Goal: Task Accomplishment & Management: Complete application form

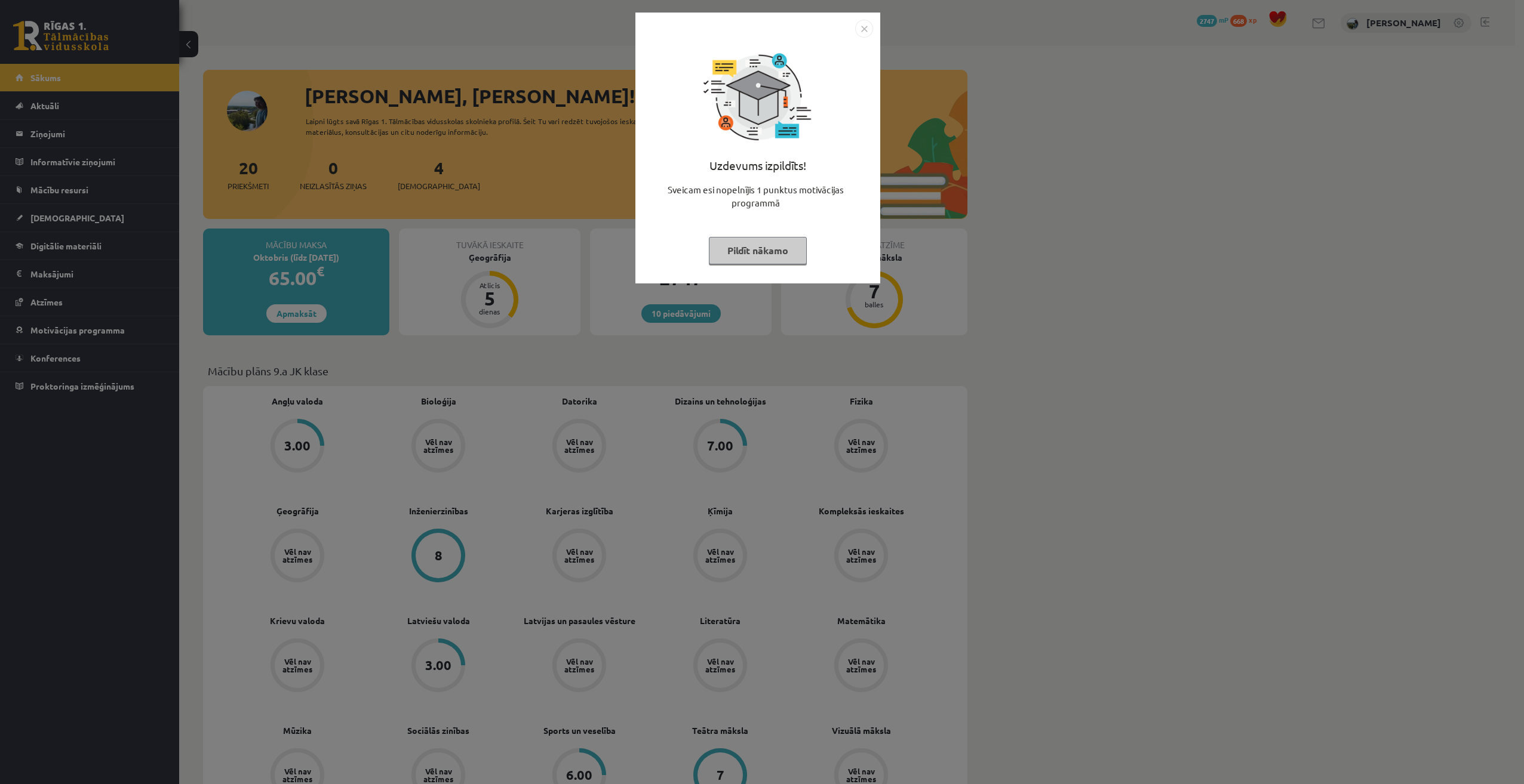
click at [776, 253] on button "Pildīt nākamo" at bounding box center [757, 251] width 98 height 28
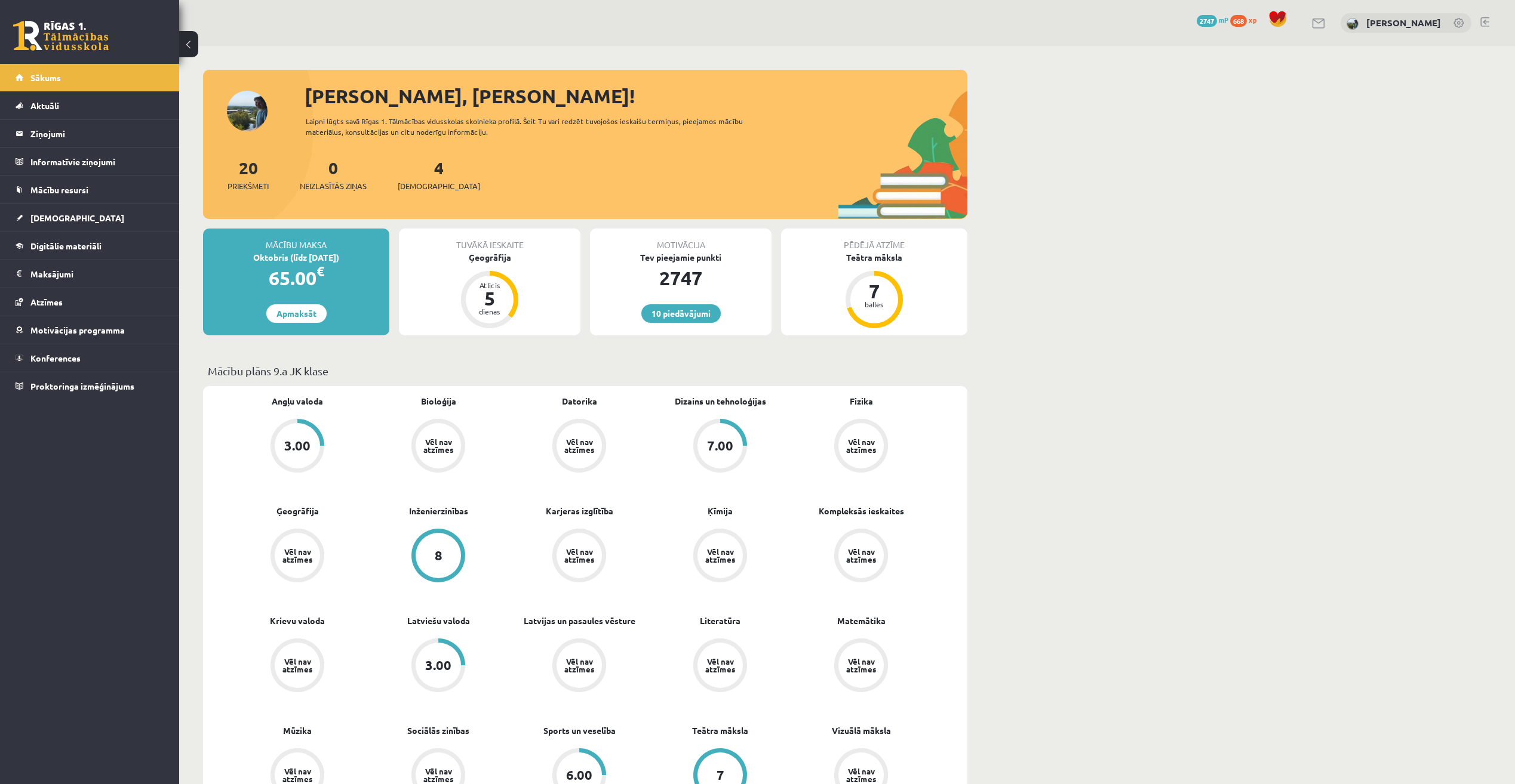
scroll to position [119, 0]
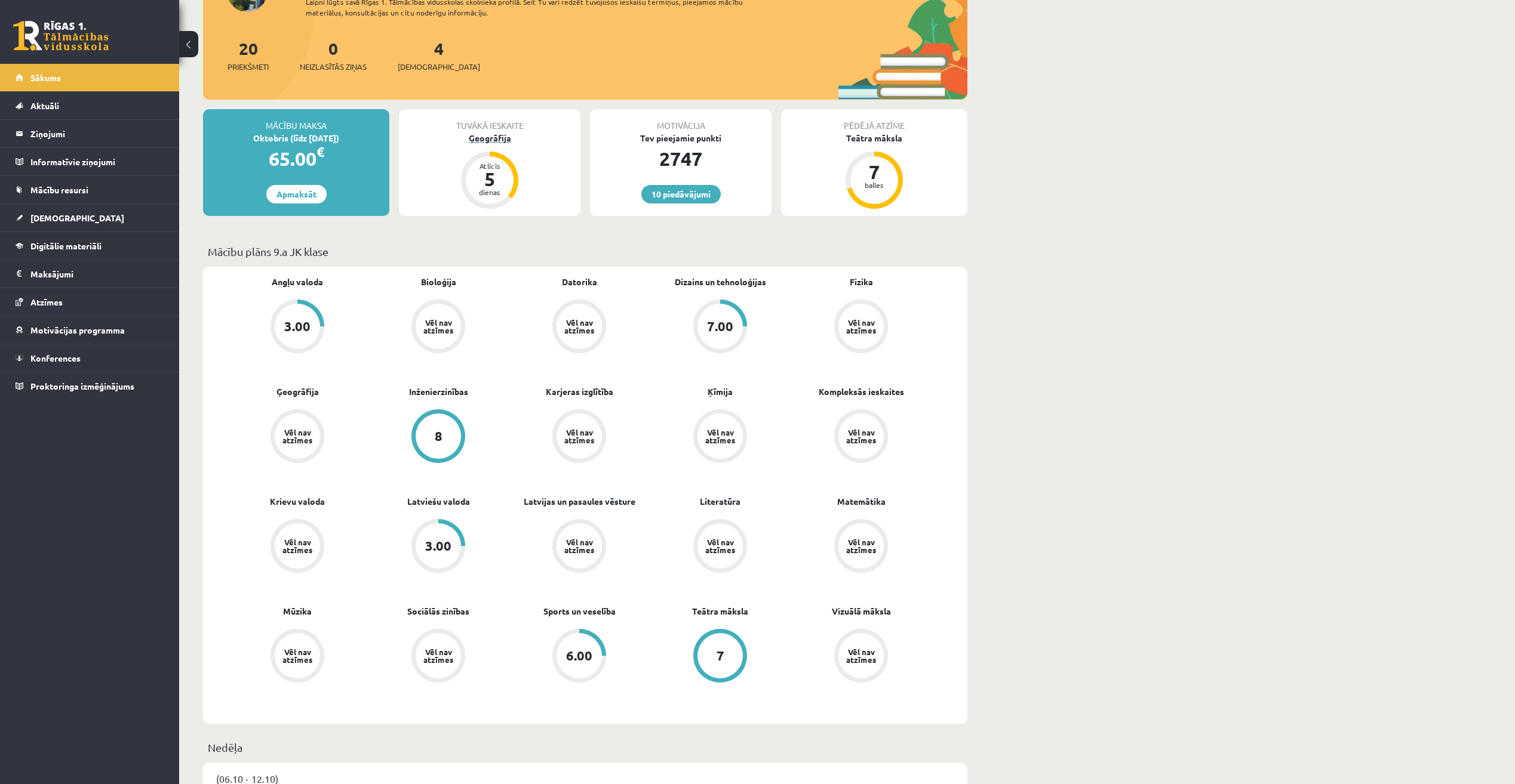
click at [506, 143] on div "Ģeogrāfija" at bounding box center [490, 138] width 182 height 12
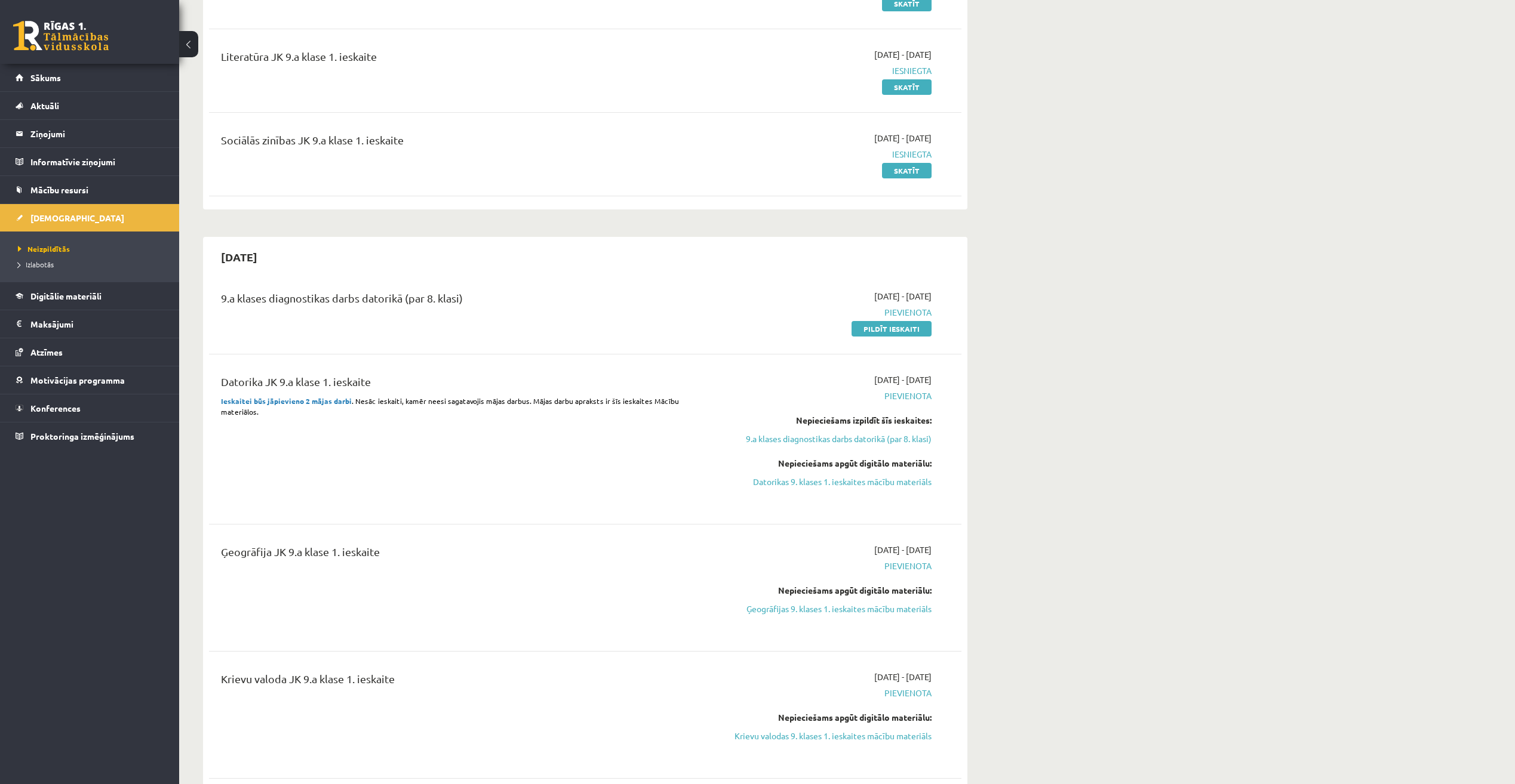
scroll to position [656, 0]
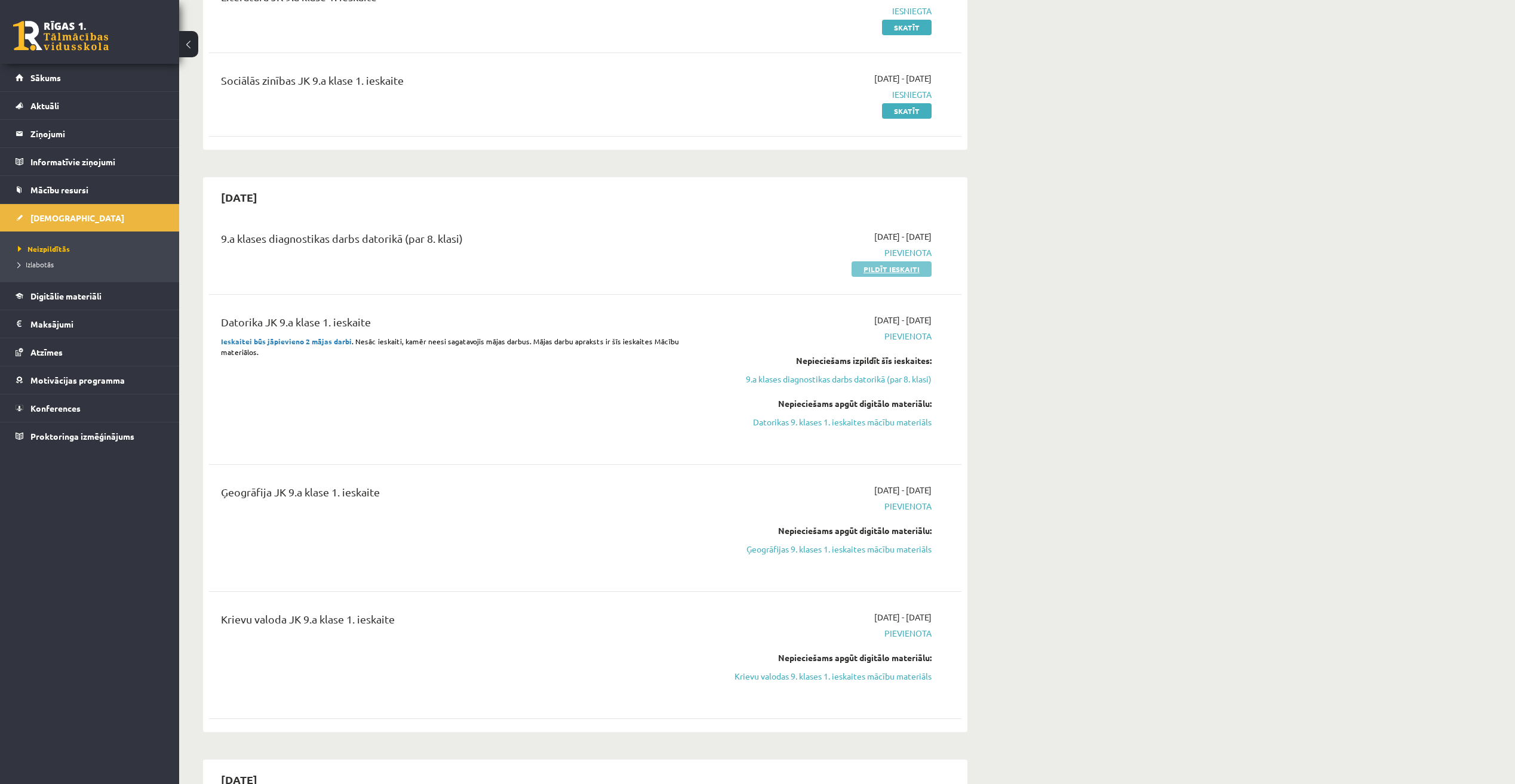
click at [902, 269] on link "Pildīt ieskaiti" at bounding box center [892, 269] width 80 height 15
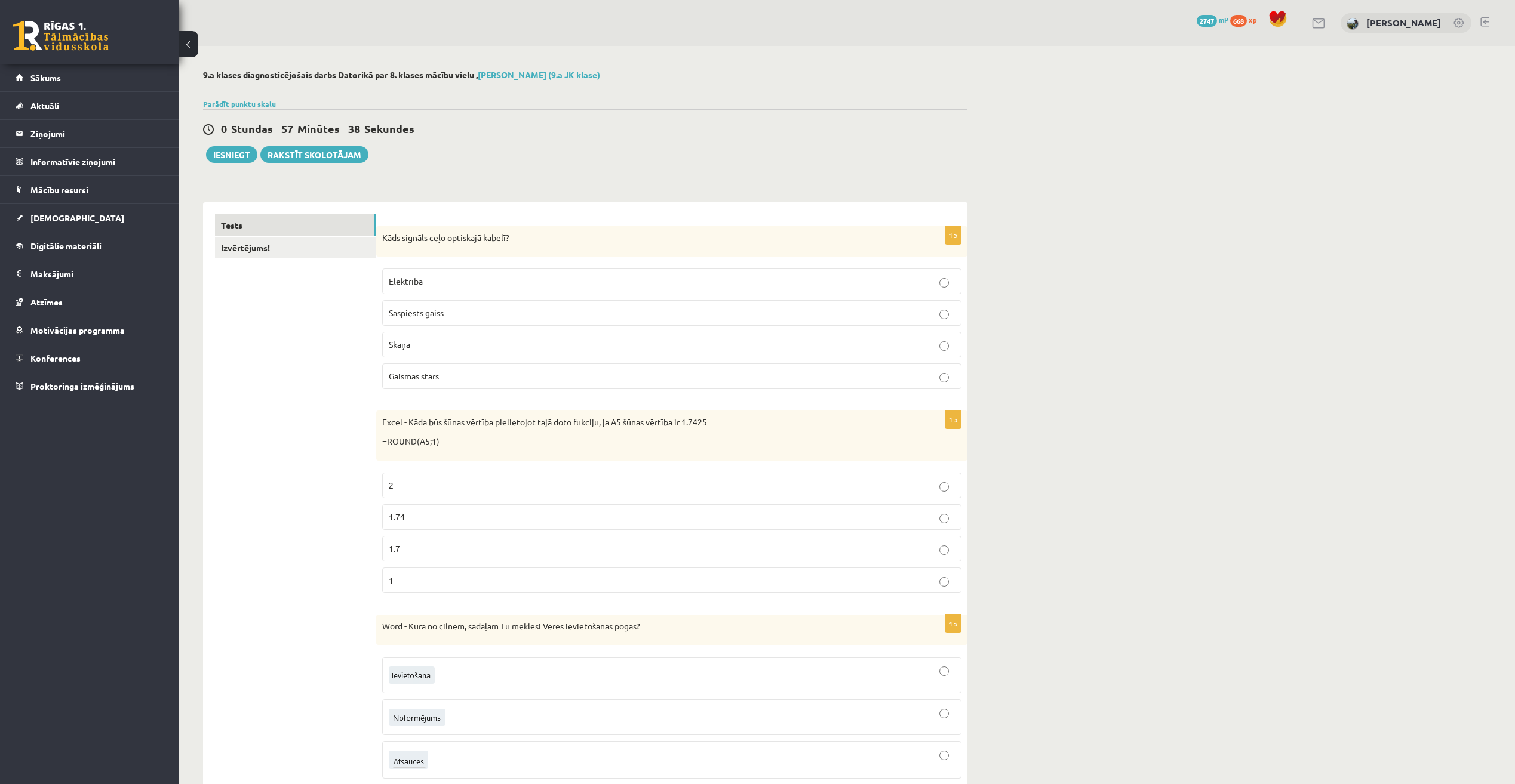
click at [670, 370] on label "Gaismas stars" at bounding box center [672, 376] width 579 height 25
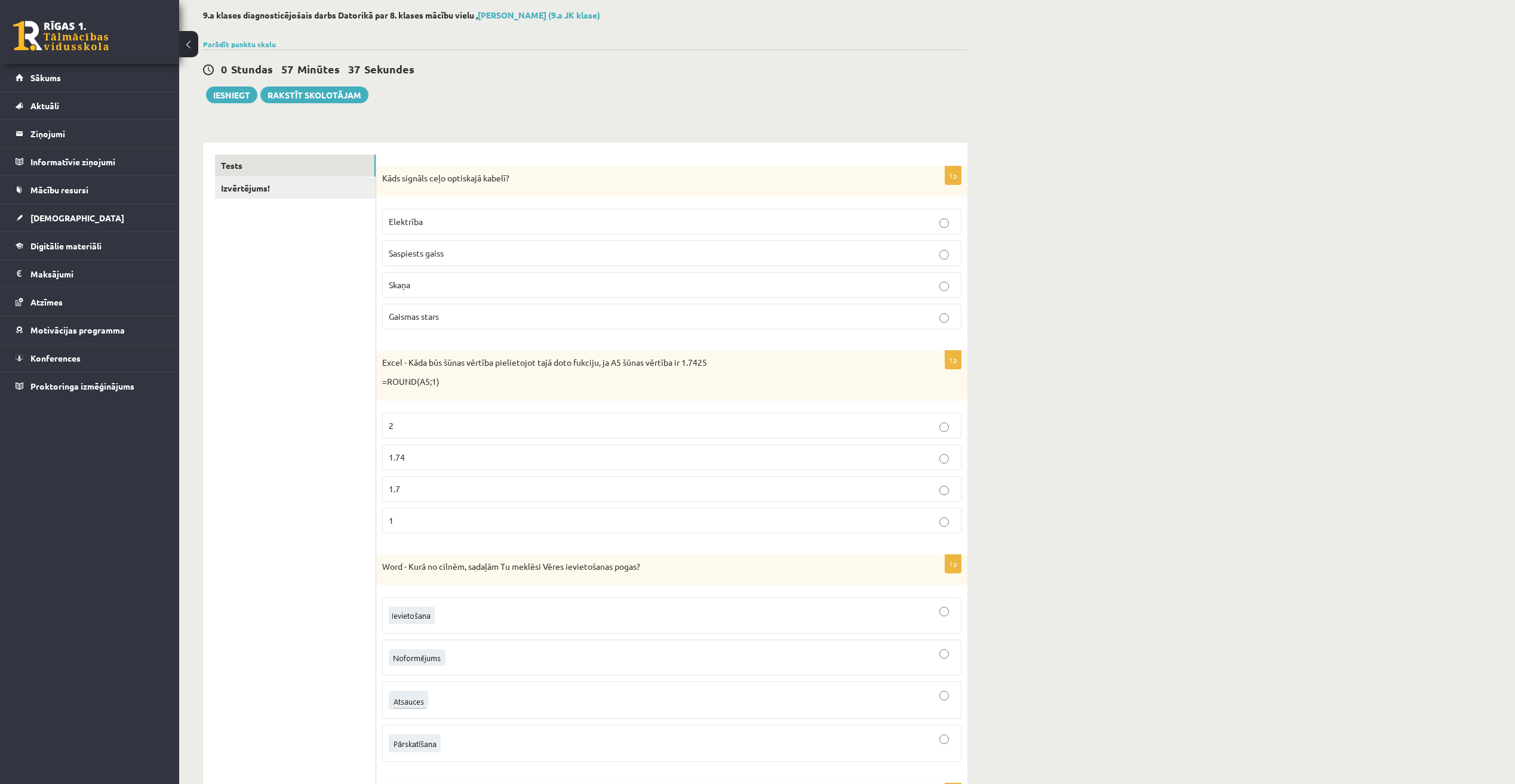
scroll to position [179, 0]
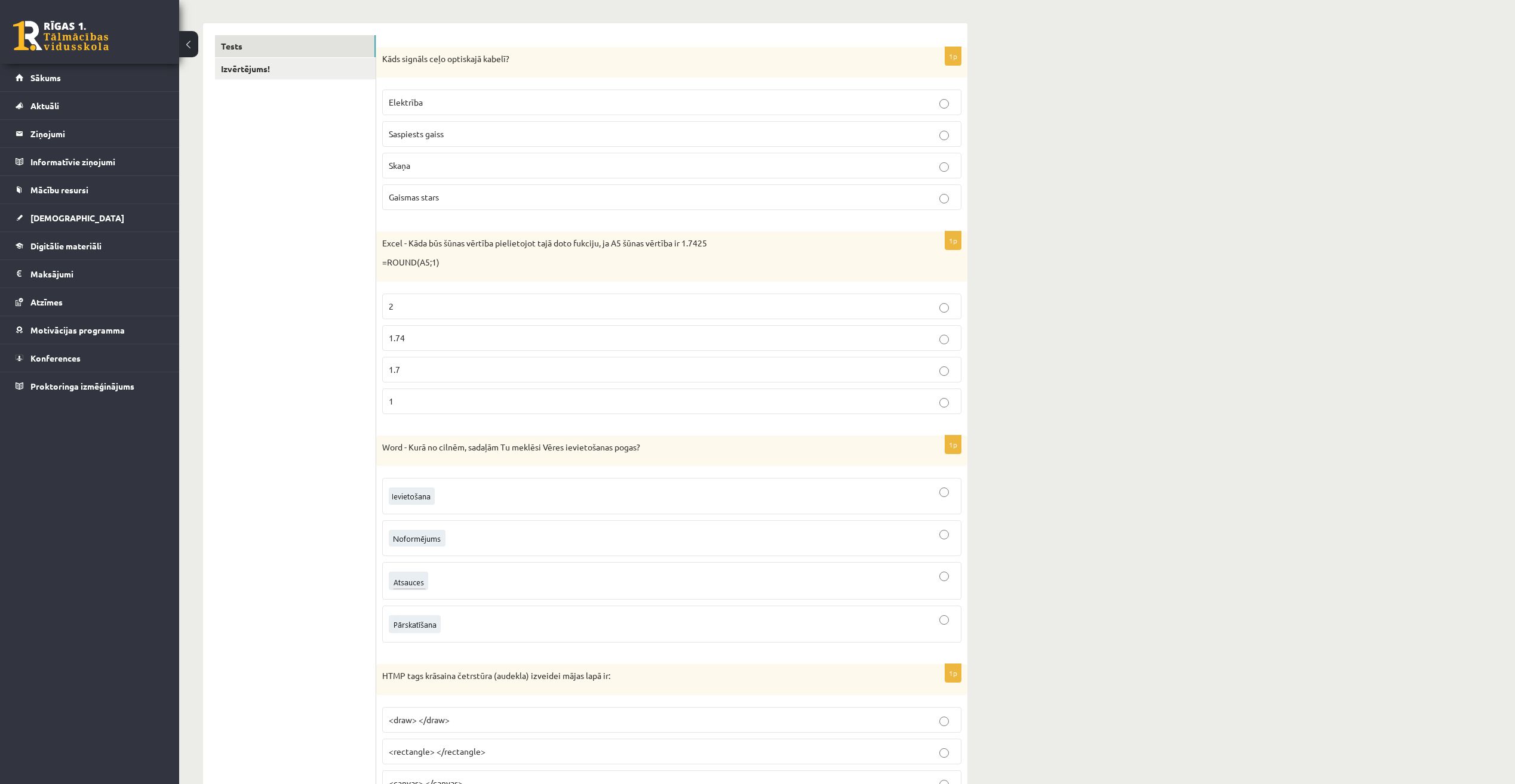
click at [694, 341] on p "1.74" at bounding box center [671, 338] width 566 height 12
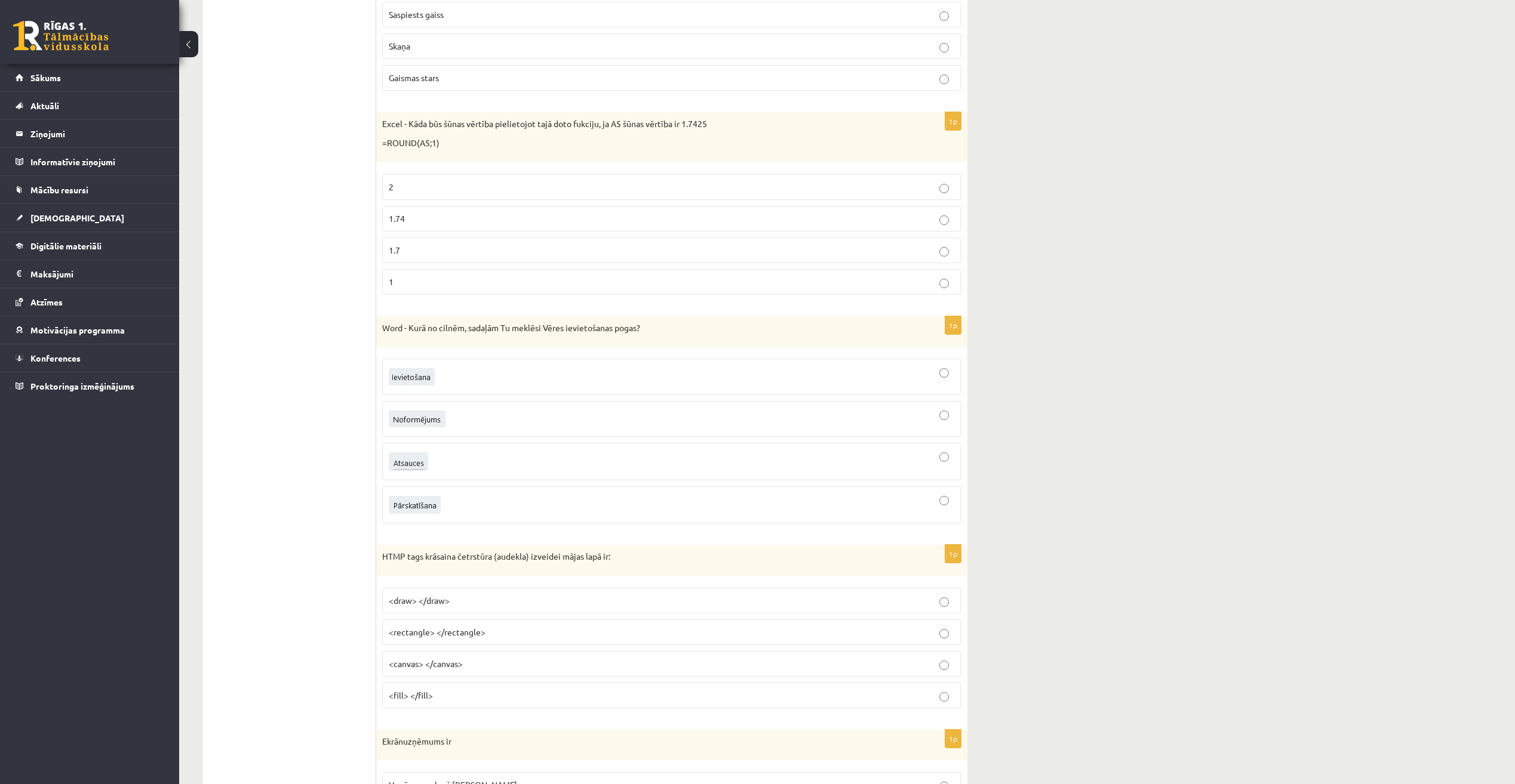
scroll to position [358, 0]
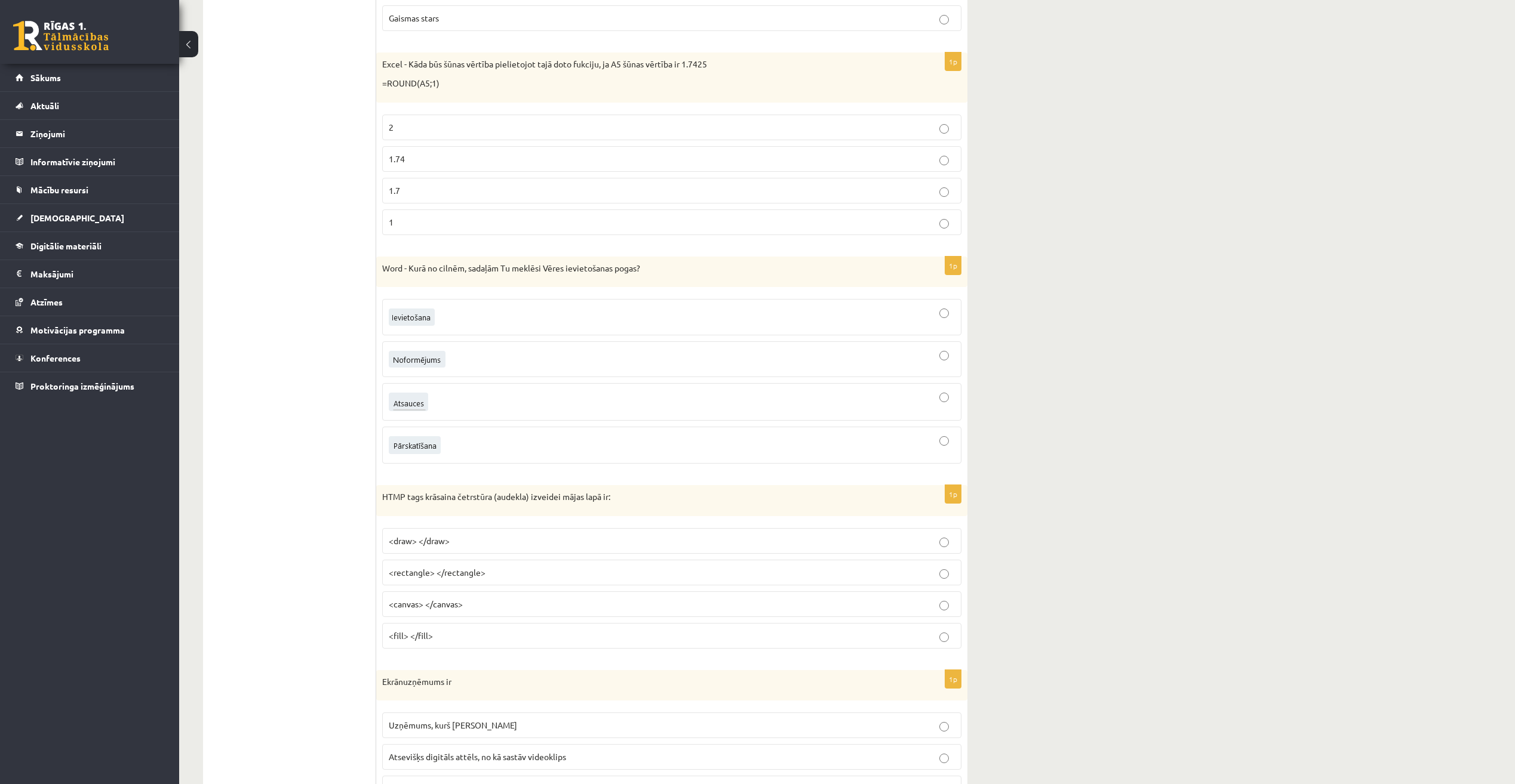
click at [710, 322] on div at bounding box center [671, 317] width 566 height 23
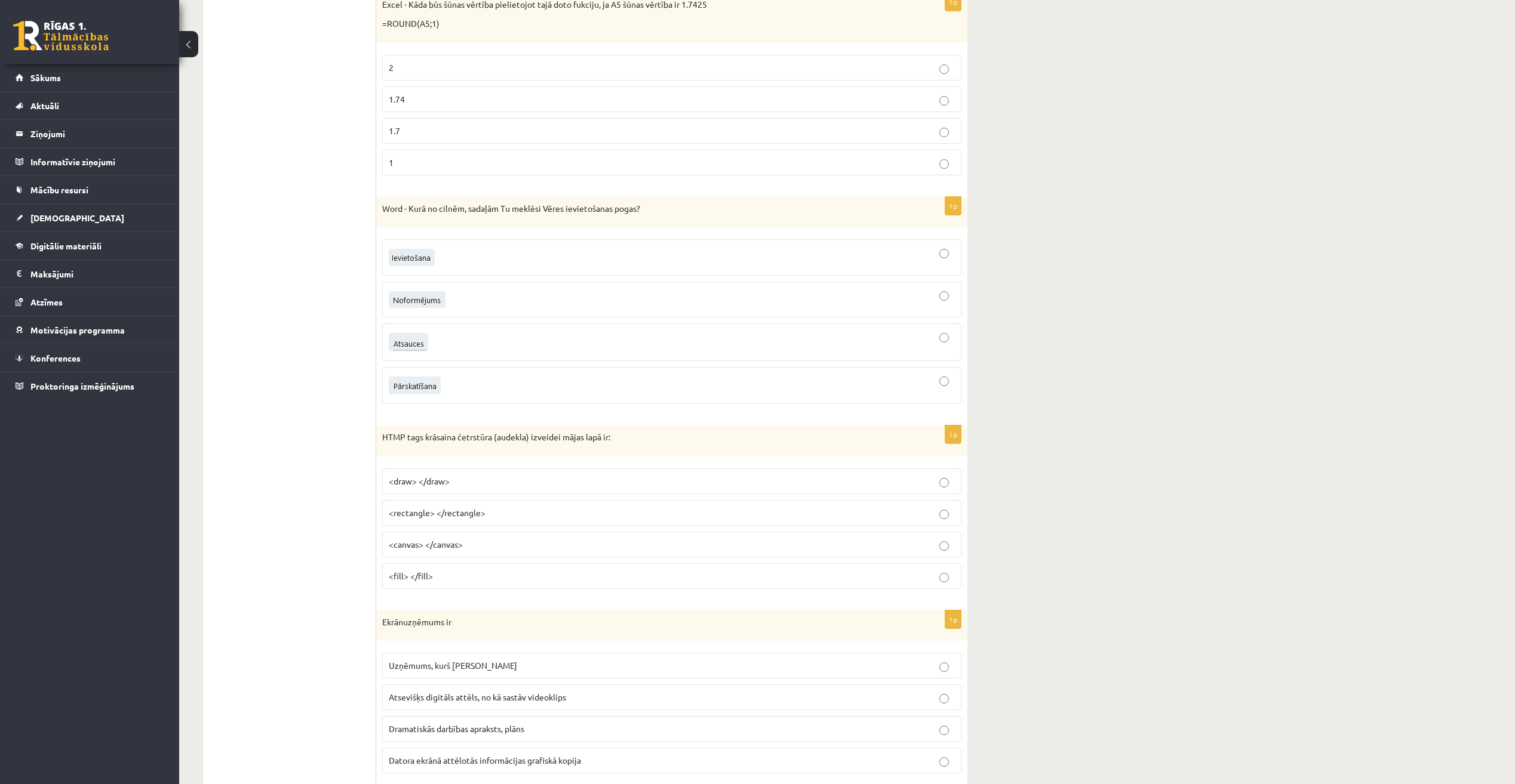
scroll to position [477, 0]
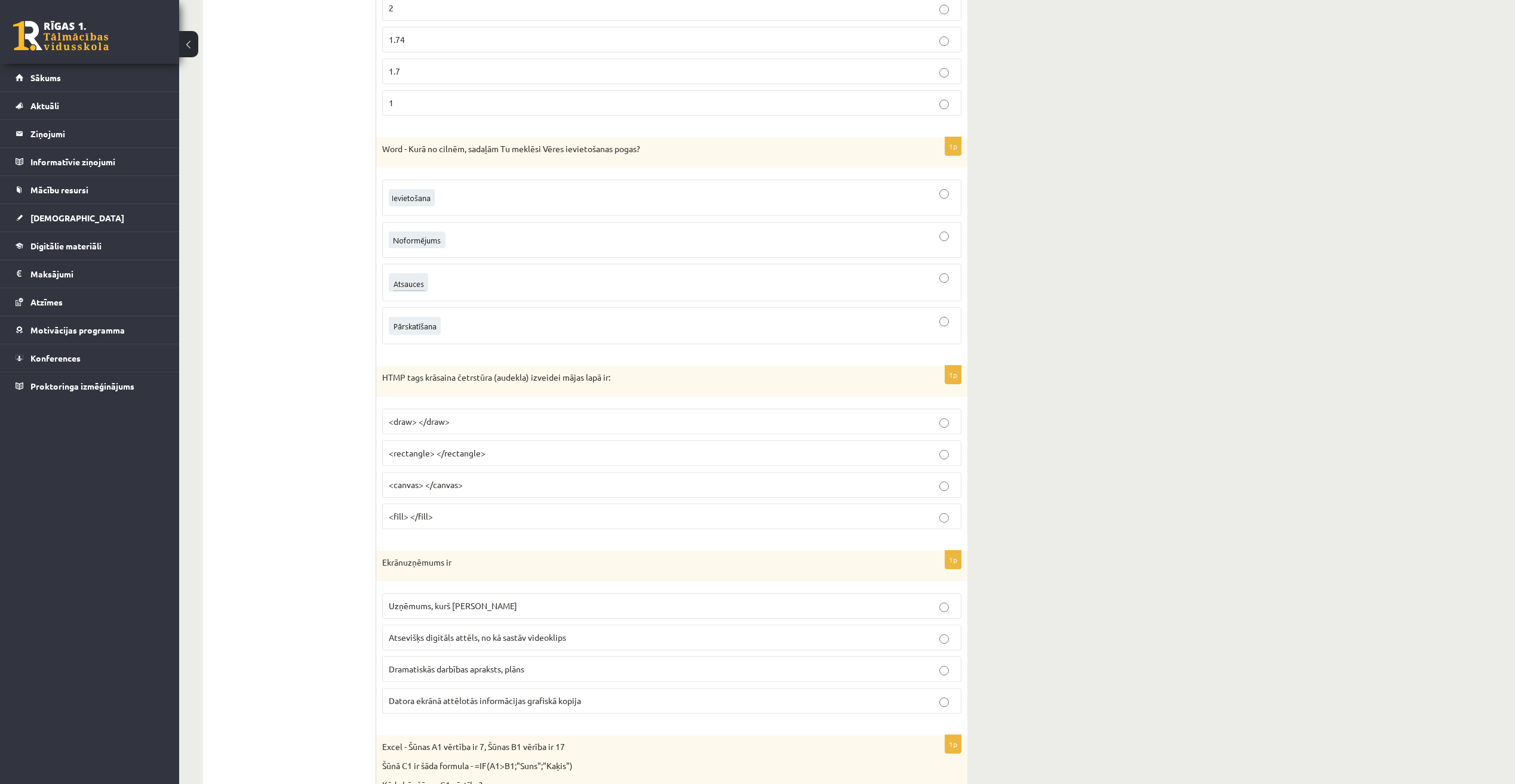
click at [657, 493] on label "<canvas> </canvas>" at bounding box center [672, 484] width 579 height 25
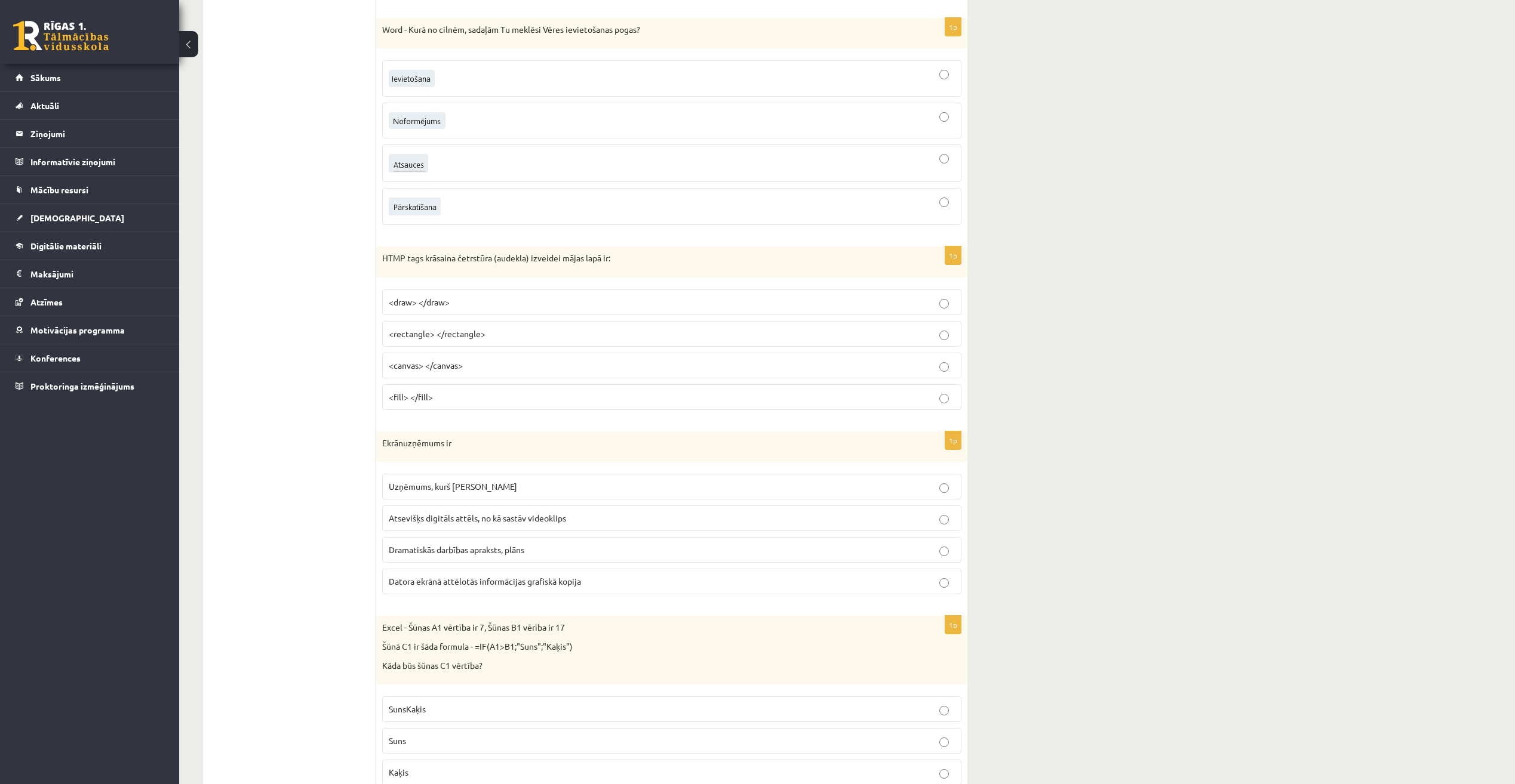
scroll to position [656, 0]
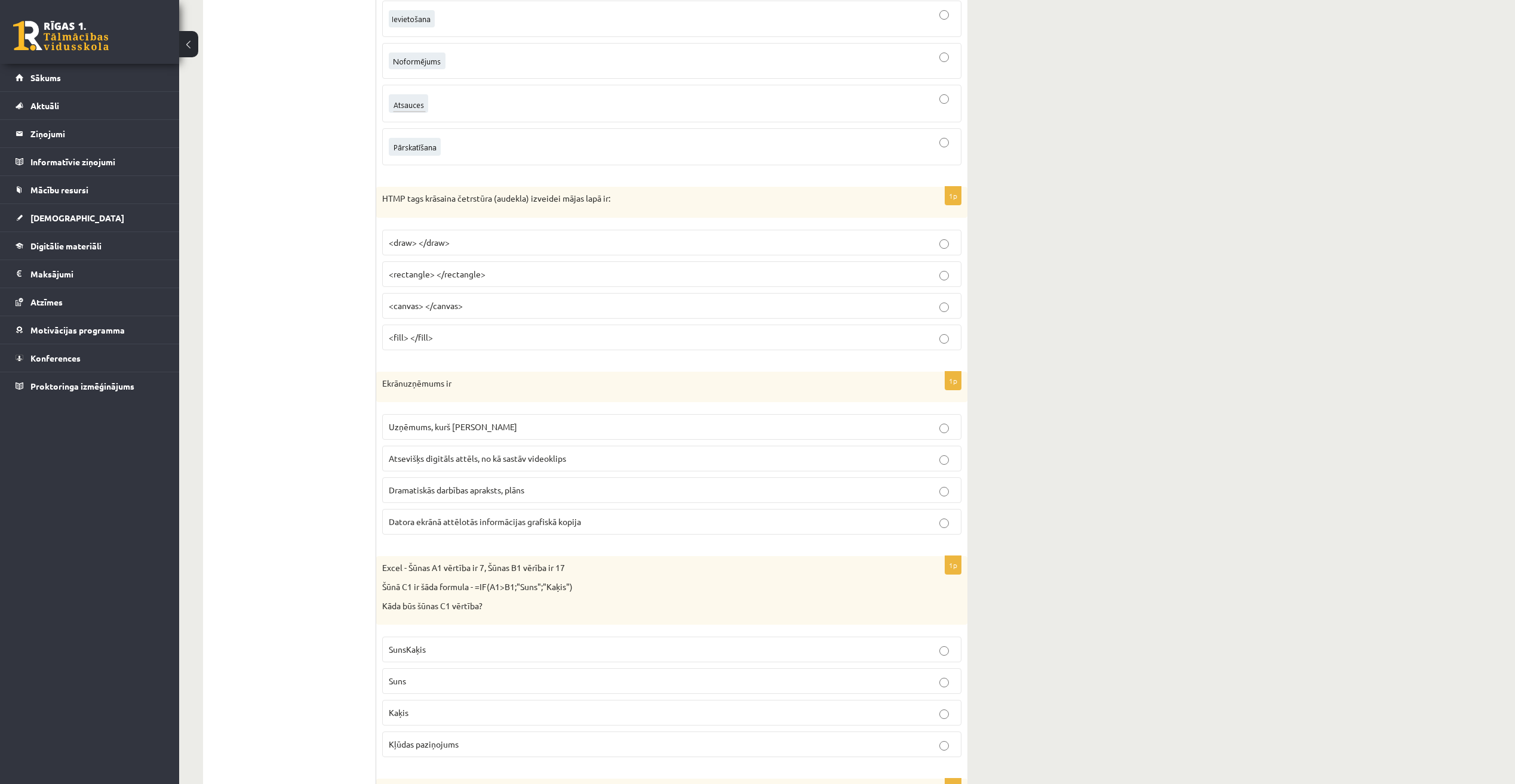
click at [722, 490] on p "Dramatiskās darbības apraksts, plāns" at bounding box center [671, 490] width 566 height 12
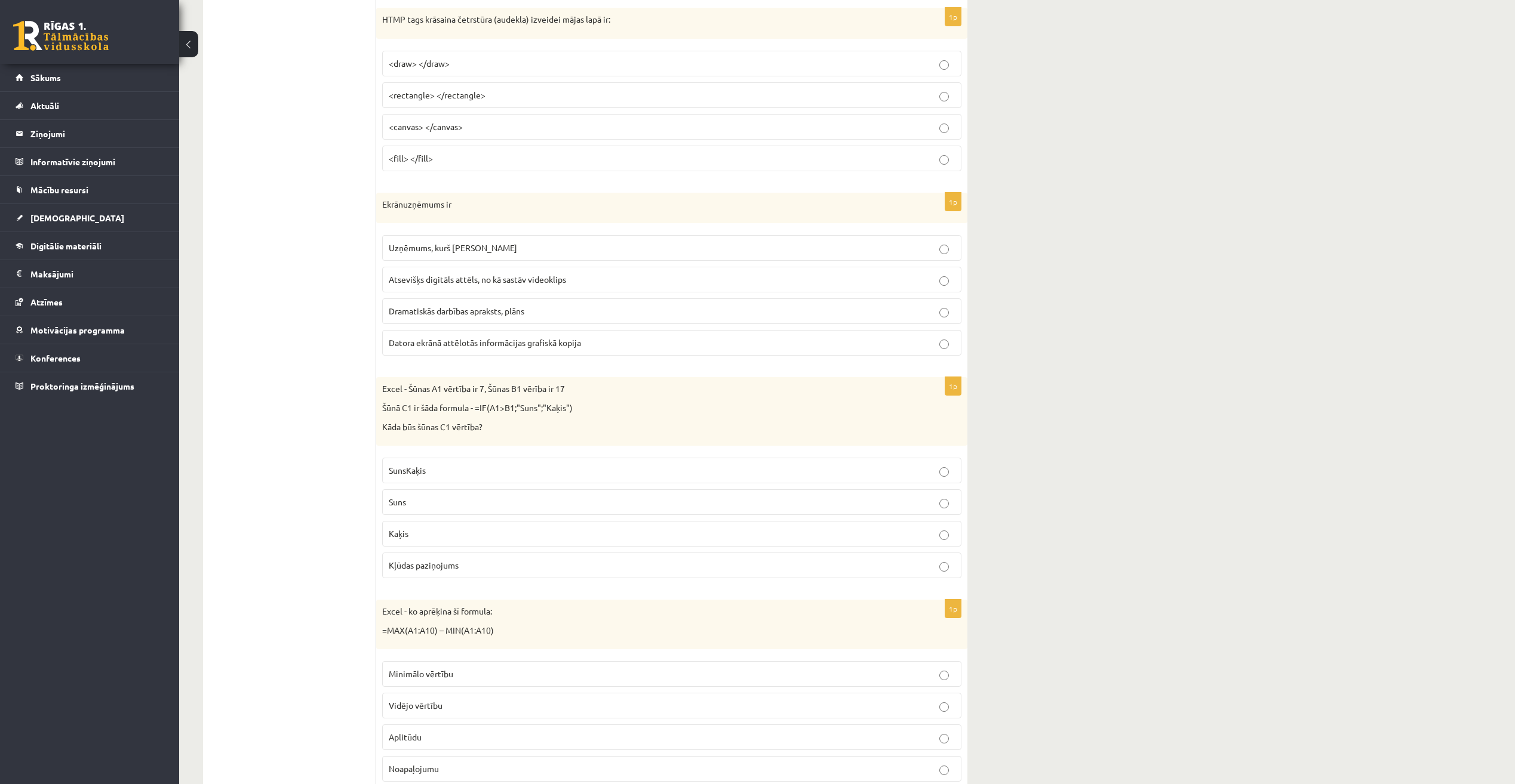
click at [689, 468] on p "SunsKaķis" at bounding box center [671, 471] width 566 height 12
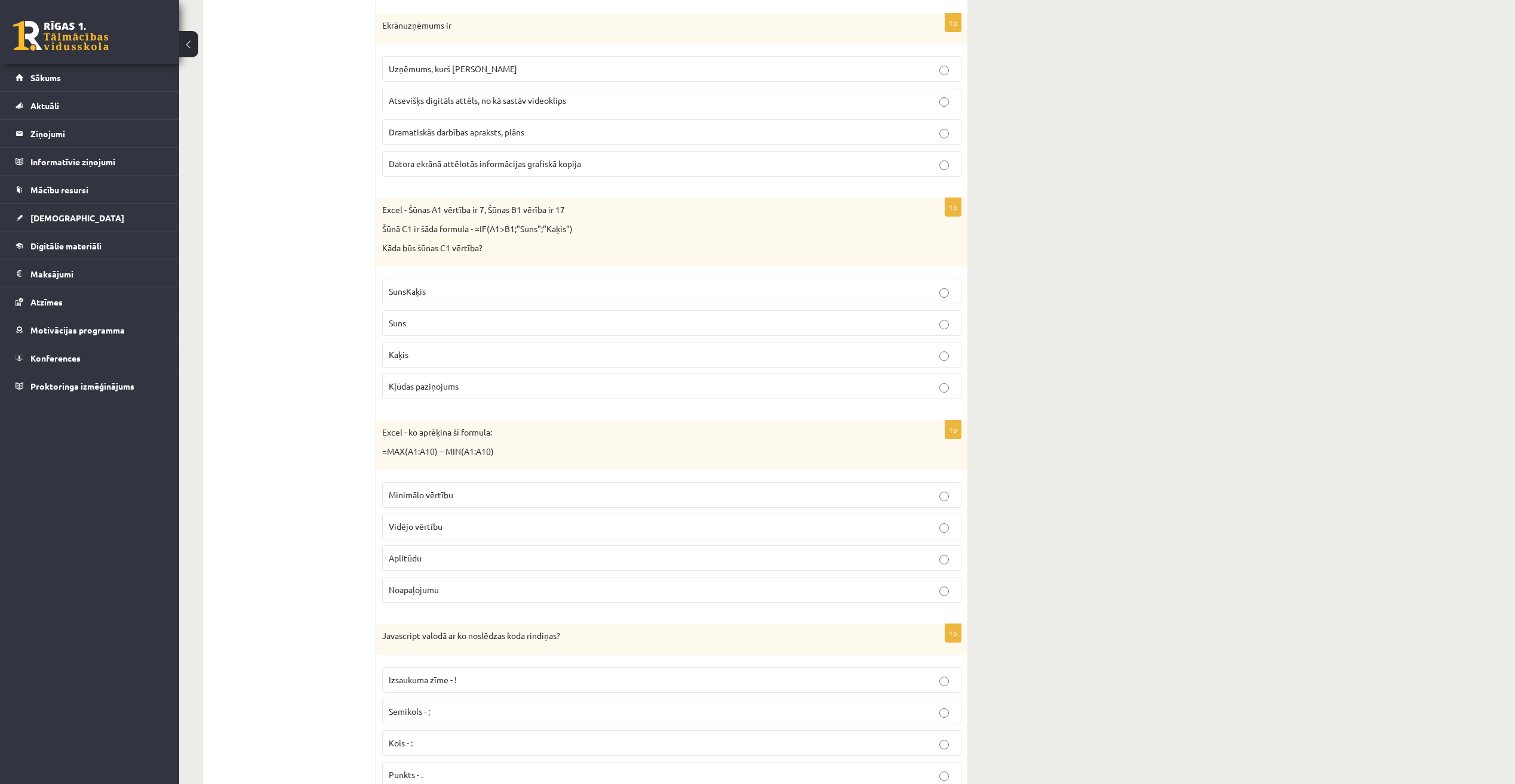
scroll to position [1074, 0]
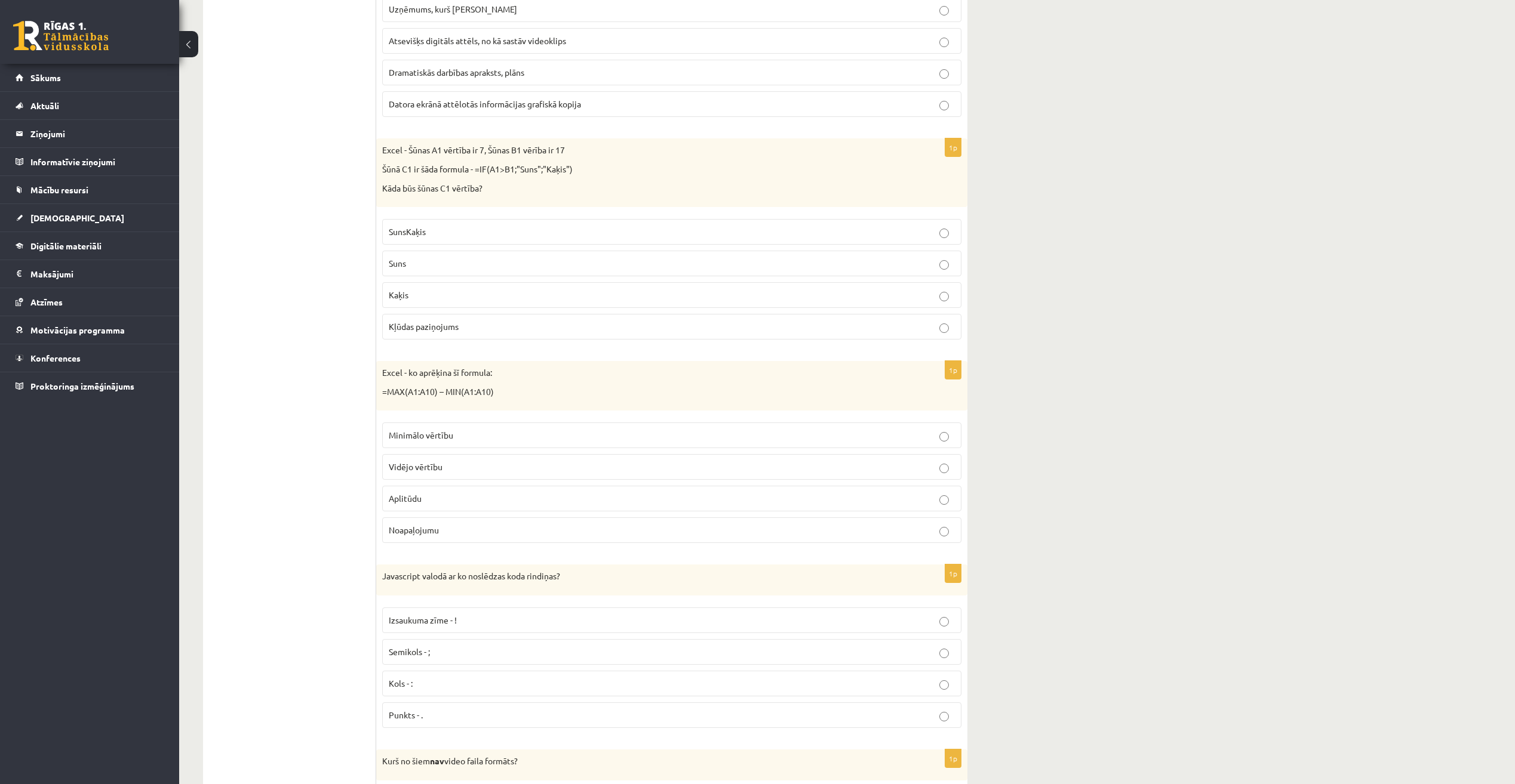
click at [659, 519] on label "Noapaļojumu" at bounding box center [672, 530] width 579 height 25
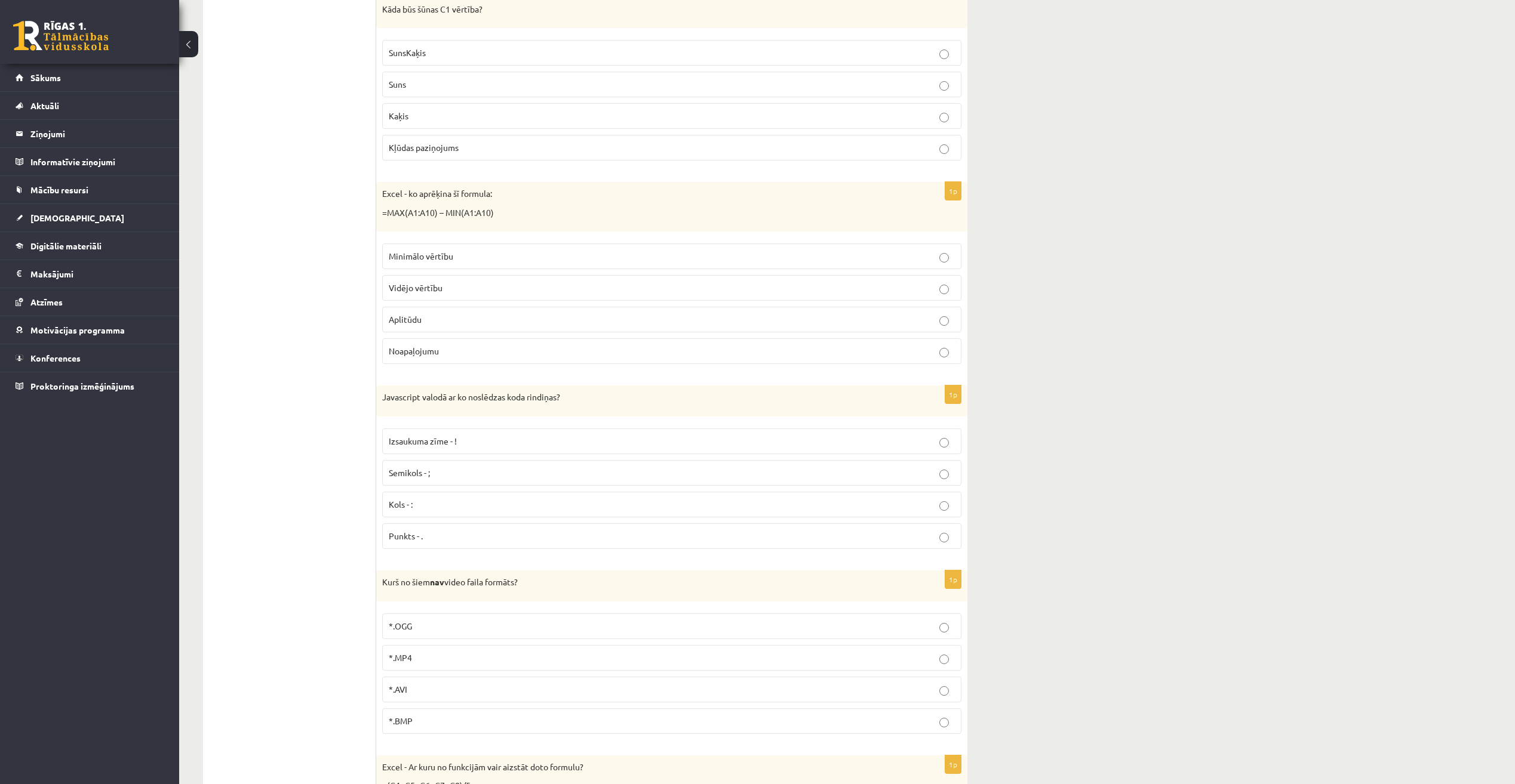
scroll to position [1372, 0]
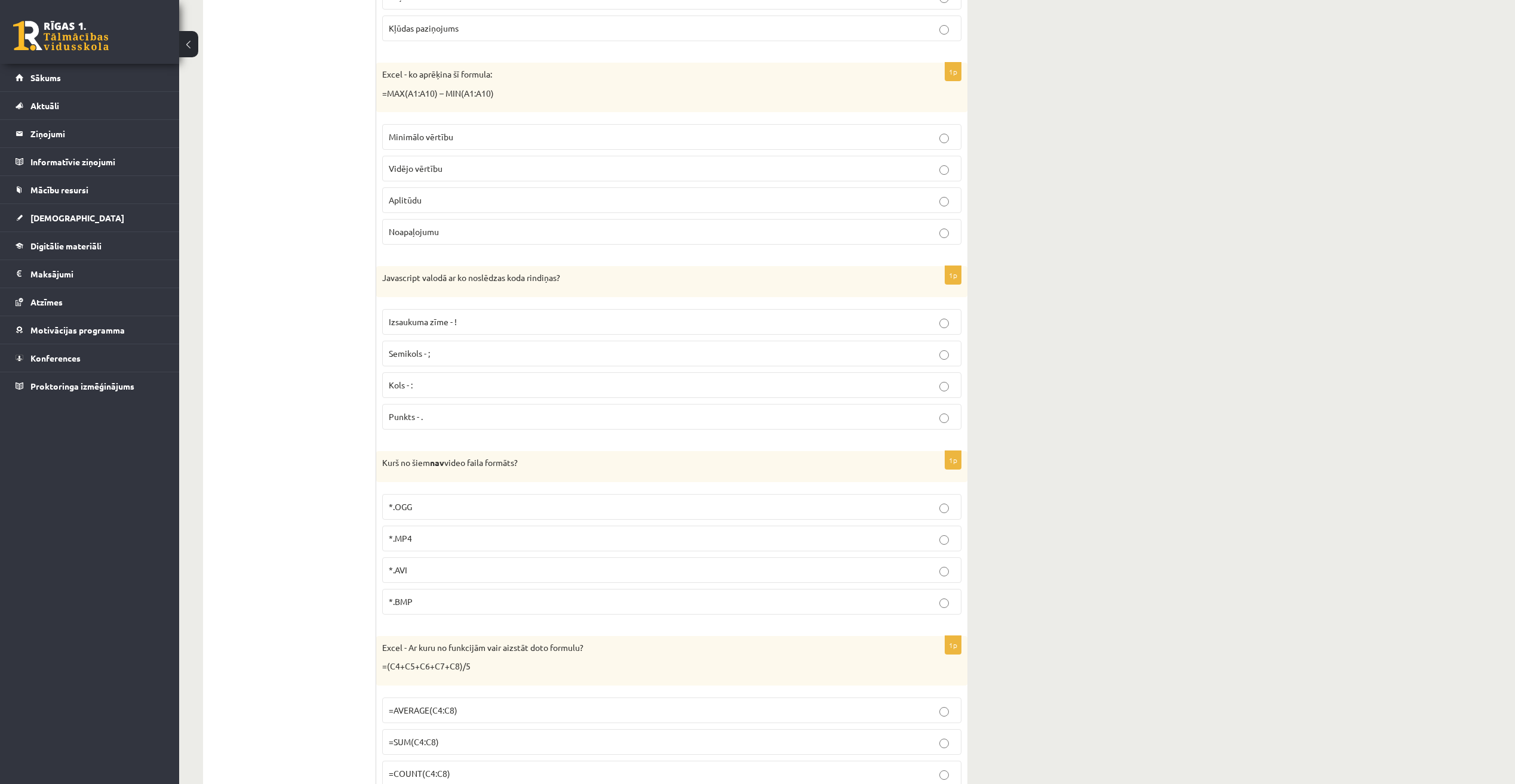
click at [765, 359] on p "Semikols - ;" at bounding box center [671, 353] width 566 height 12
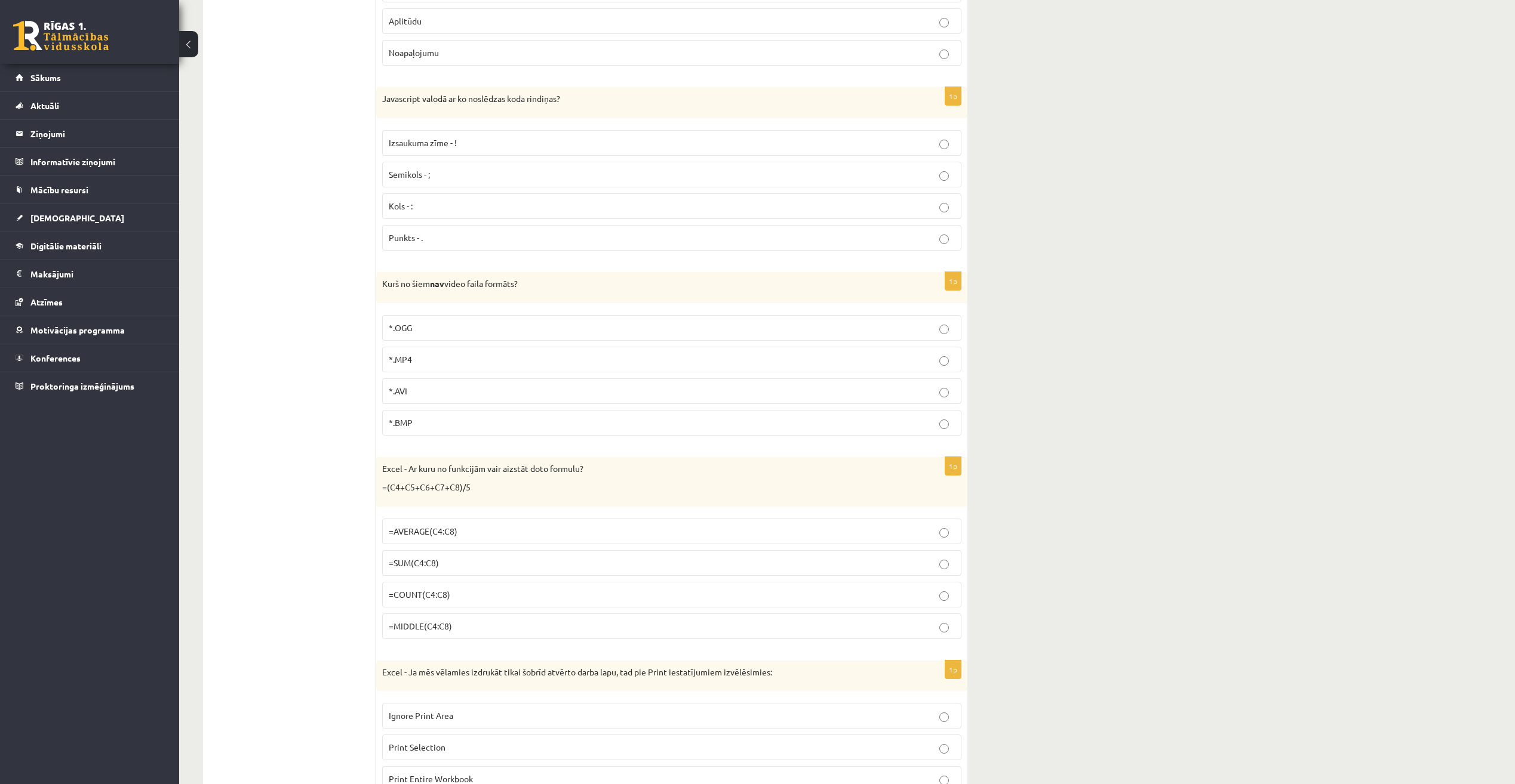
click at [781, 346] on fieldset "*.OGG *.MP4 *.AVI *.BMP" at bounding box center [672, 374] width 579 height 130
click at [803, 327] on p "*.OGG" at bounding box center [671, 328] width 566 height 12
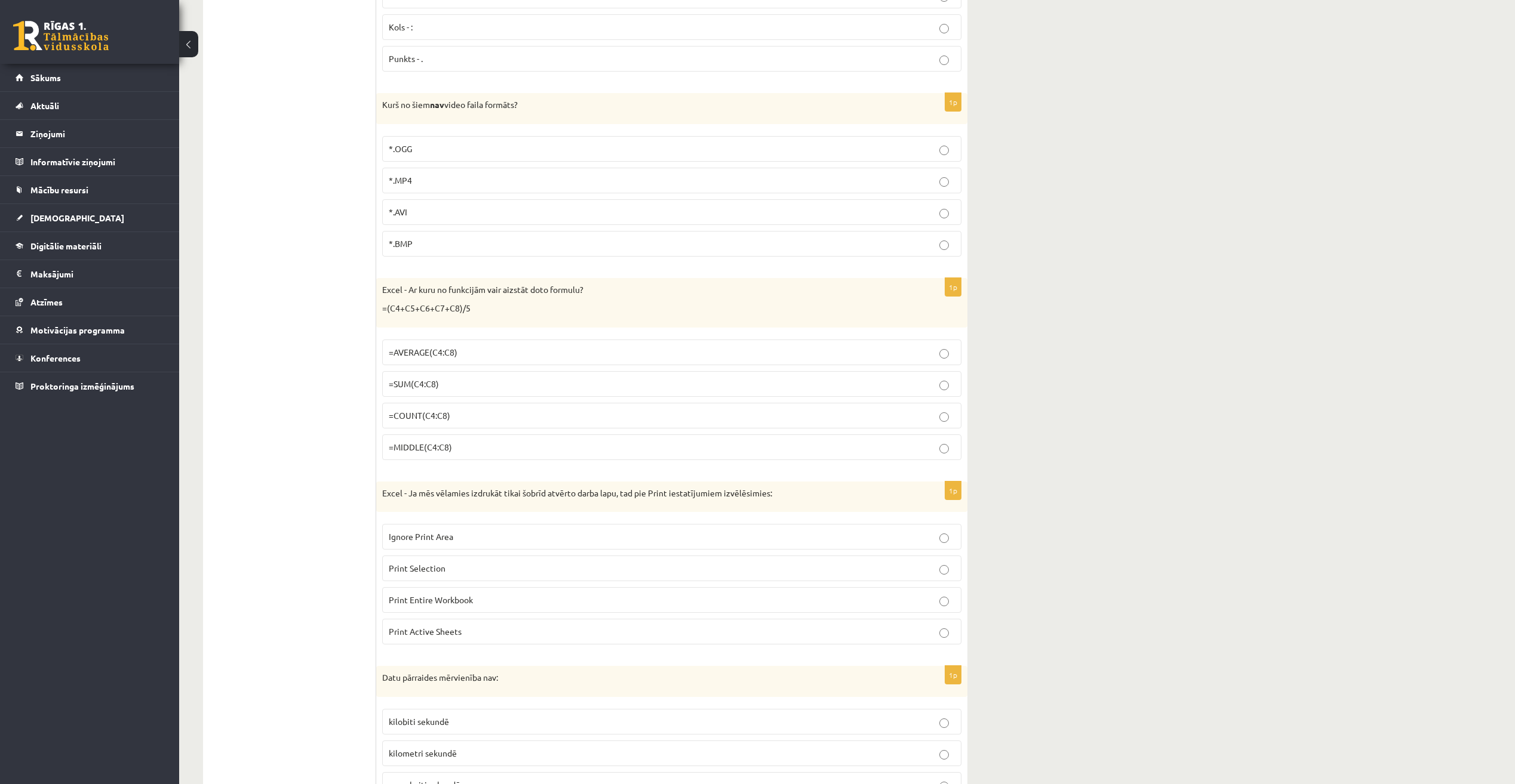
click at [785, 446] on p "=MIDDLE(C4:C8)" at bounding box center [671, 447] width 566 height 12
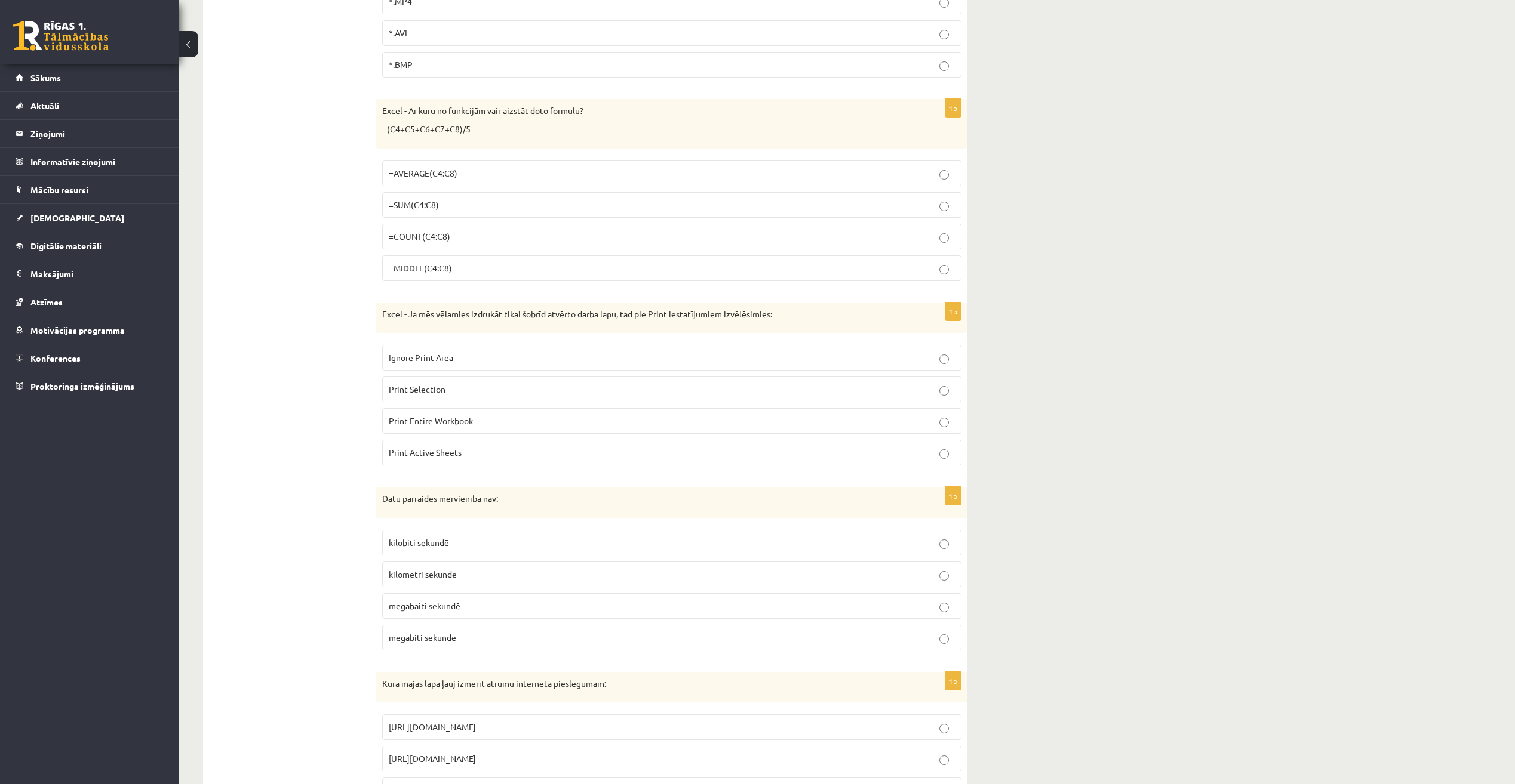
click at [780, 387] on p "Print Selection" at bounding box center [671, 389] width 566 height 12
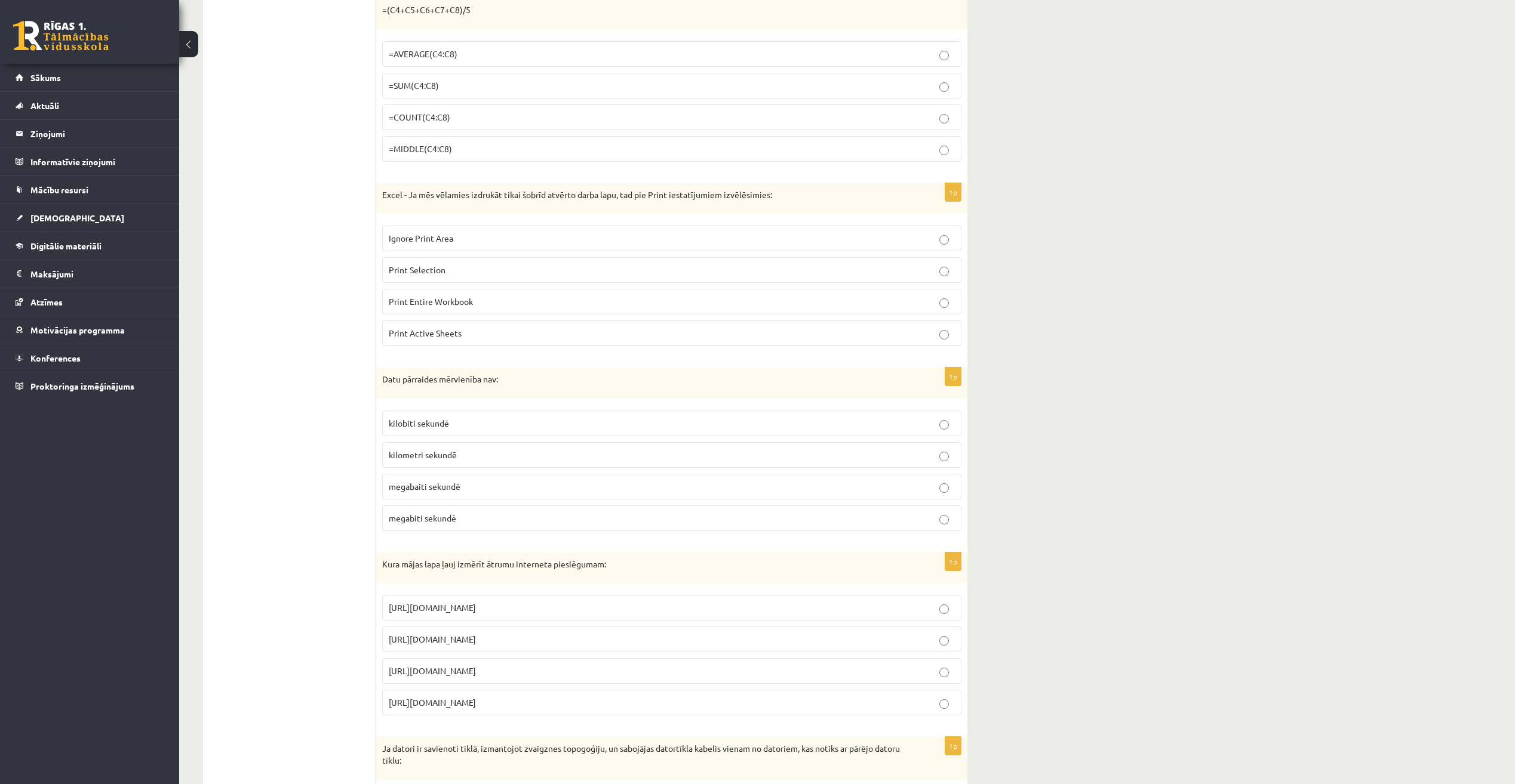
scroll to position [2089, 0]
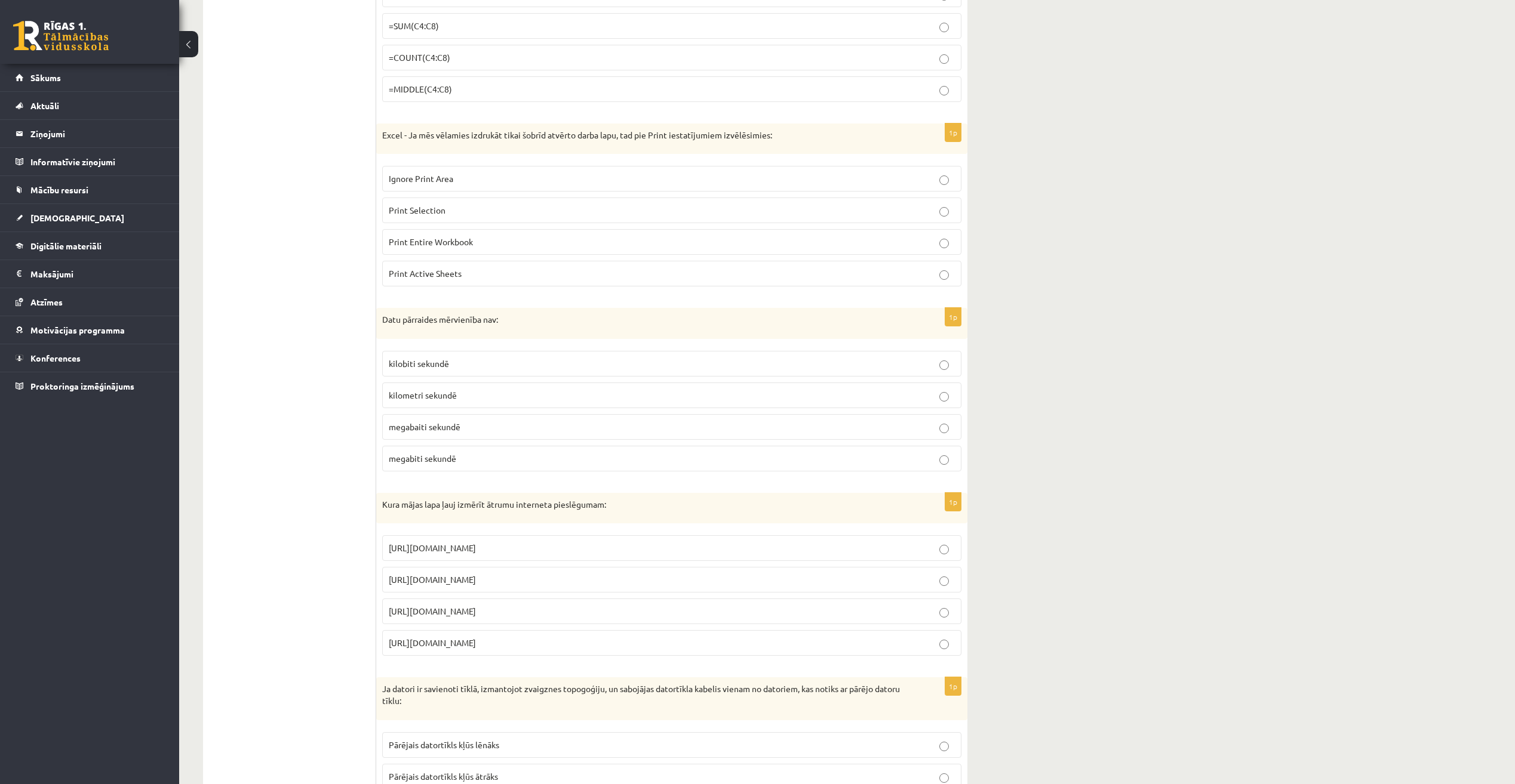
click at [772, 359] on p "kilobiti sekundē" at bounding box center [671, 364] width 566 height 12
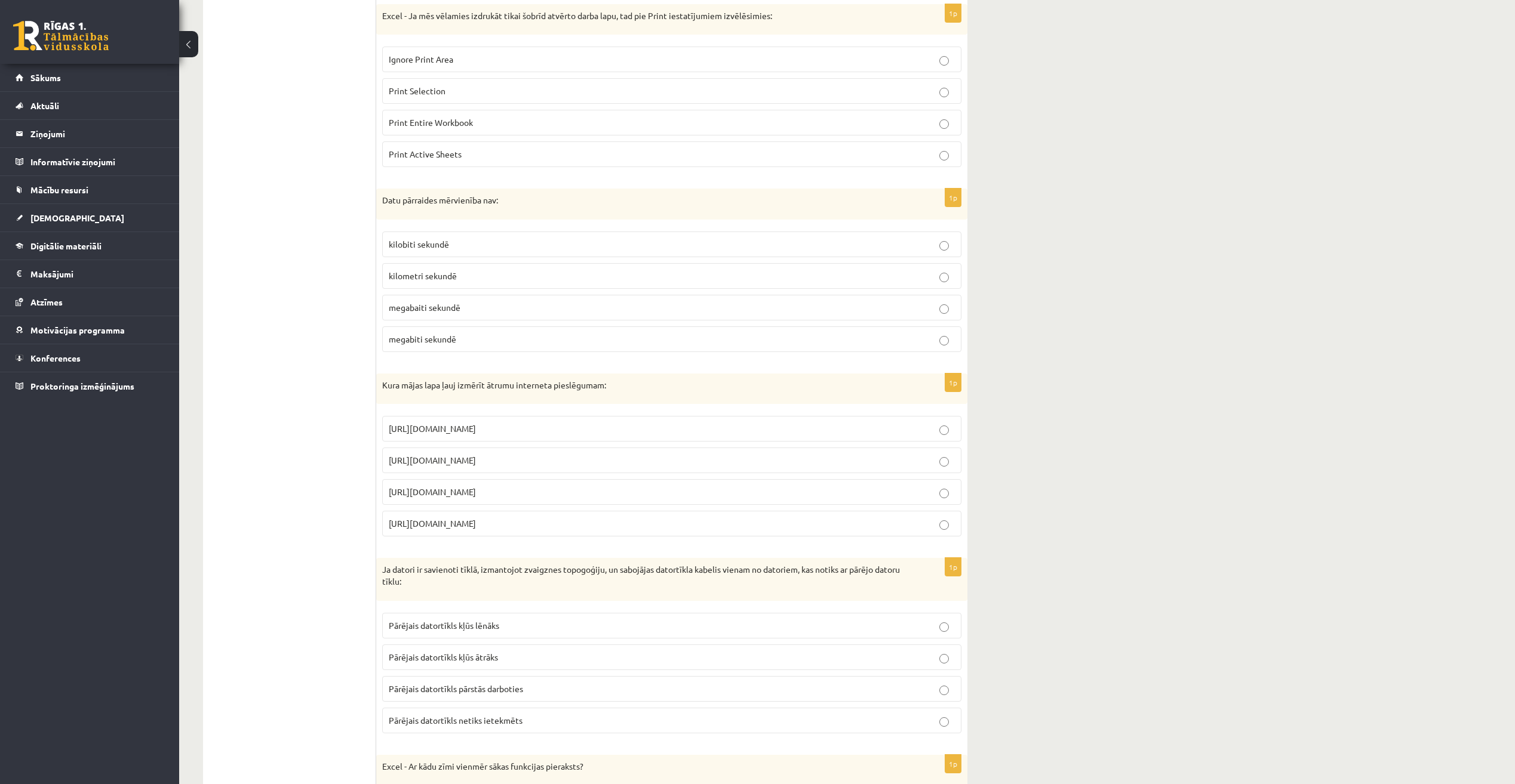
click at [744, 527] on p "https://maxinternetspeed.com" at bounding box center [671, 524] width 566 height 12
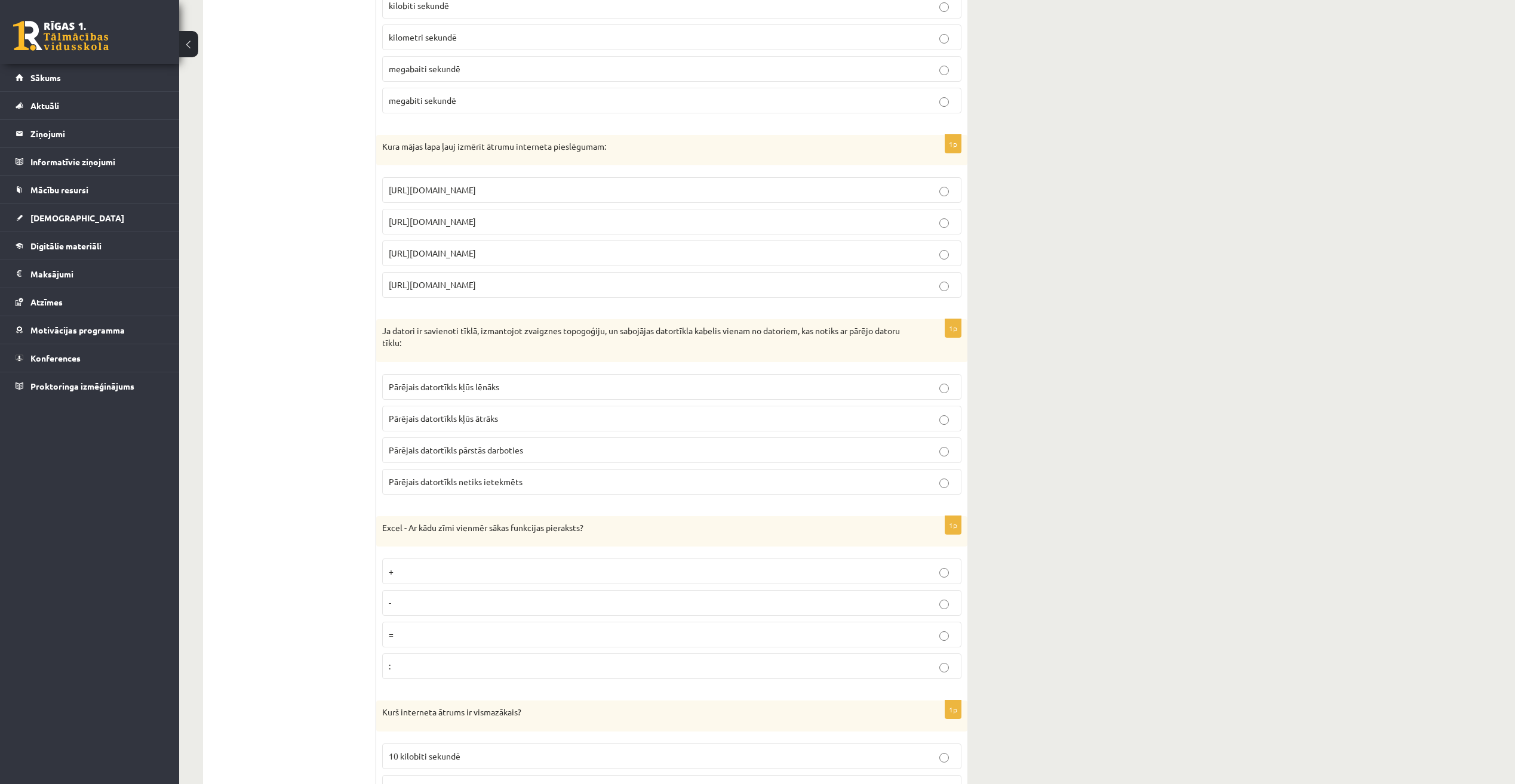
scroll to position [2685, 0]
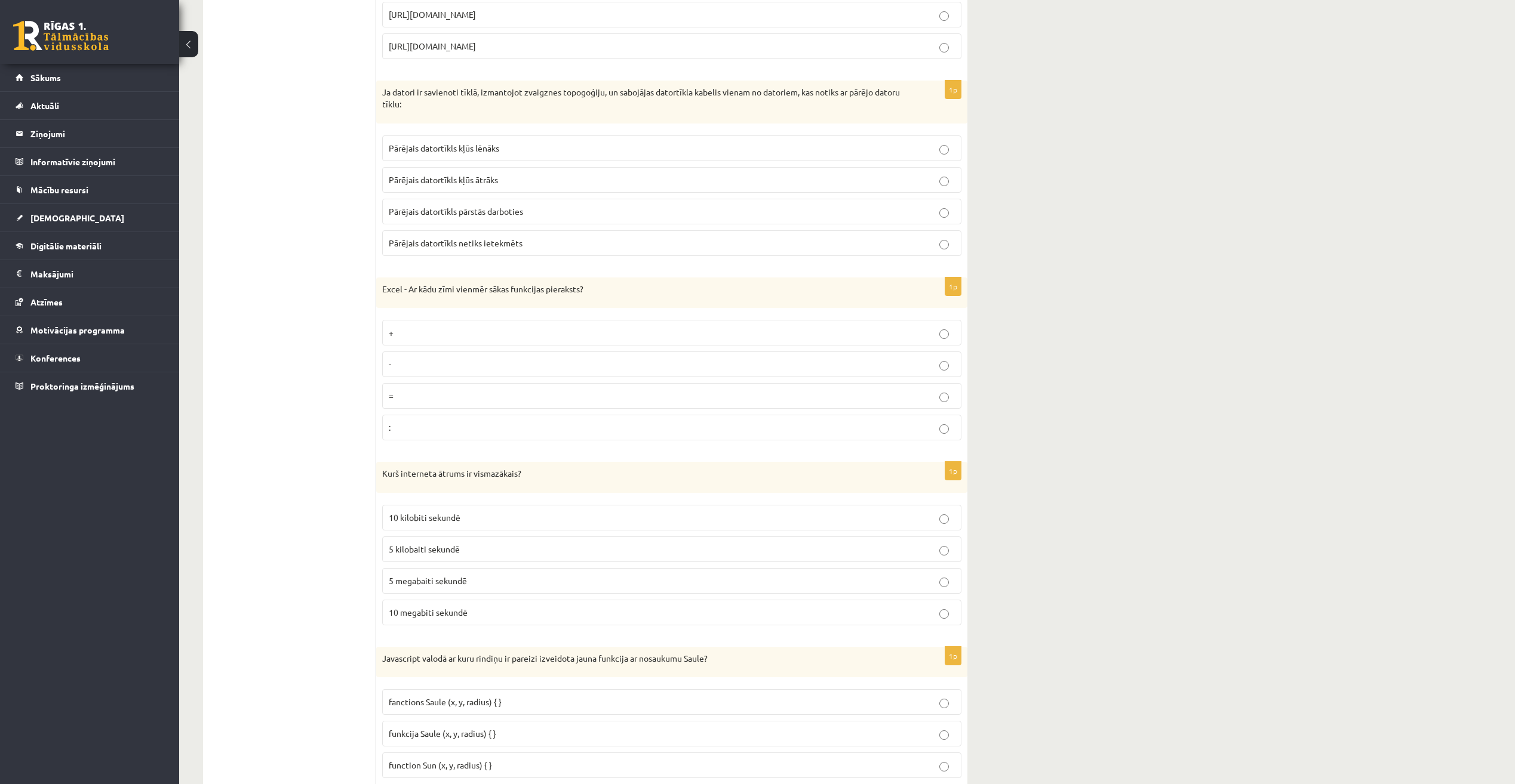
click at [864, 182] on p "Pārējais datortīkls kļūs ātrāks" at bounding box center [671, 179] width 566 height 12
click at [861, 403] on label "=" at bounding box center [672, 395] width 579 height 25
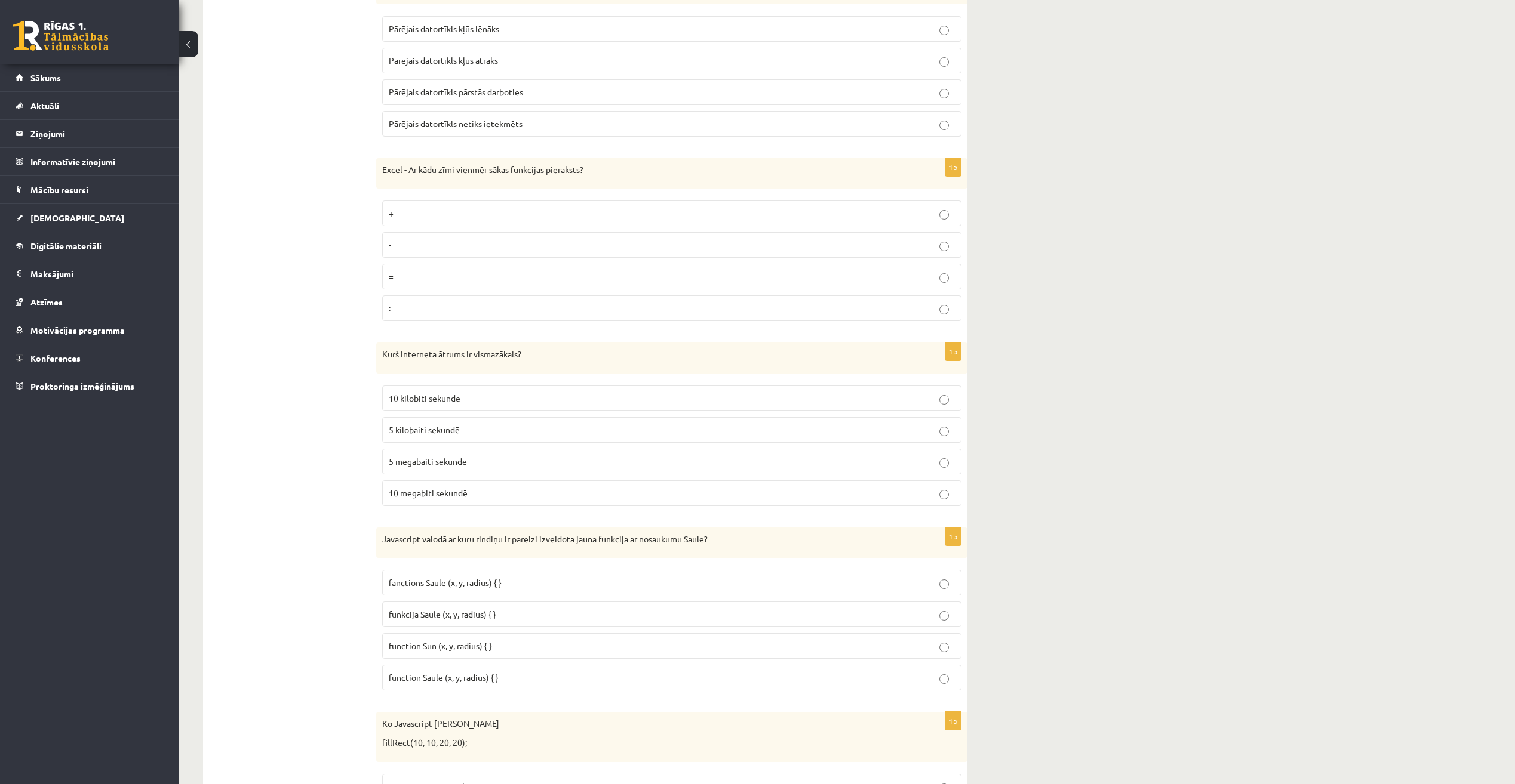
scroll to position [2865, 0]
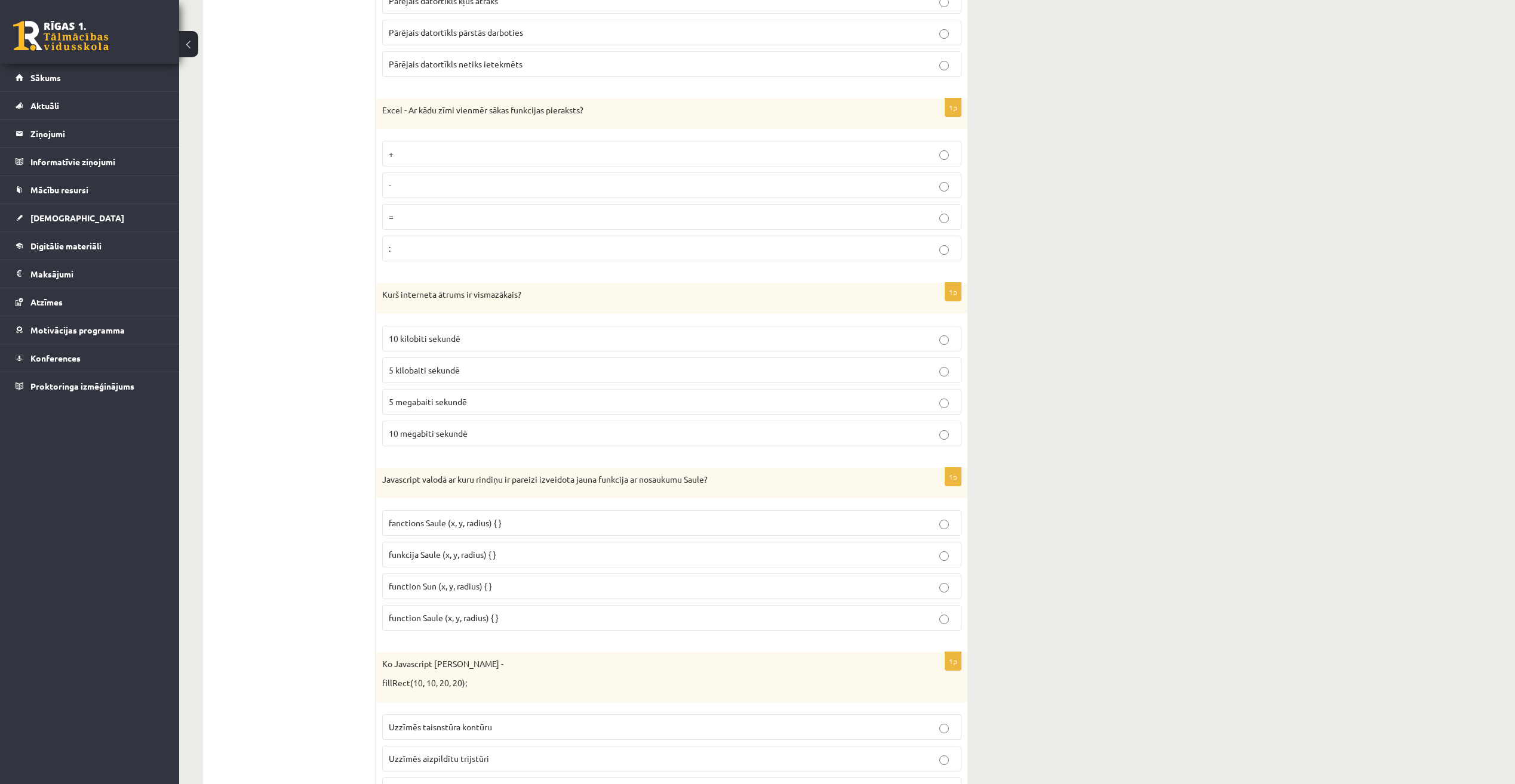
click at [880, 328] on label "10 kilobiti sekundē" at bounding box center [672, 338] width 579 height 25
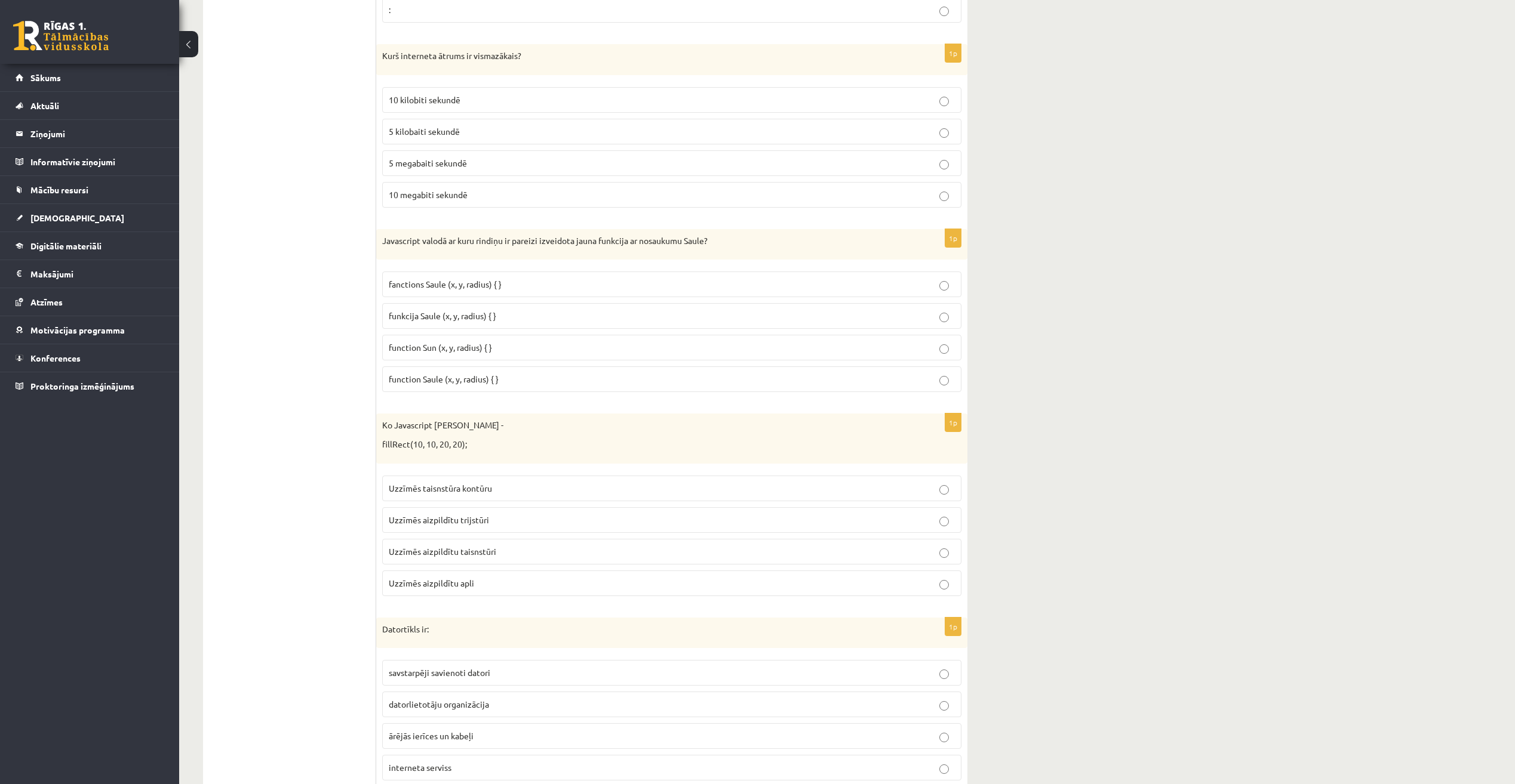
scroll to position [3163, 0]
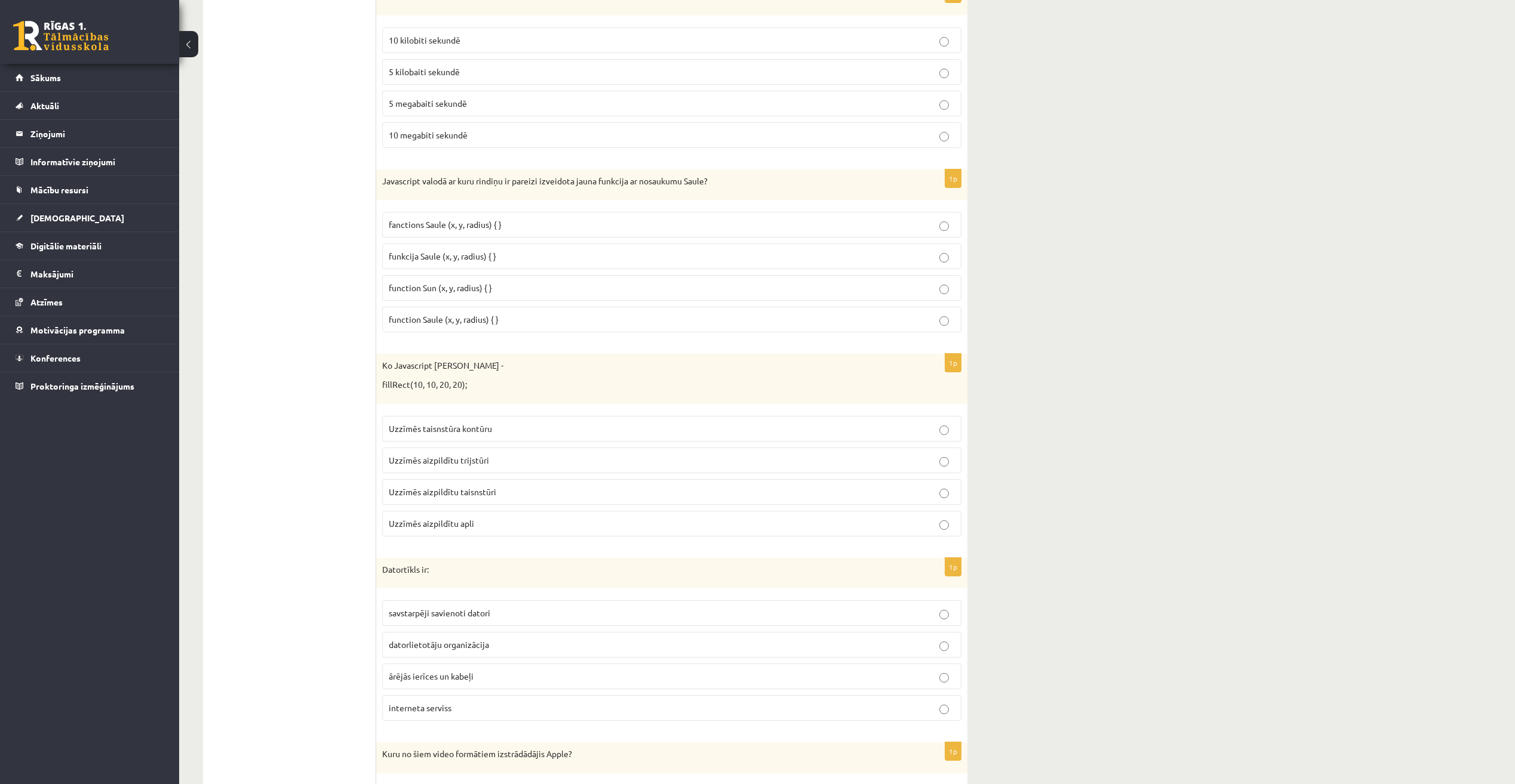
click at [859, 313] on p "function Saule (x, y, radius) { }" at bounding box center [671, 320] width 566 height 12
click at [822, 432] on p "Uzzīmēs taisnstūra kontūru" at bounding box center [671, 429] width 566 height 12
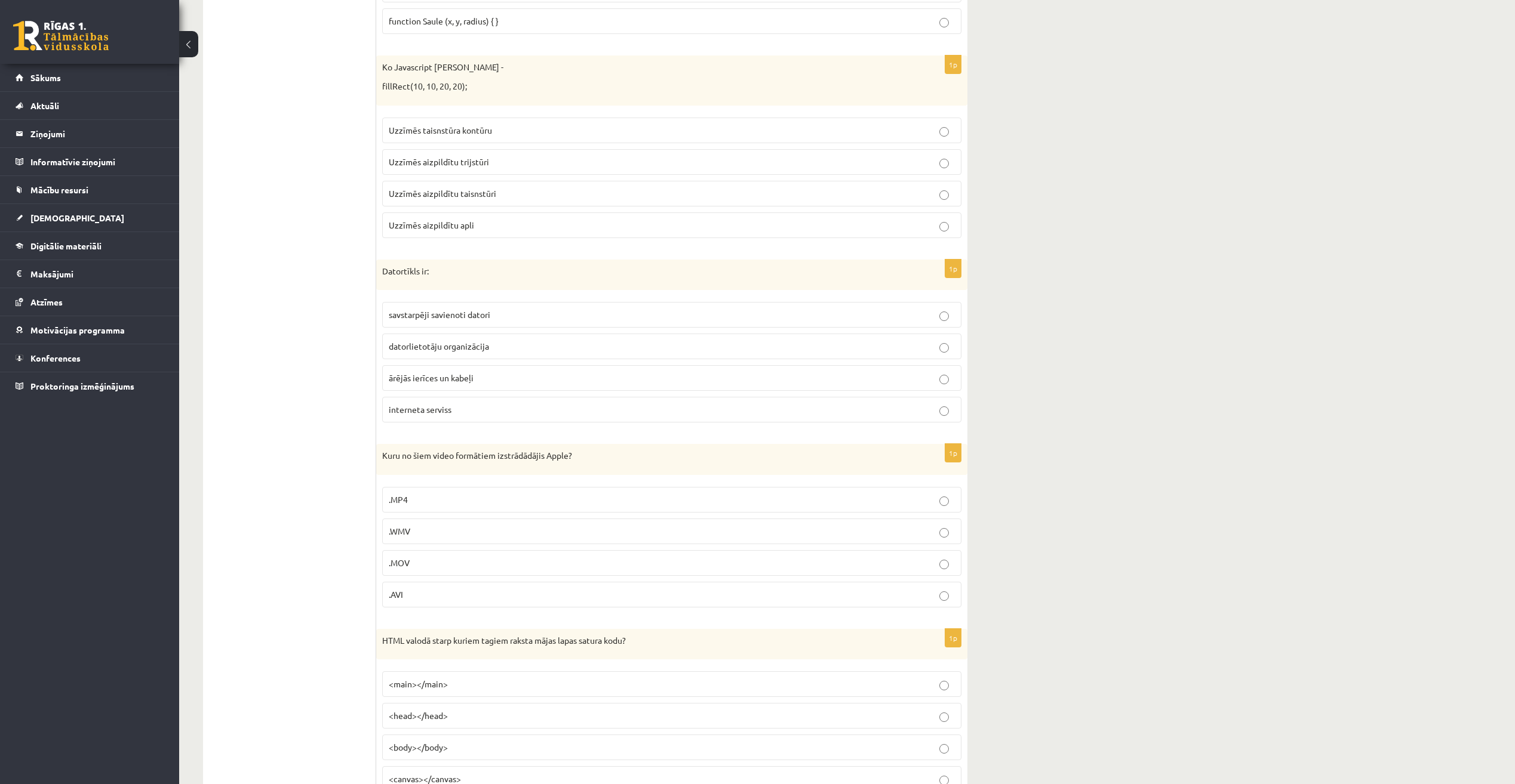
scroll to position [3521, 0]
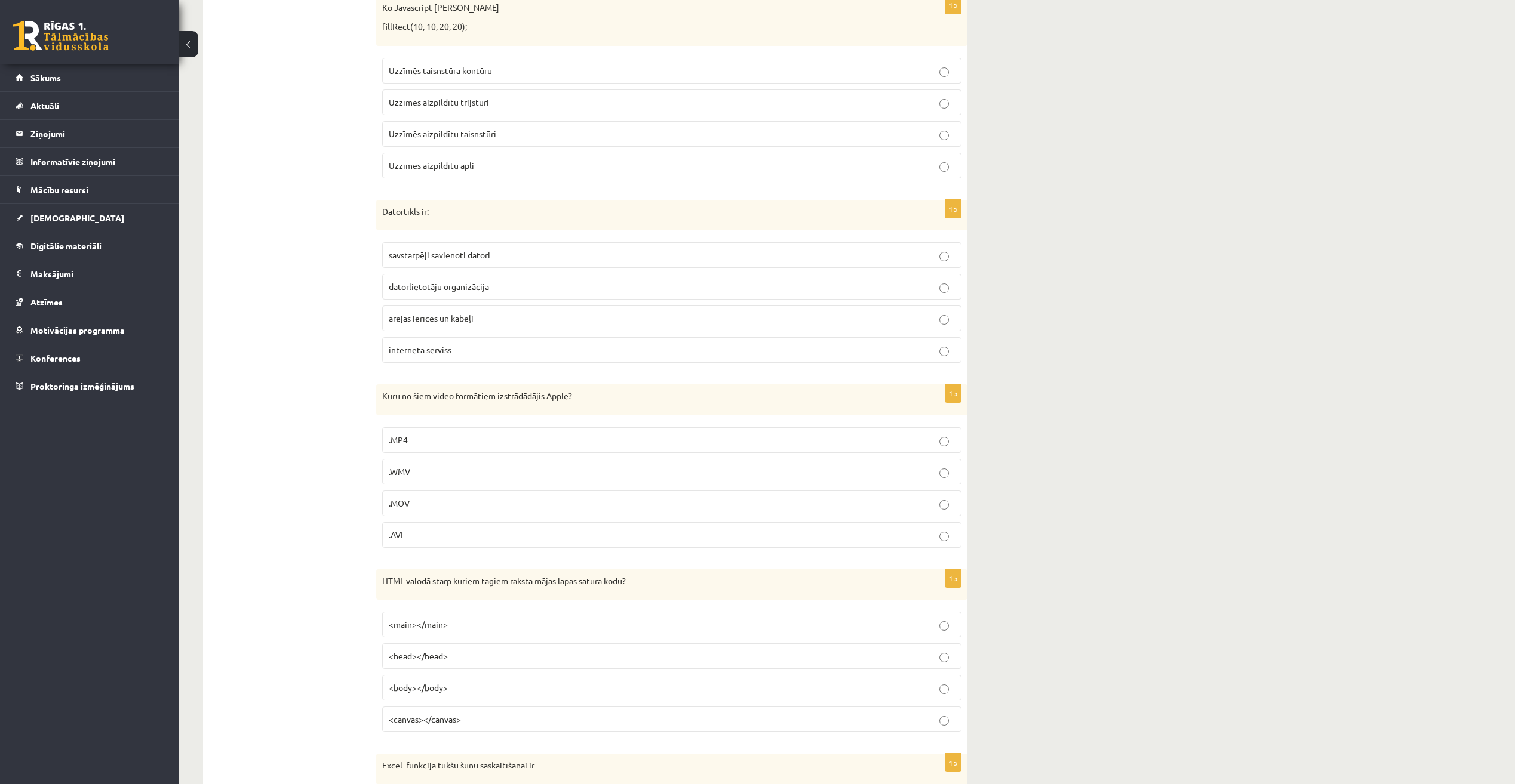
click at [868, 308] on label "ārējās ierīces un kabeļi" at bounding box center [672, 318] width 579 height 25
click at [820, 424] on fieldset ".MP4 .WMV .MOV .AVI" at bounding box center [672, 486] width 579 height 130
click at [820, 439] on p ".MP4" at bounding box center [671, 440] width 566 height 12
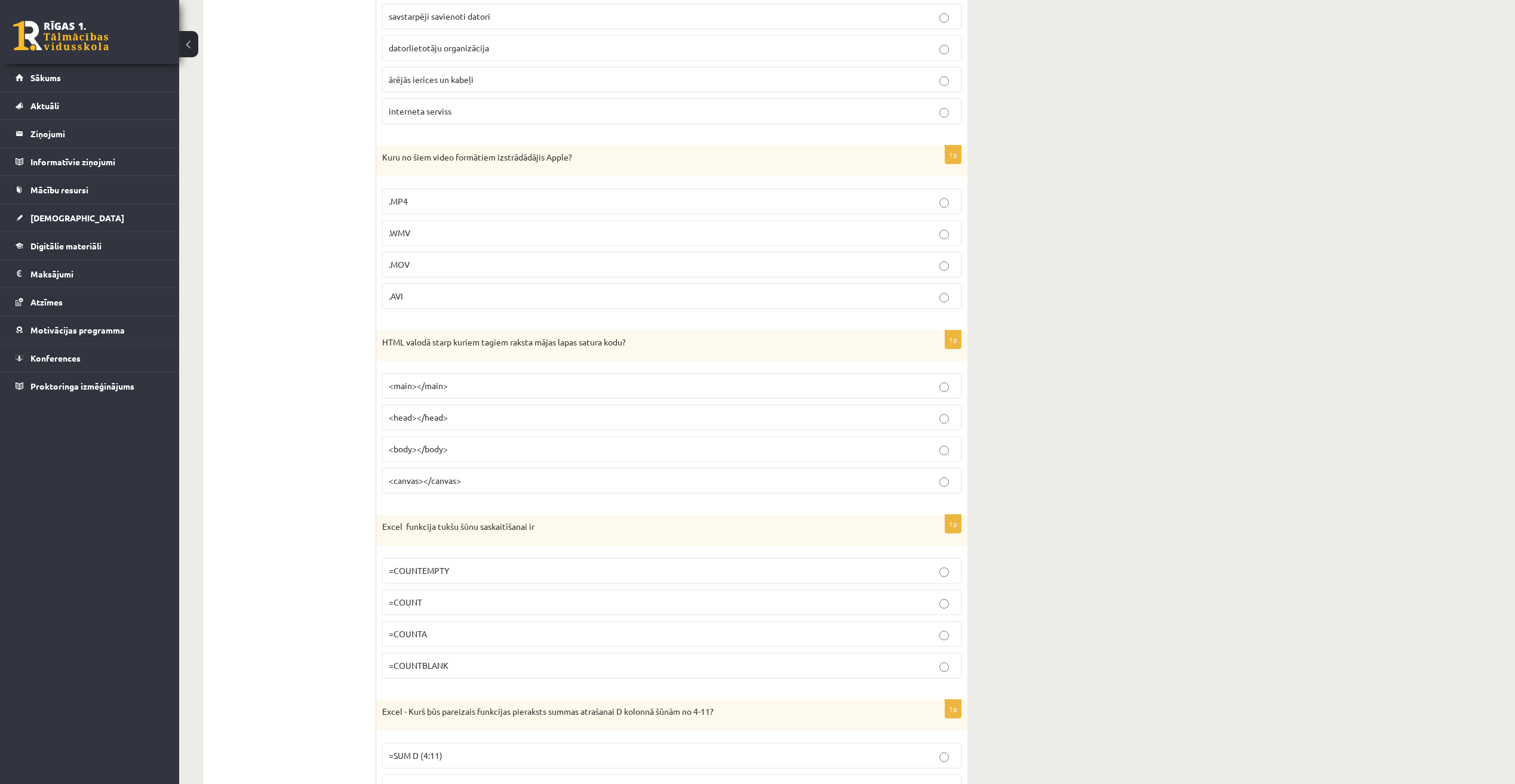
click at [805, 454] on p "<body></body>" at bounding box center [671, 449] width 566 height 12
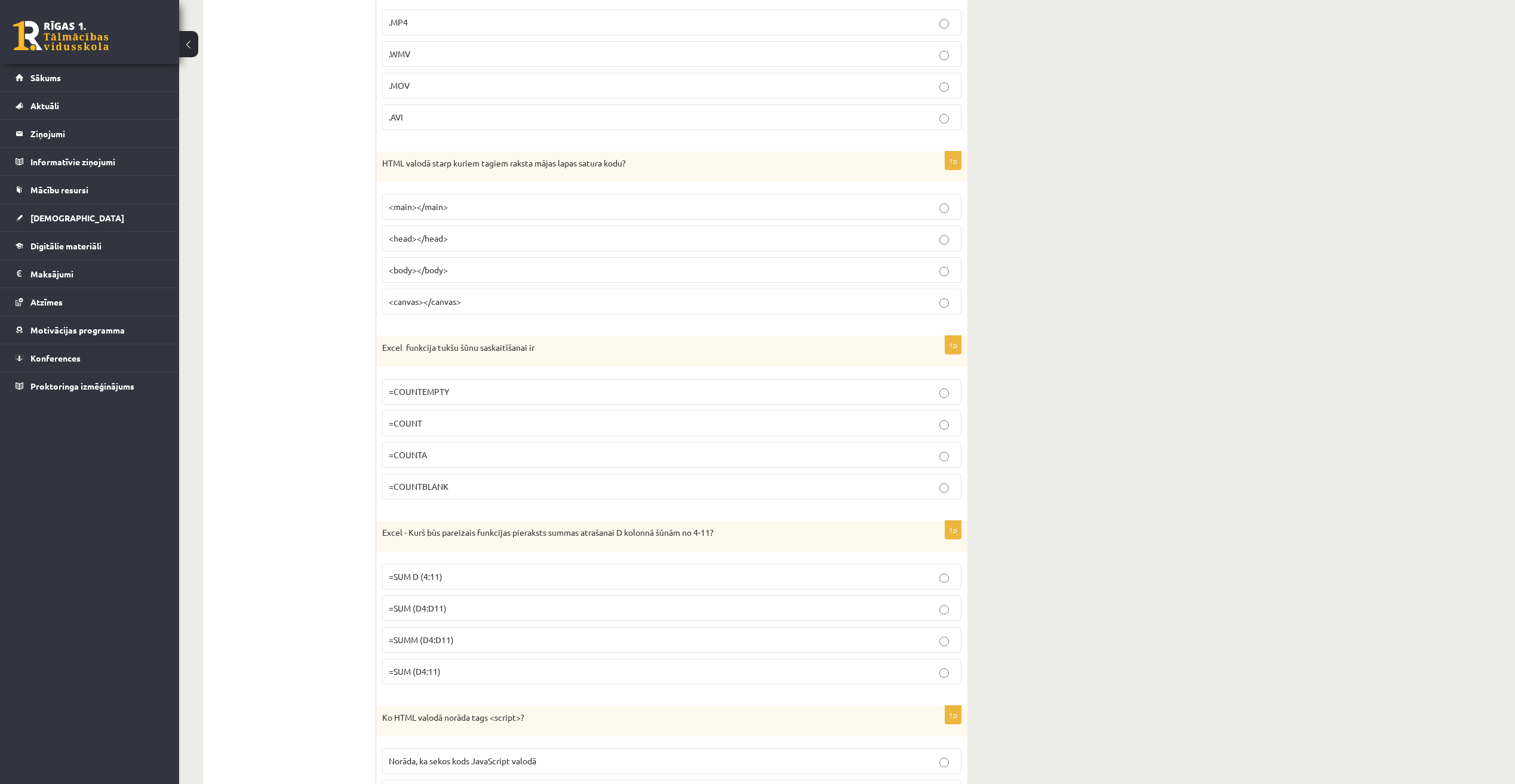
drag, startPoint x: 837, startPoint y: 370, endPoint x: 835, endPoint y: 390, distance: 20.1
click at [838, 380] on div "1p Excel funkcija tukšu šūnu saskaitīšanai ir =COUNTEMPTY =COUNT =COUNTA =COUNT…" at bounding box center [671, 422] width 591 height 173
click at [835, 392] on p "=COUNTEMPTY" at bounding box center [671, 392] width 566 height 12
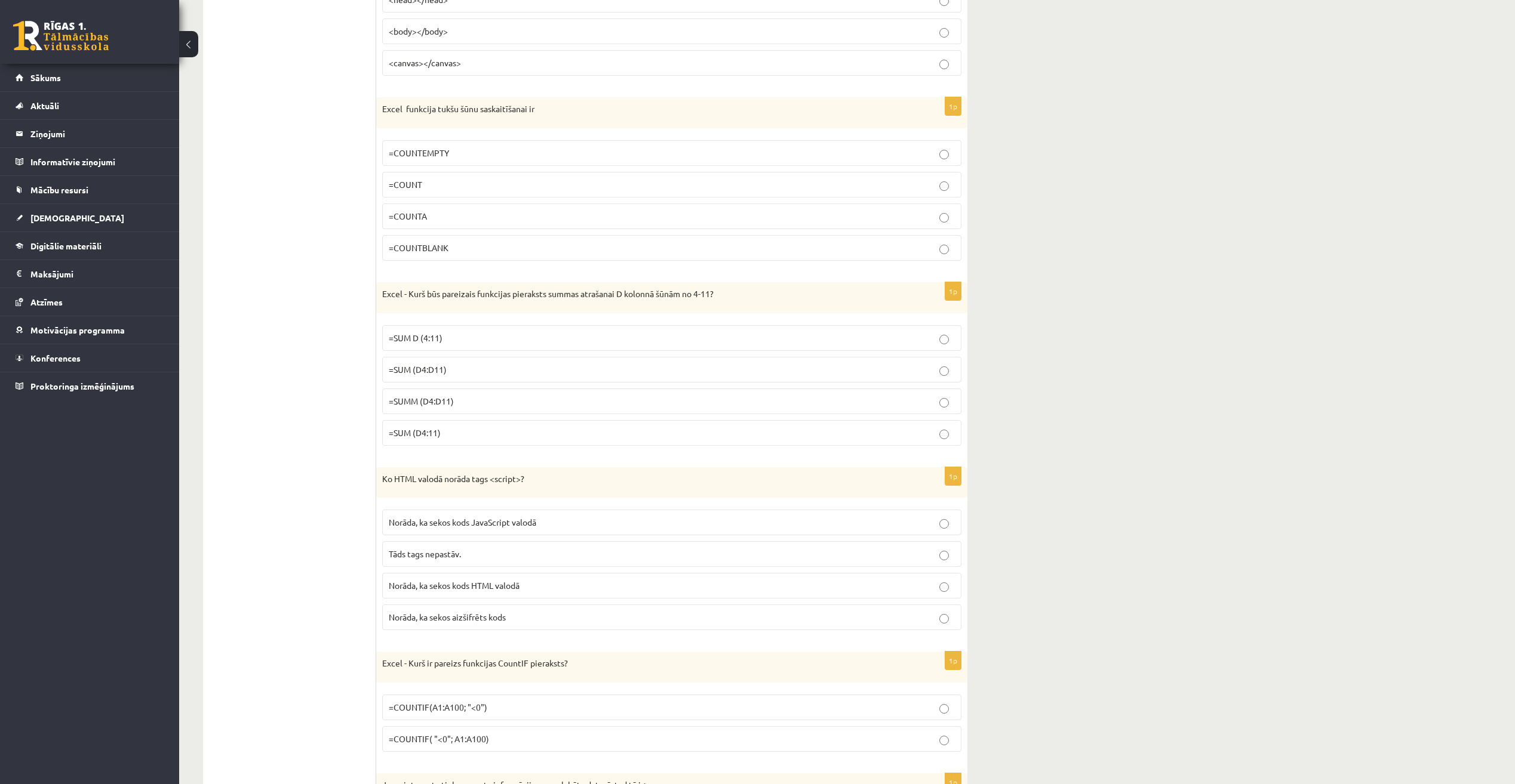
scroll to position [4237, 0]
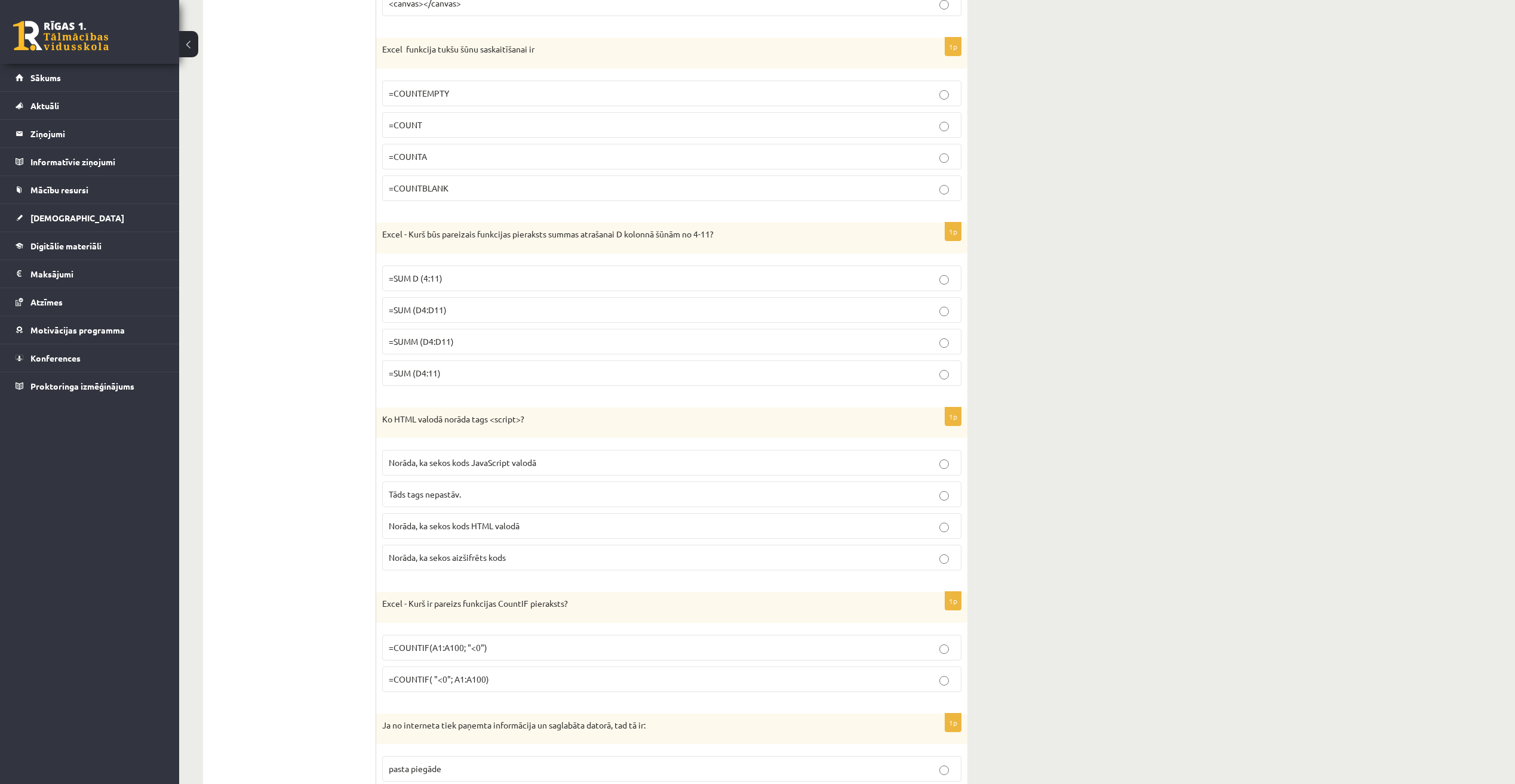
click at [830, 350] on label "=SUMM (D4:D11)" at bounding box center [672, 341] width 579 height 25
click at [848, 463] on p "Norāda, ka sekos kods JavaScript valodā" at bounding box center [671, 463] width 566 height 12
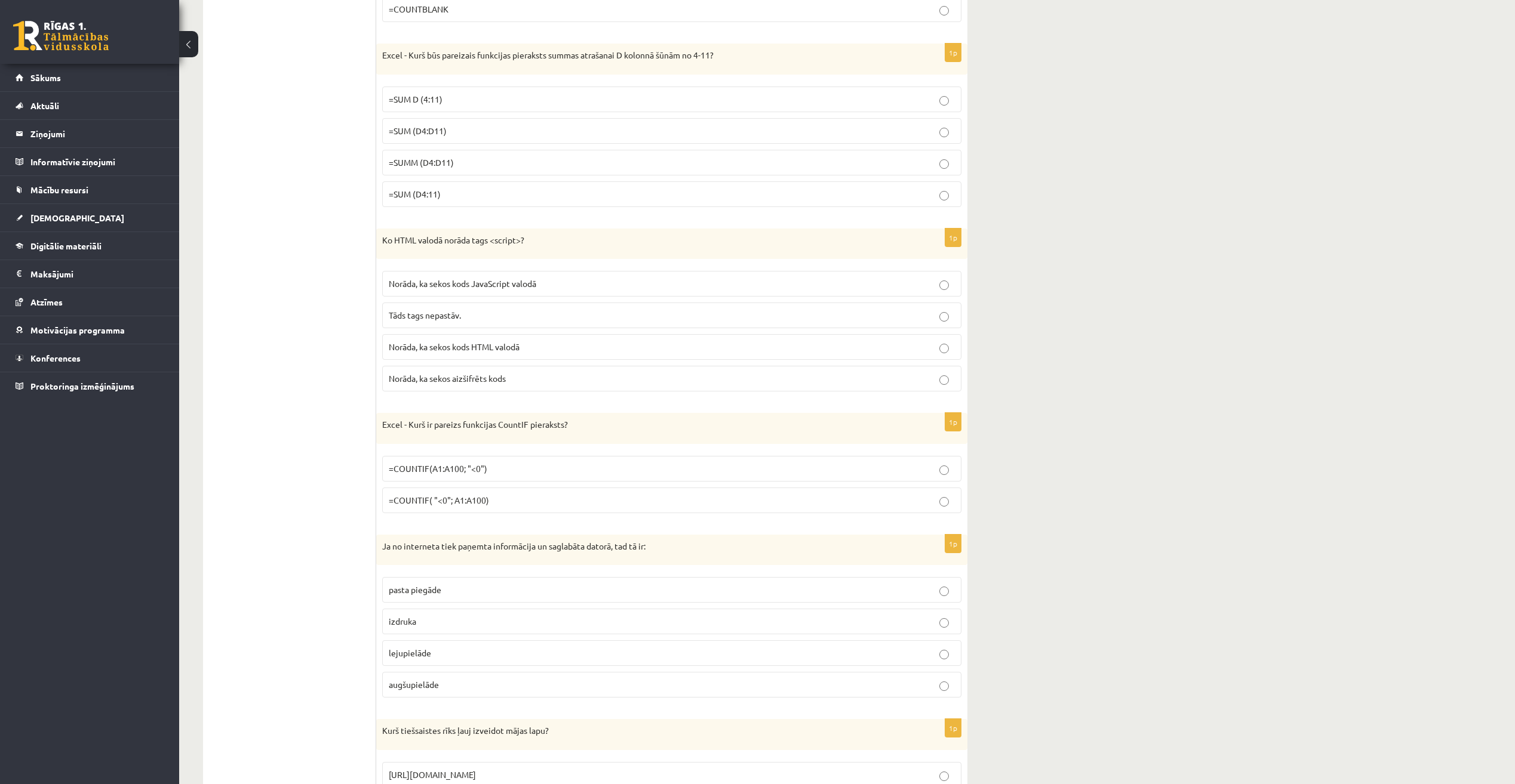
click at [818, 508] on label "=COUNTIF( "<0"; A1:A100)" at bounding box center [672, 500] width 579 height 25
click at [825, 585] on p "pasta piegāde" at bounding box center [671, 590] width 566 height 12
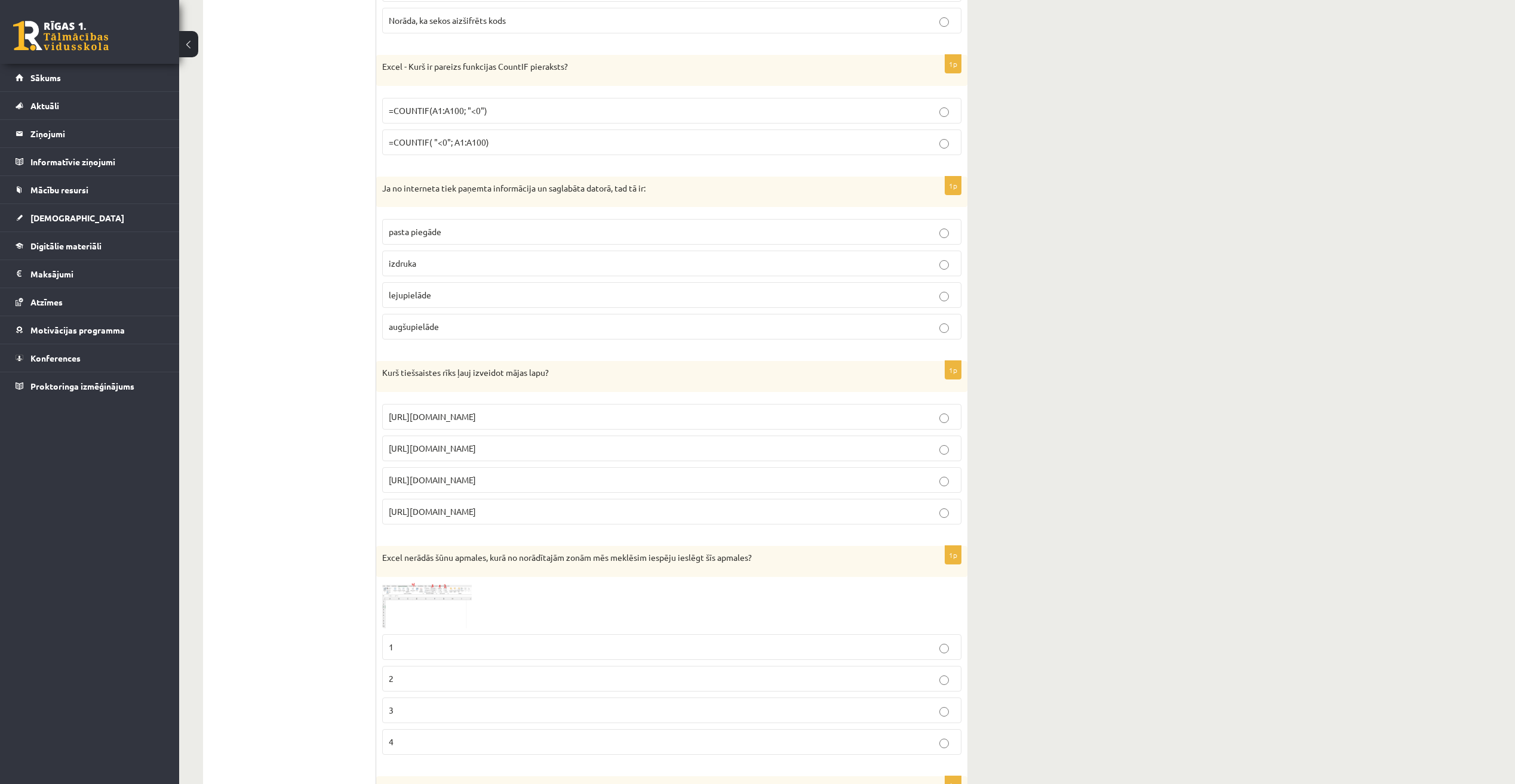
click at [814, 480] on p "https://www.mozello.lv" at bounding box center [671, 480] width 566 height 12
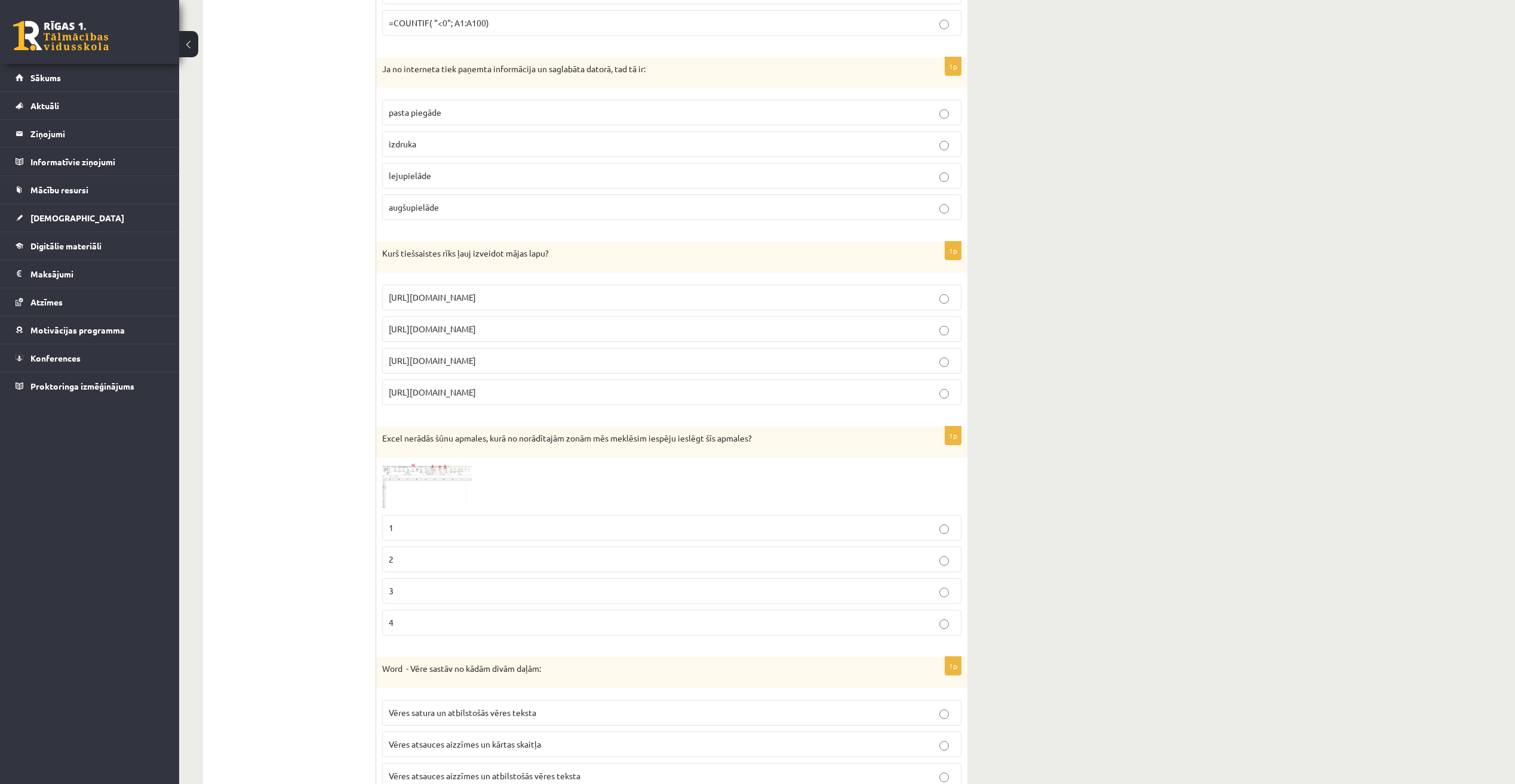
scroll to position [4954, 0]
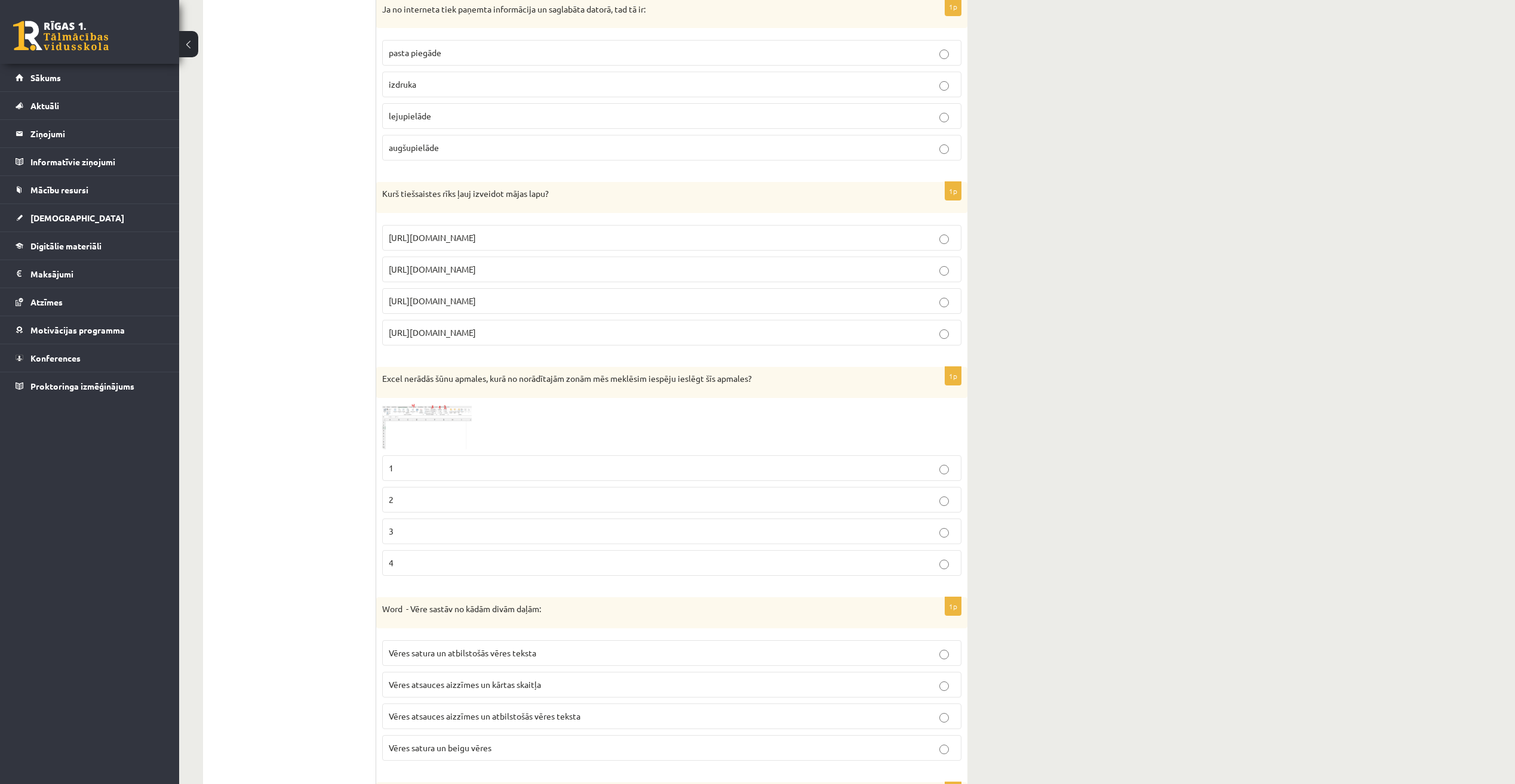
click at [855, 469] on p "1" at bounding box center [671, 468] width 566 height 12
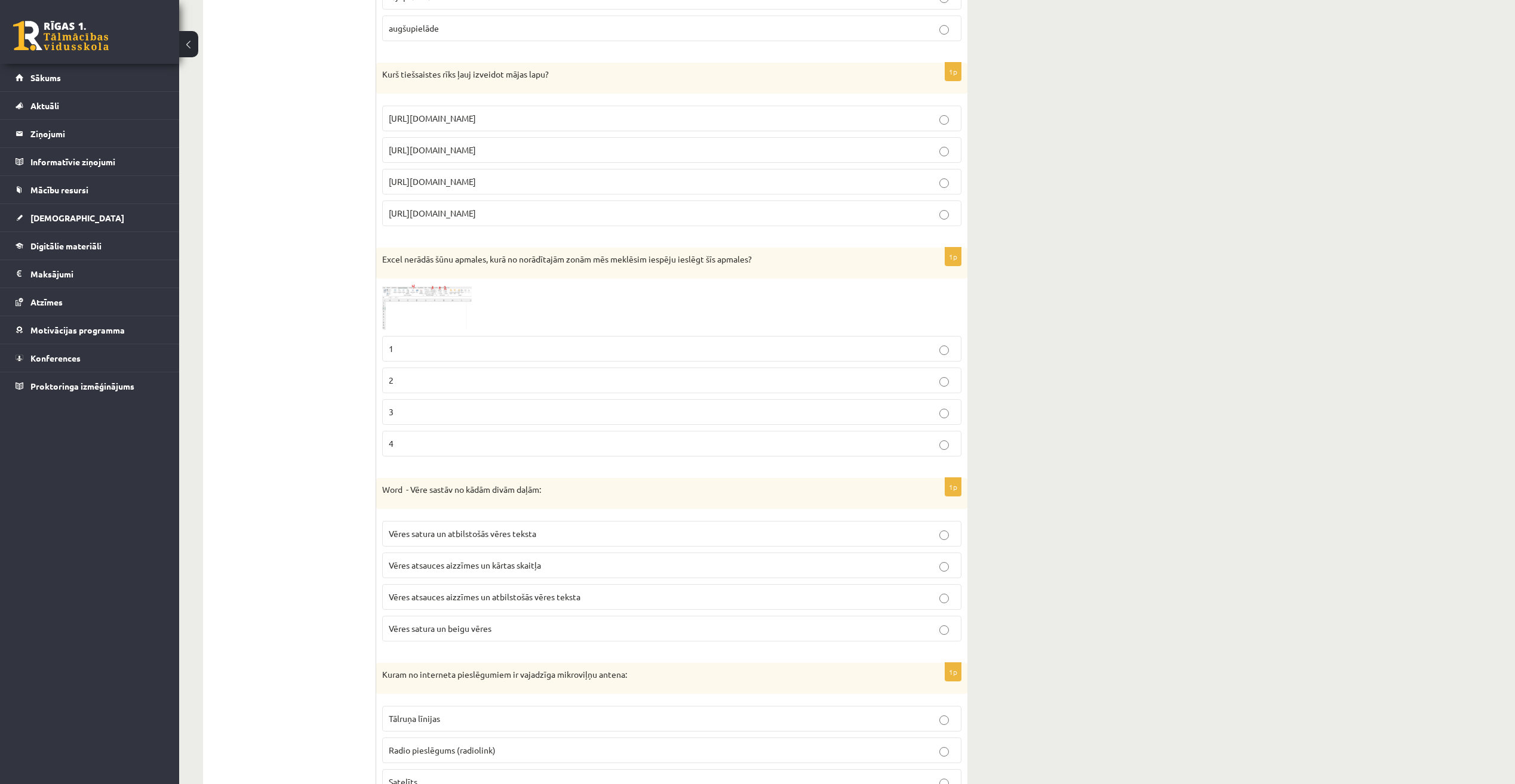
scroll to position [5132, 0]
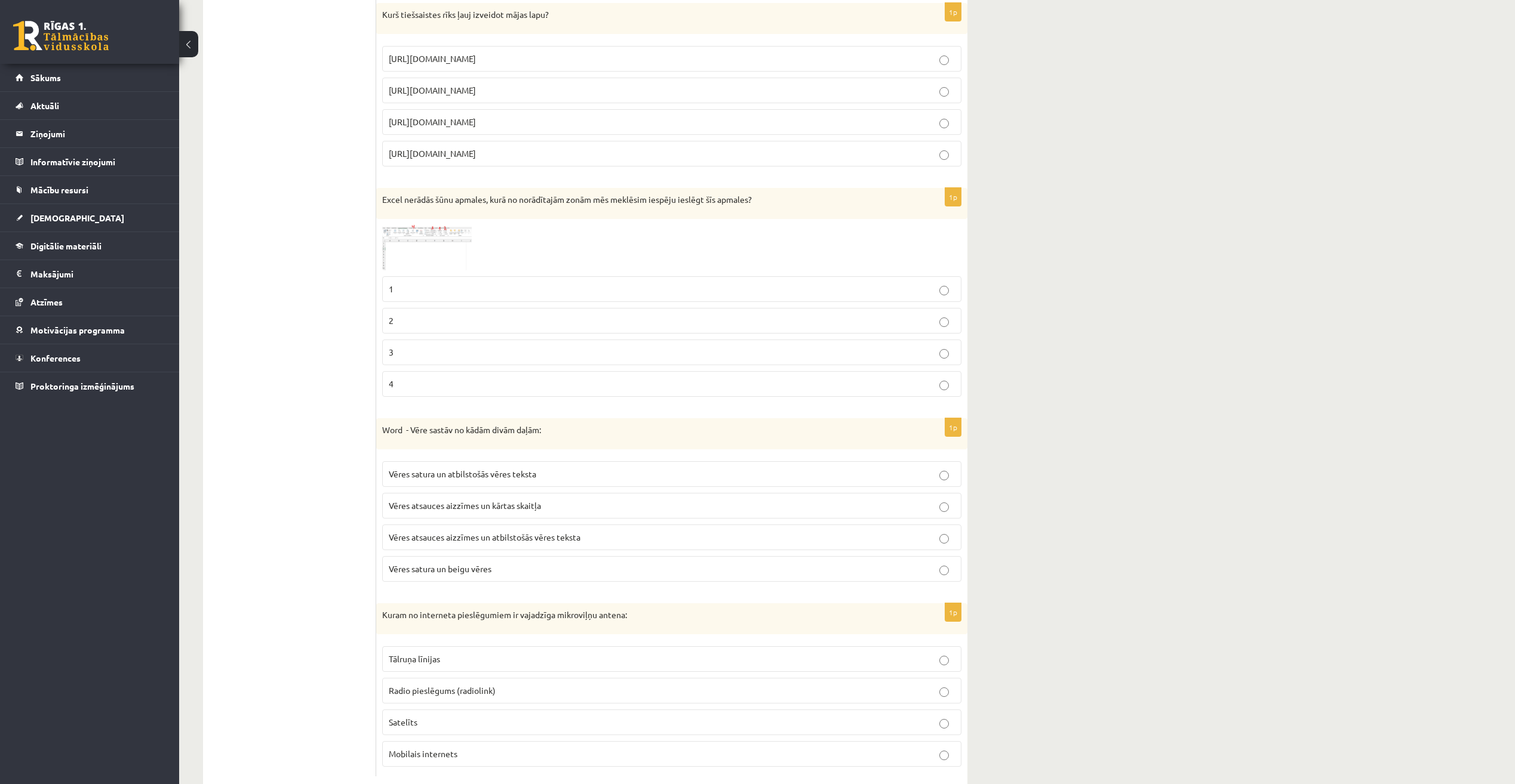
click at [828, 535] on p "Vēres atsauces aizzīmes un atbilstošās vēres teksta" at bounding box center [671, 538] width 566 height 12
click at [875, 351] on p "3" at bounding box center [671, 352] width 566 height 12
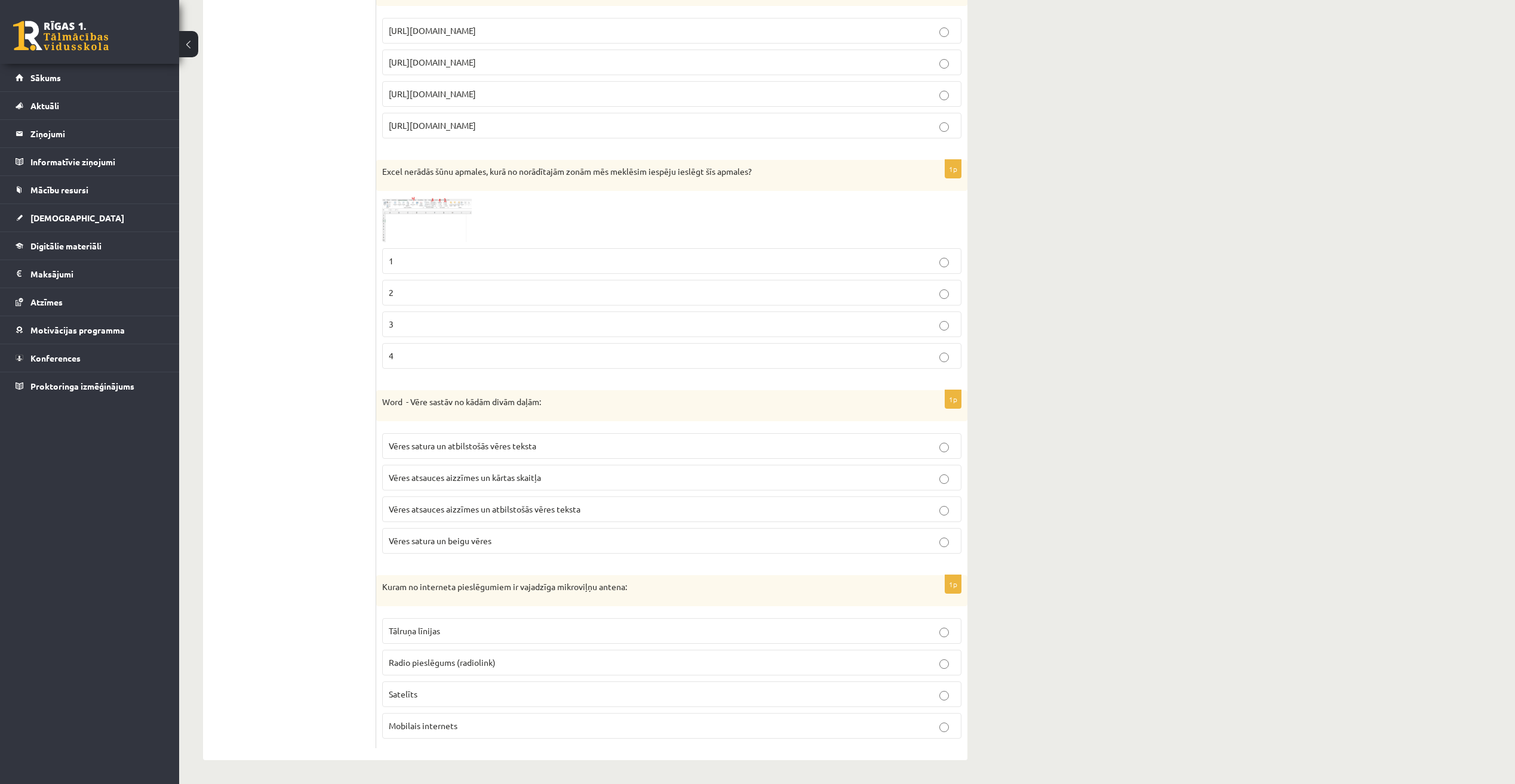
click at [876, 618] on fieldset "Tālruņa līnijas Radio pieslēgums (radiolink) Satelīts Mobilais internets" at bounding box center [672, 677] width 579 height 130
click at [875, 619] on label "Tālruņa līnijas" at bounding box center [672, 631] width 579 height 25
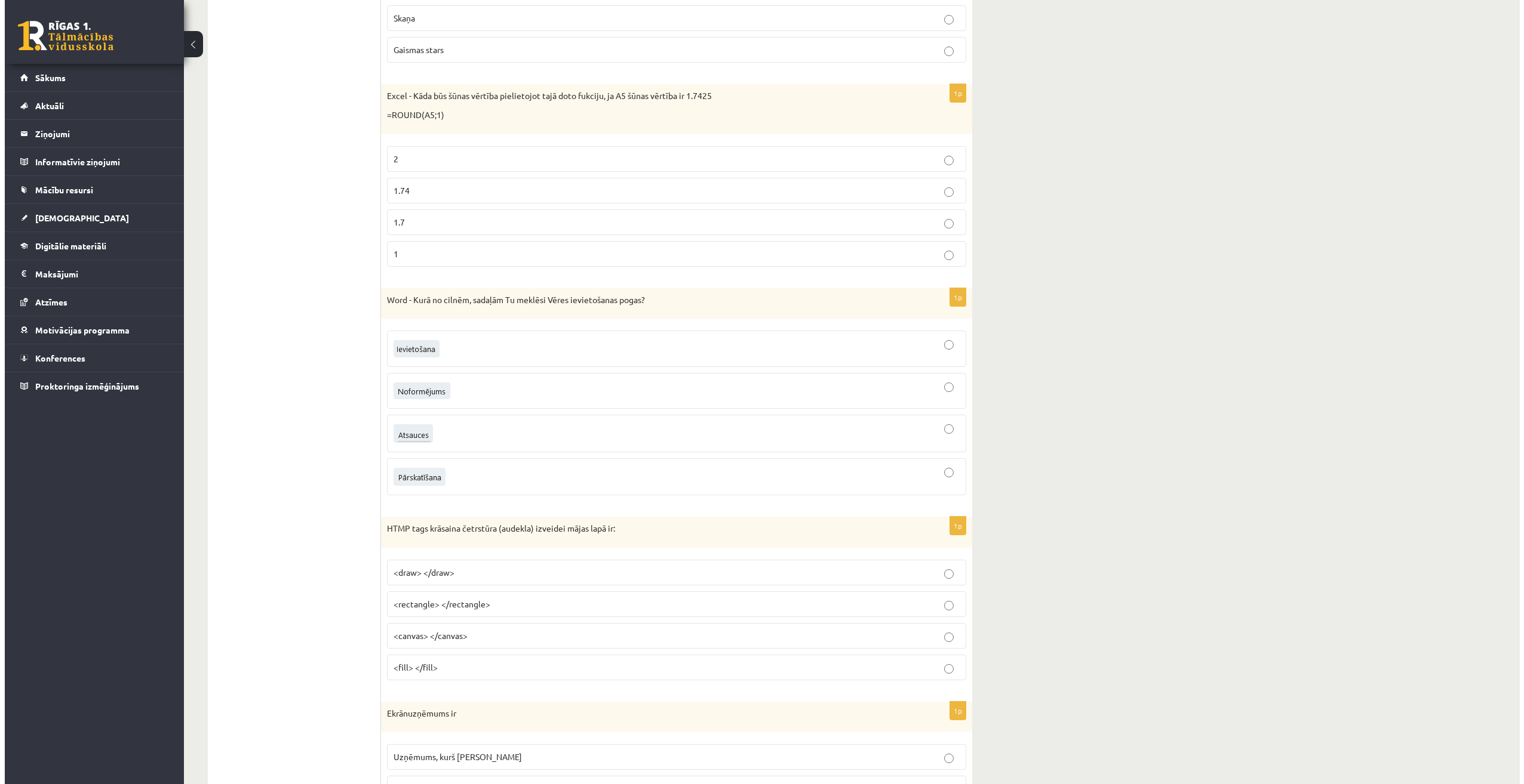
scroll to position [0, 0]
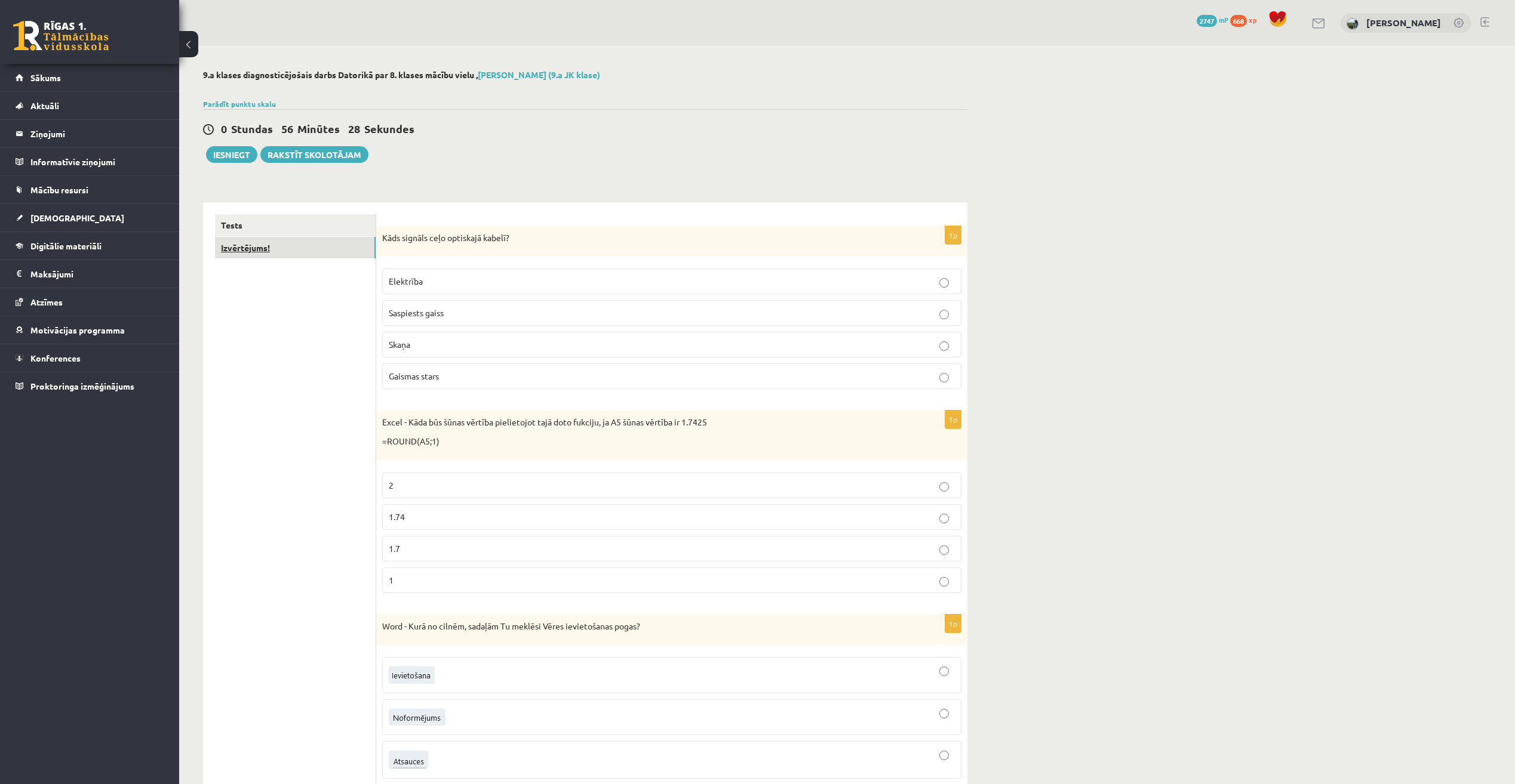
click at [319, 248] on link "Izvērtējums!" at bounding box center [295, 248] width 160 height 22
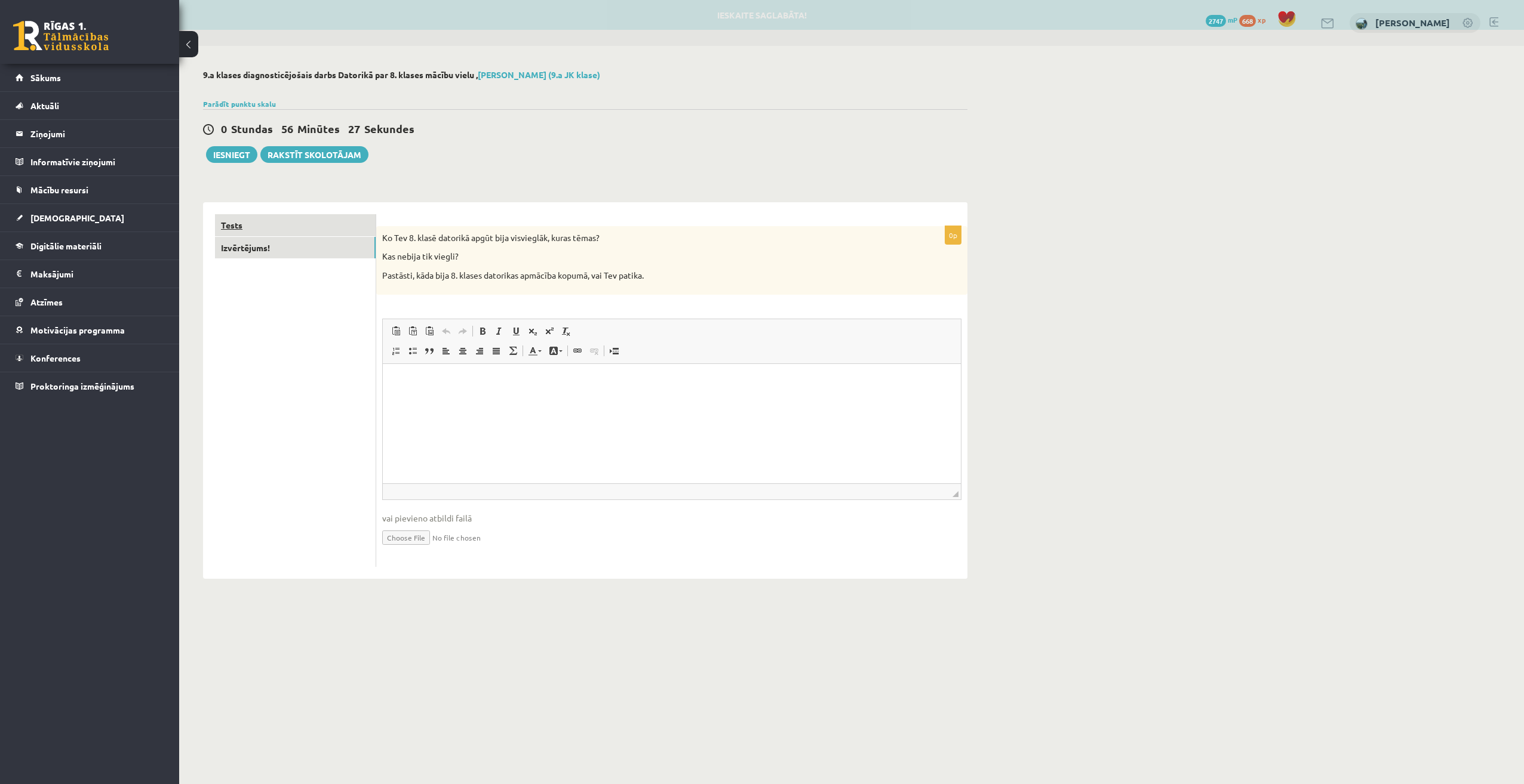
click at [351, 222] on link "Tests" at bounding box center [295, 225] width 160 height 22
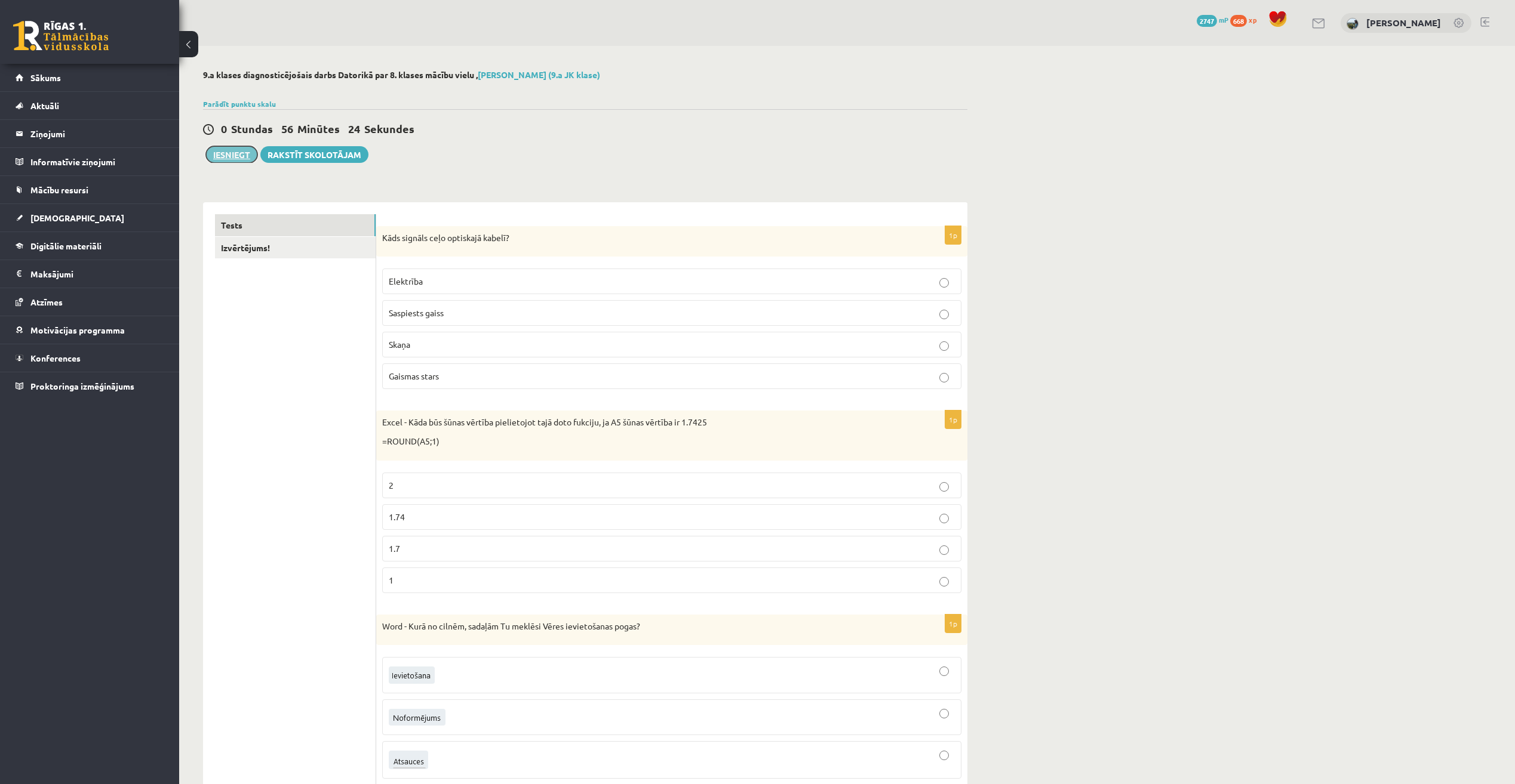
click at [226, 156] on button "Iesniegt" at bounding box center [231, 155] width 52 height 17
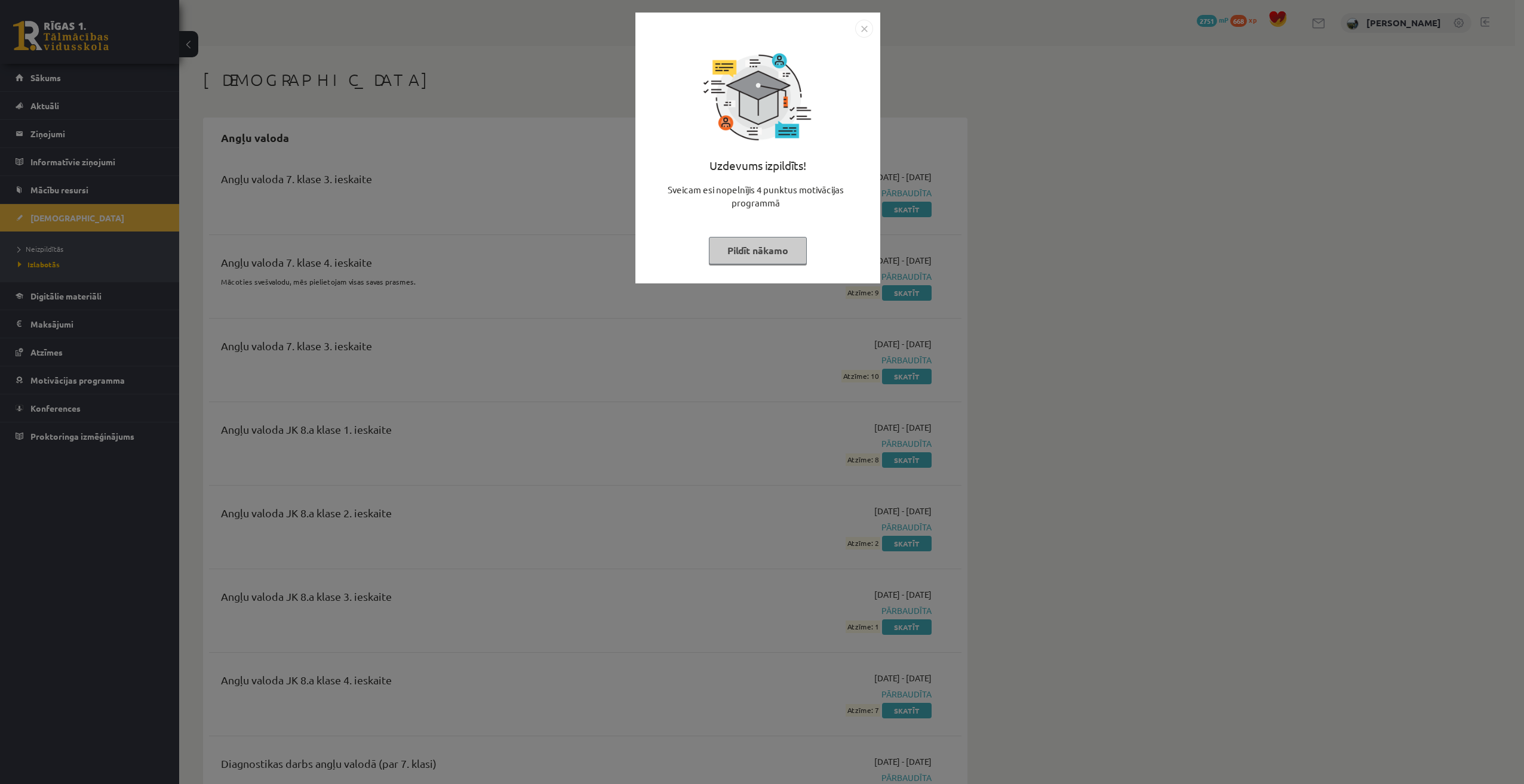
click at [770, 256] on button "Pildīt nākamo" at bounding box center [757, 251] width 98 height 28
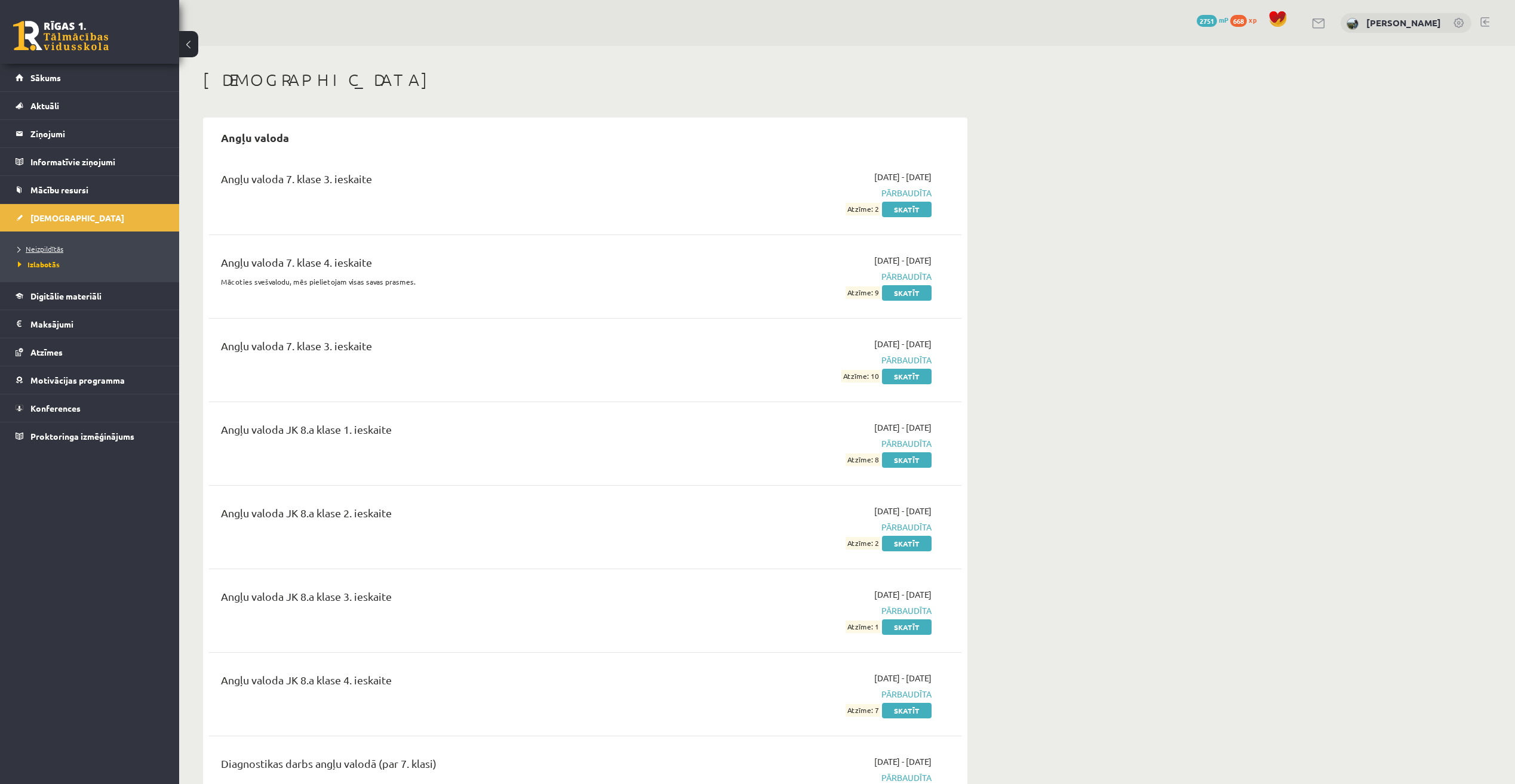
click at [76, 250] on link "Neizpildītās" at bounding box center [92, 249] width 149 height 11
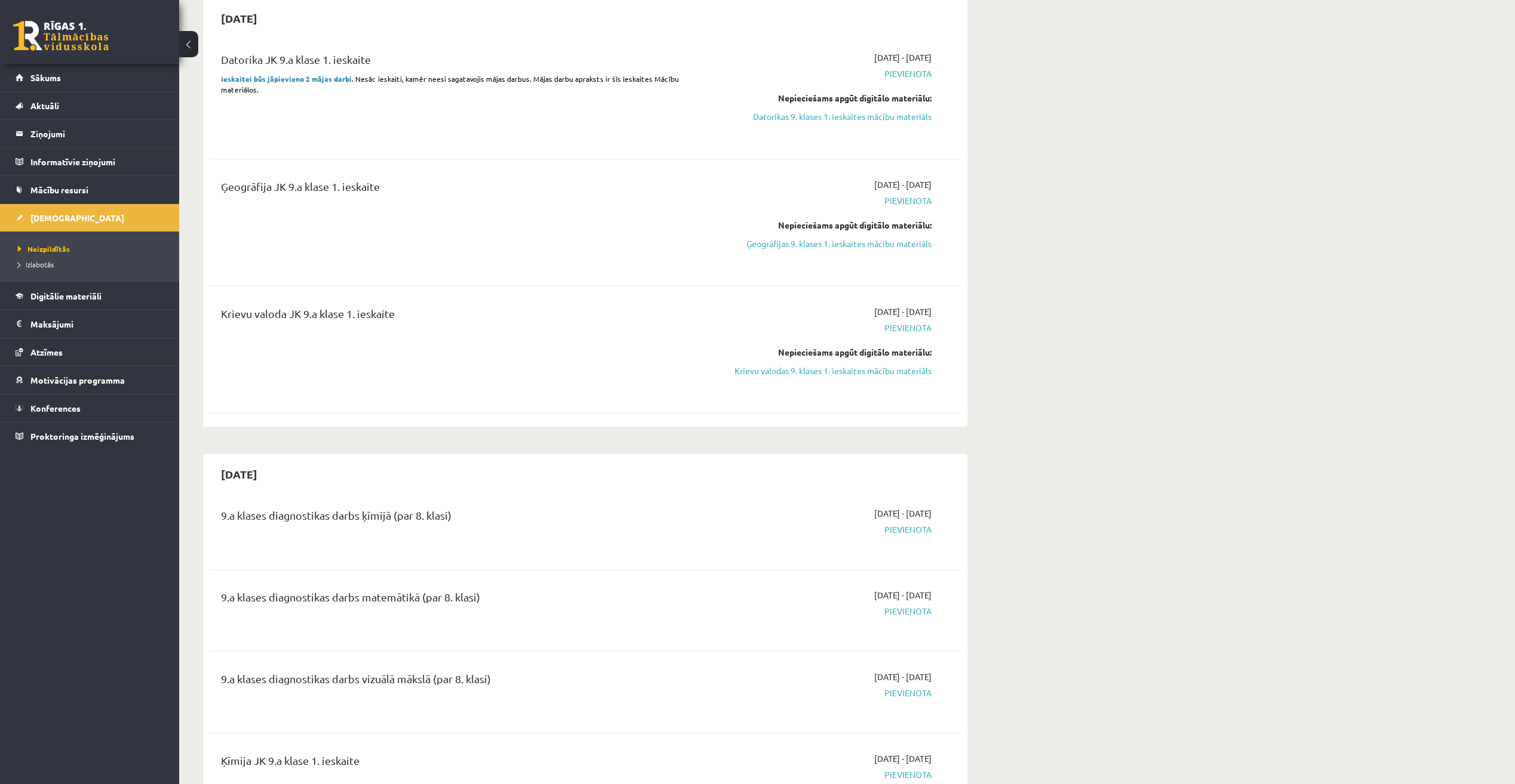
scroll to position [716, 0]
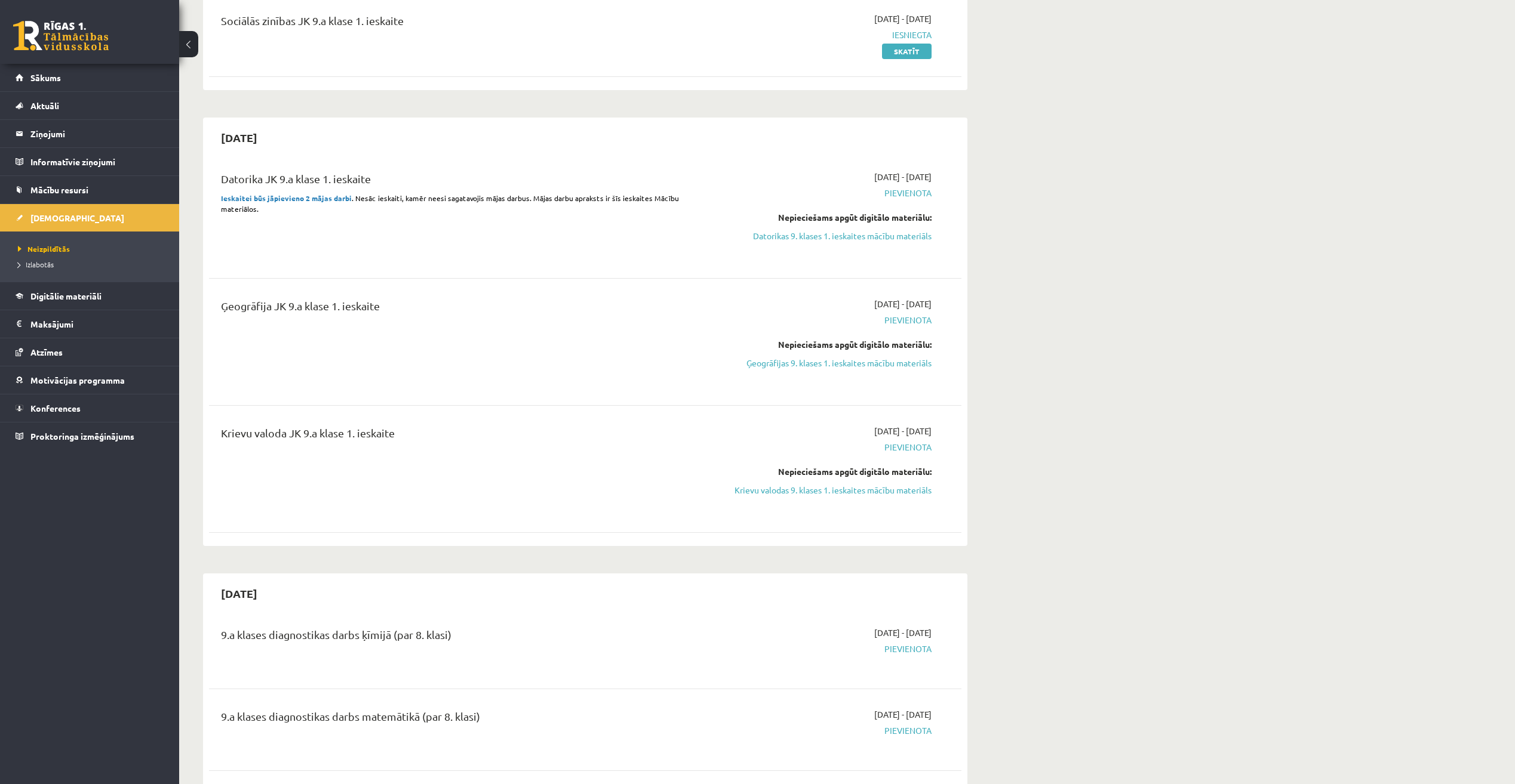
click at [334, 199] on strong "Ieskaitei būs jāpievieno 2 mājas darbi" at bounding box center [287, 198] width 131 height 9
click at [139, 189] on link "Mācību resursi" at bounding box center [89, 190] width 149 height 28
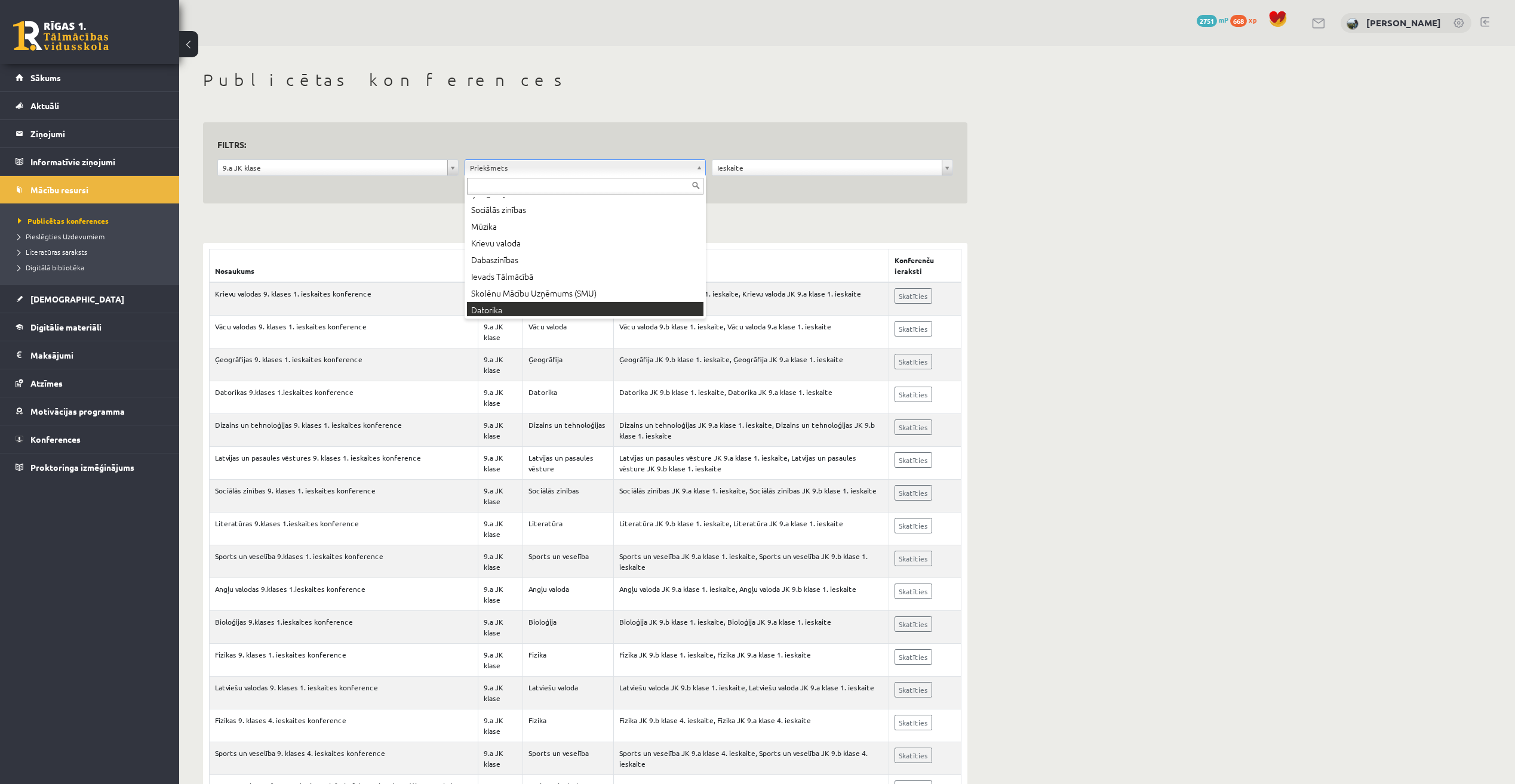
scroll to position [182, 0]
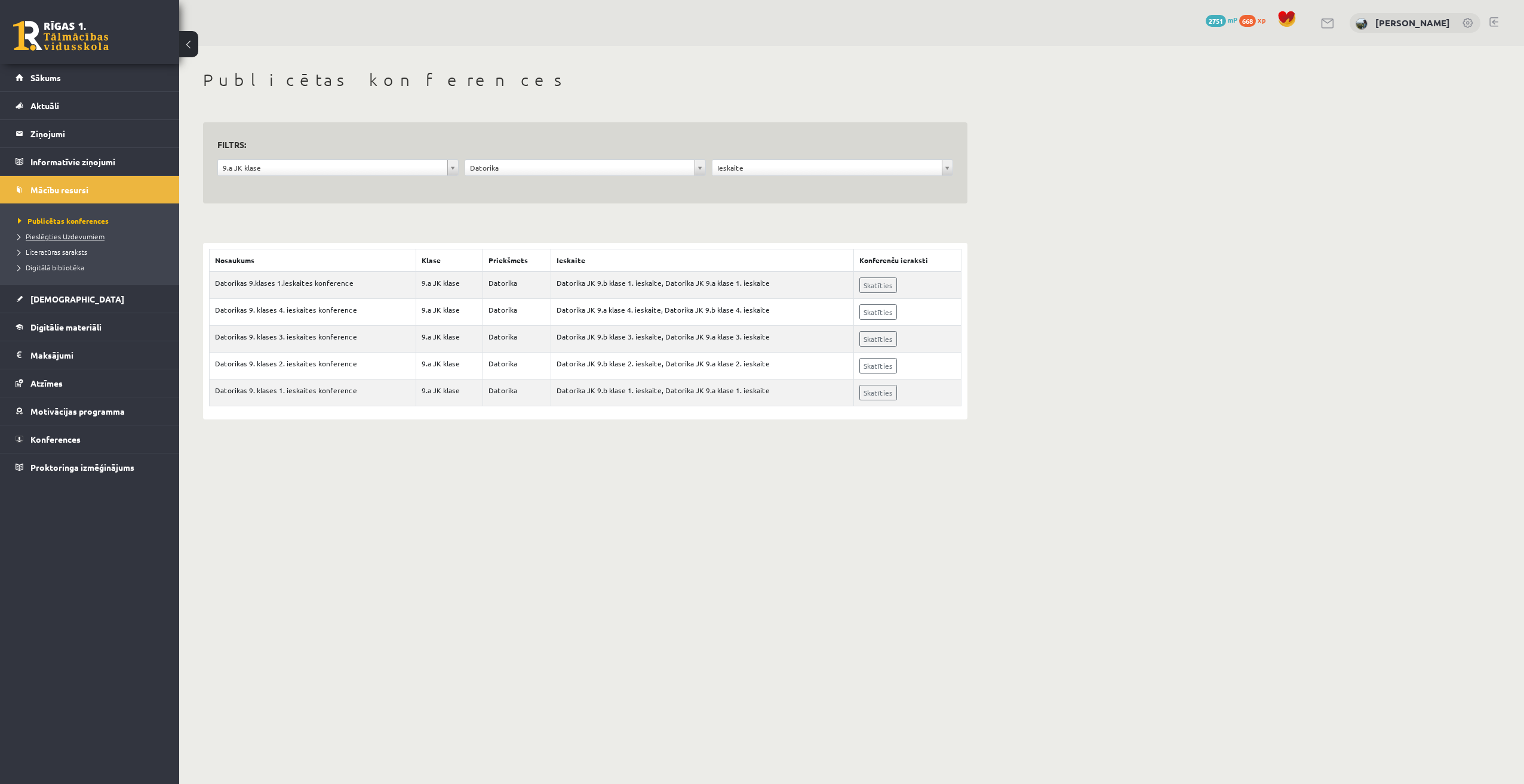
click at [82, 236] on span "Pieslēgties Uzdevumiem" at bounding box center [61, 236] width 86 height 9
click at [146, 319] on link "Digitālie materiāli" at bounding box center [89, 327] width 149 height 28
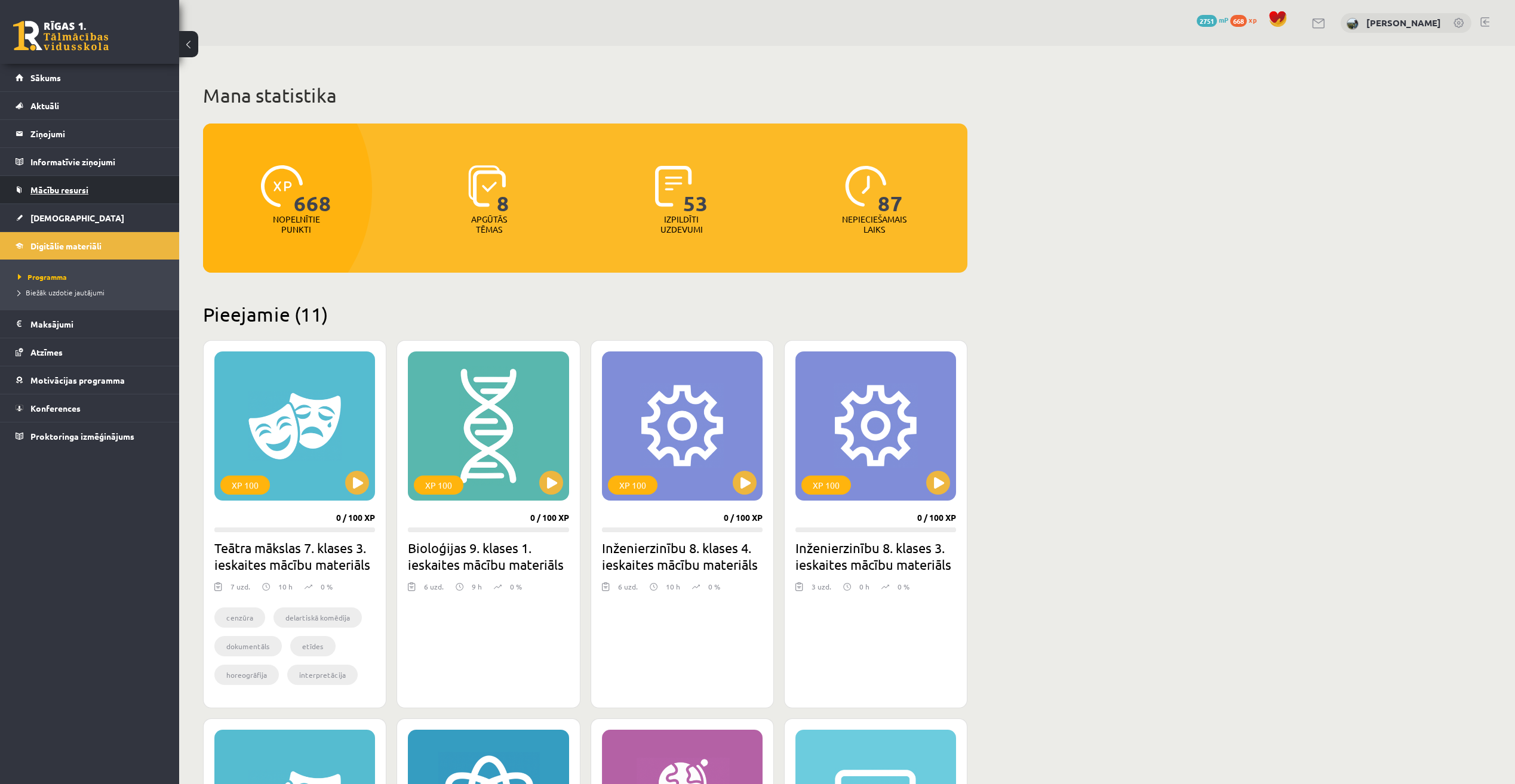
click at [134, 184] on link "Mācību resursi" at bounding box center [89, 190] width 149 height 28
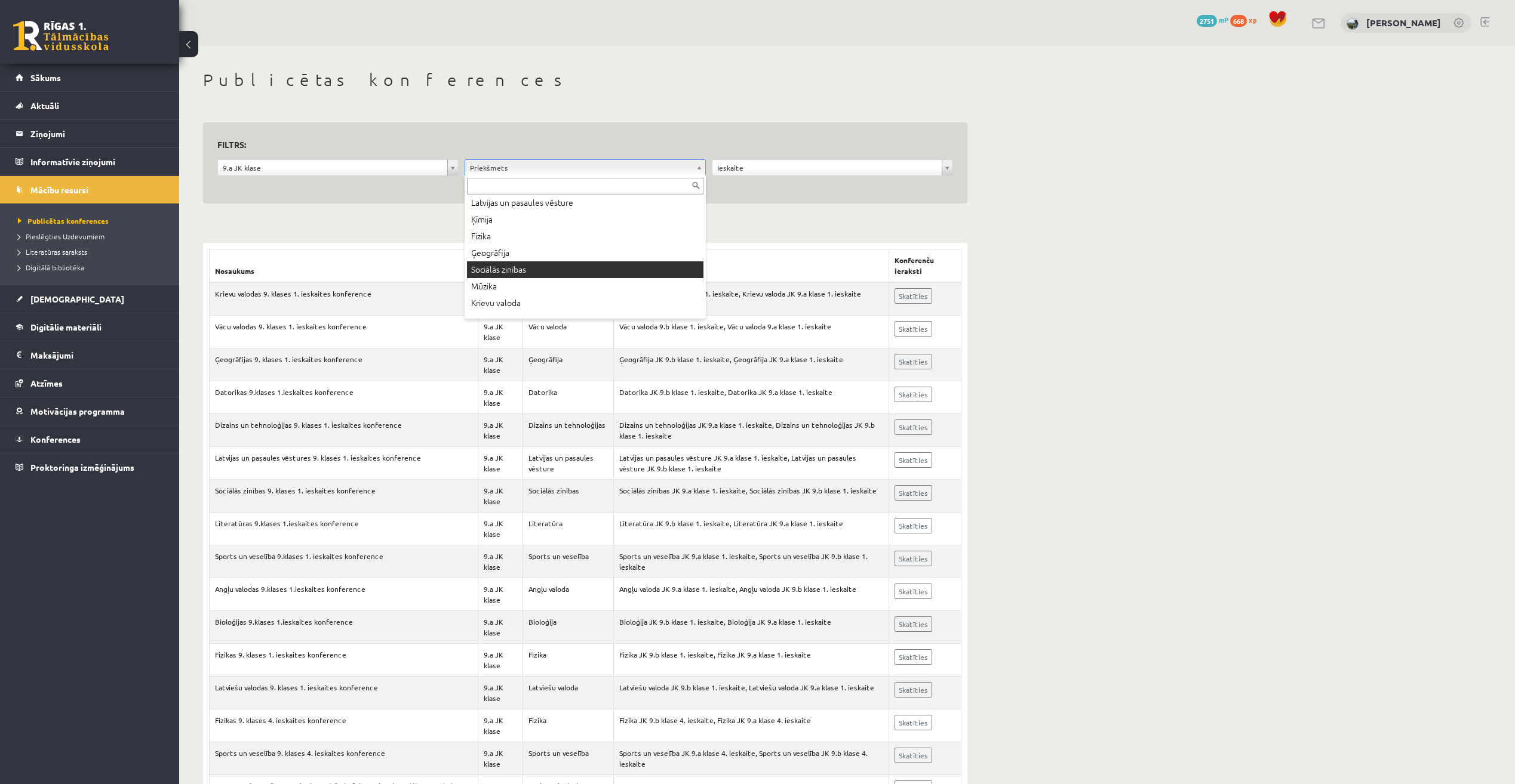
scroll to position [239, 0]
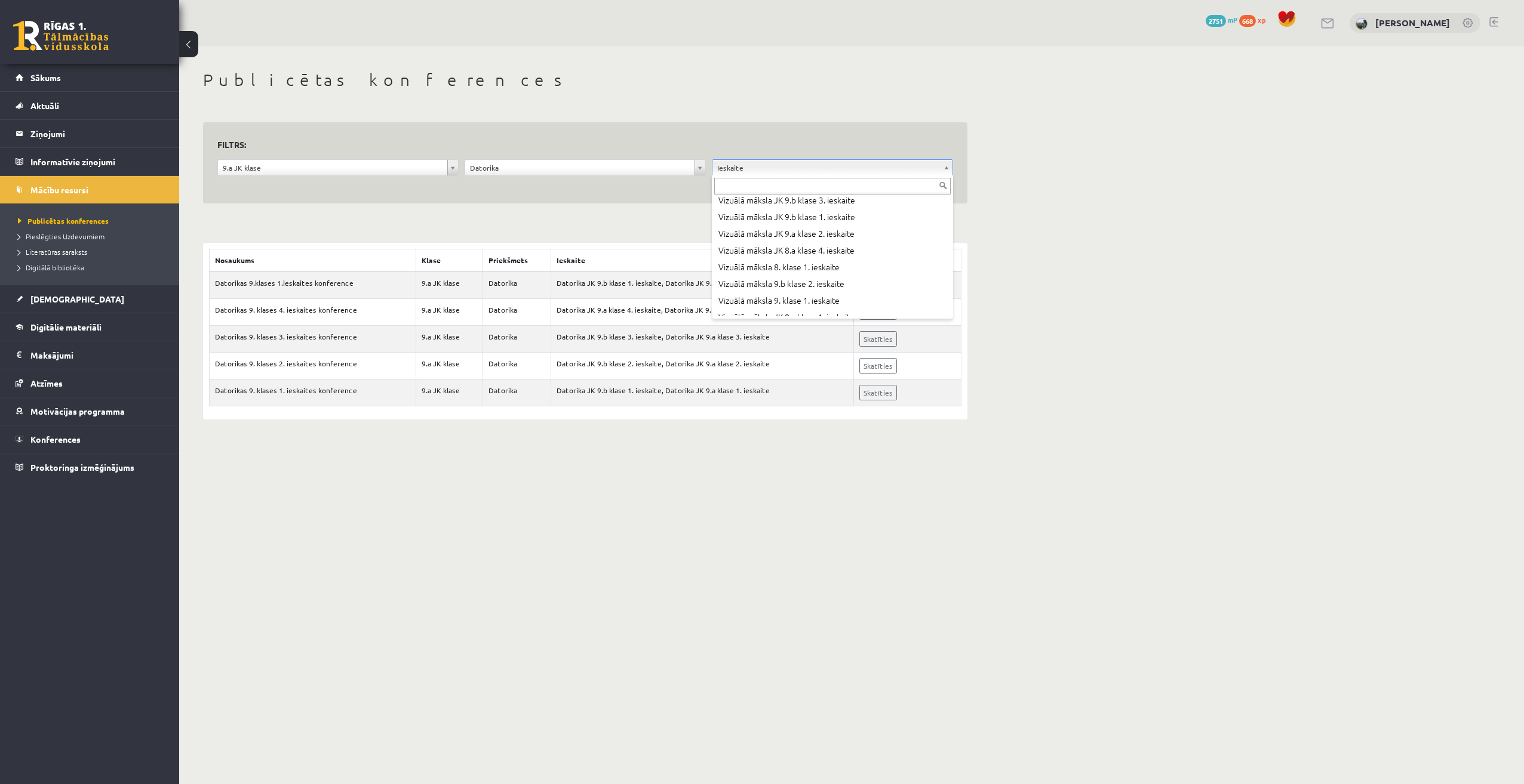
scroll to position [417, 0]
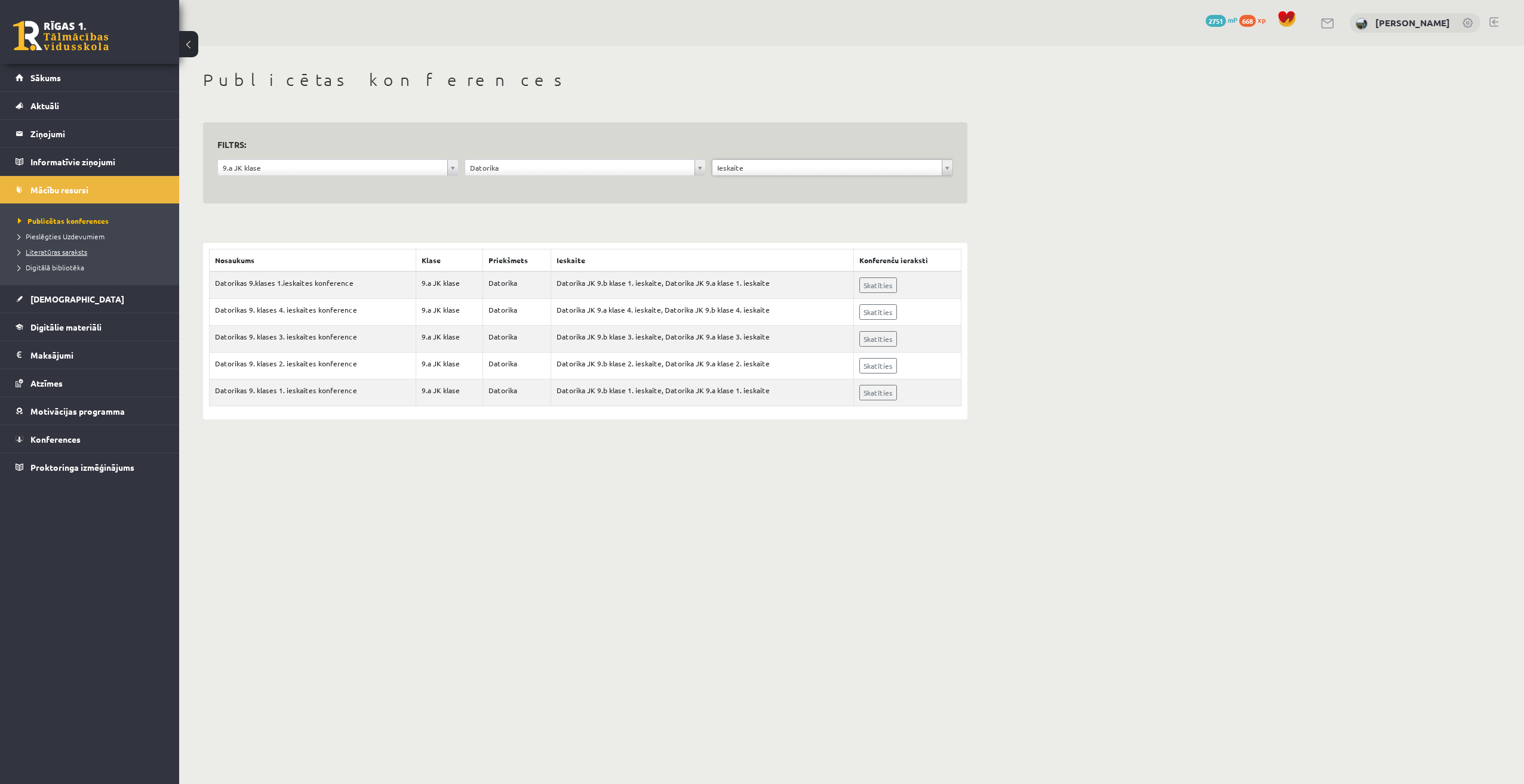
click at [83, 256] on span "Literatūras saraksts" at bounding box center [52, 252] width 69 height 9
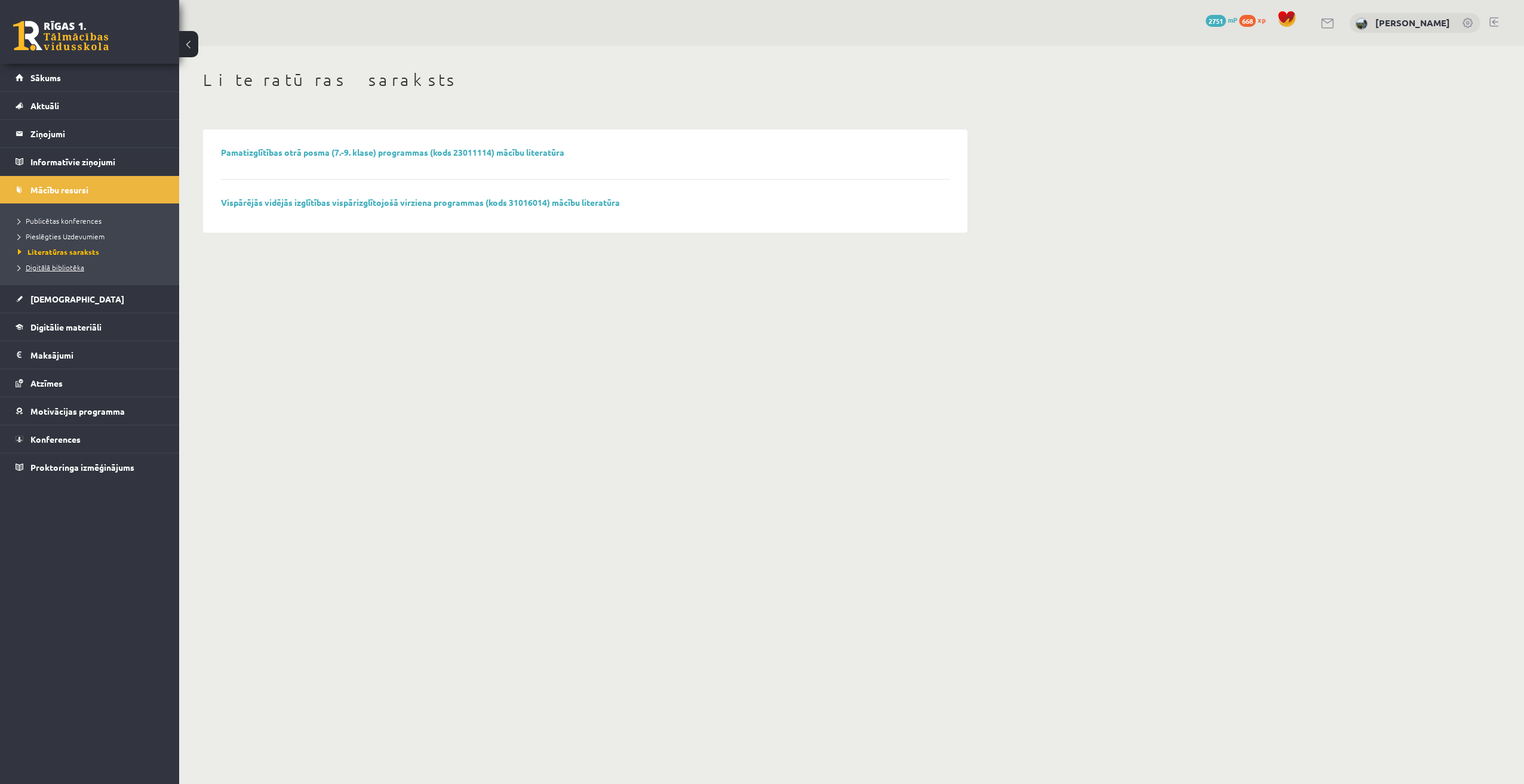
click at [67, 270] on span "Digitālā bibliotēka" at bounding box center [51, 267] width 66 height 9
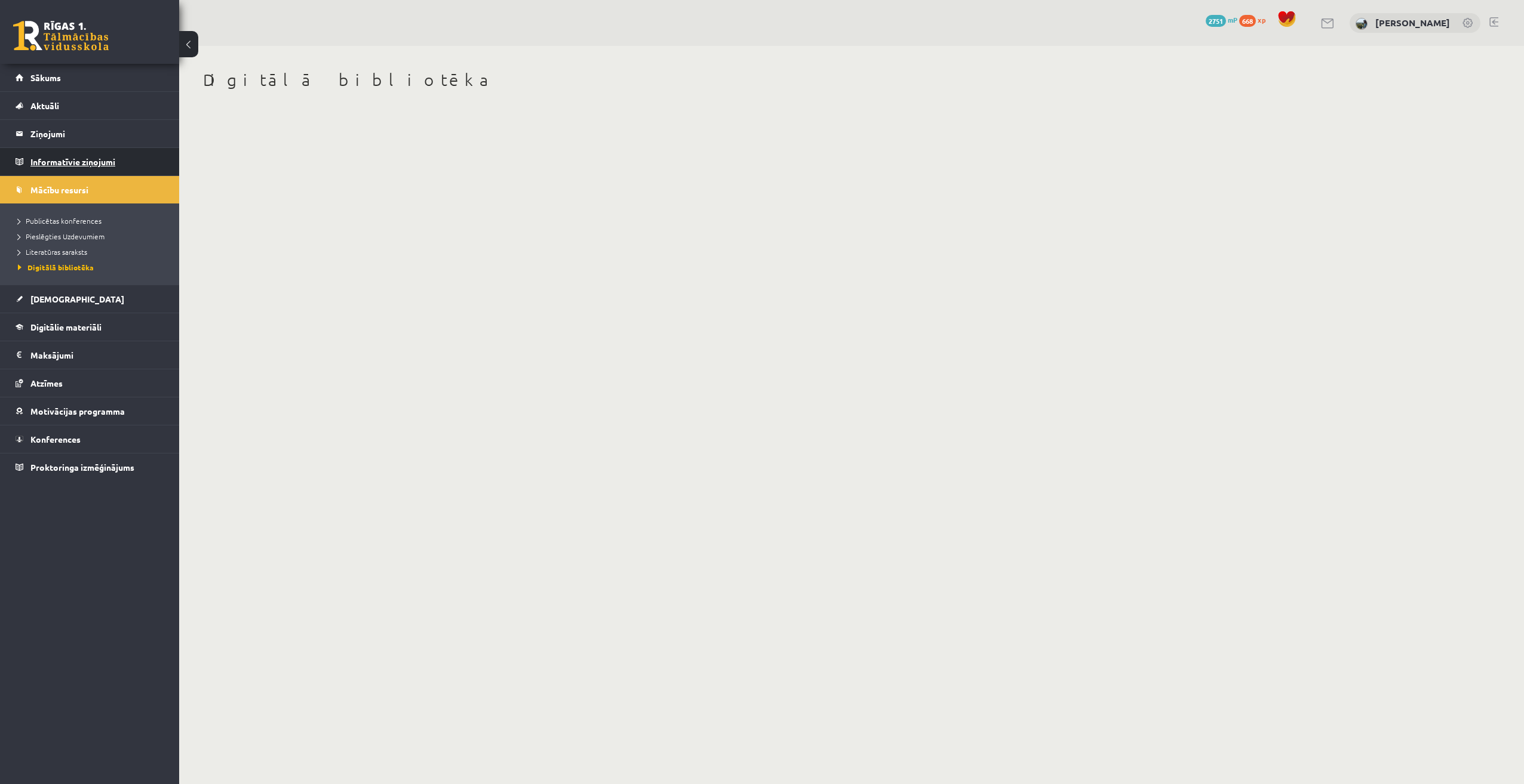
click at [116, 163] on legend "Informatīvie ziņojumi 0" at bounding box center [98, 162] width 134 height 28
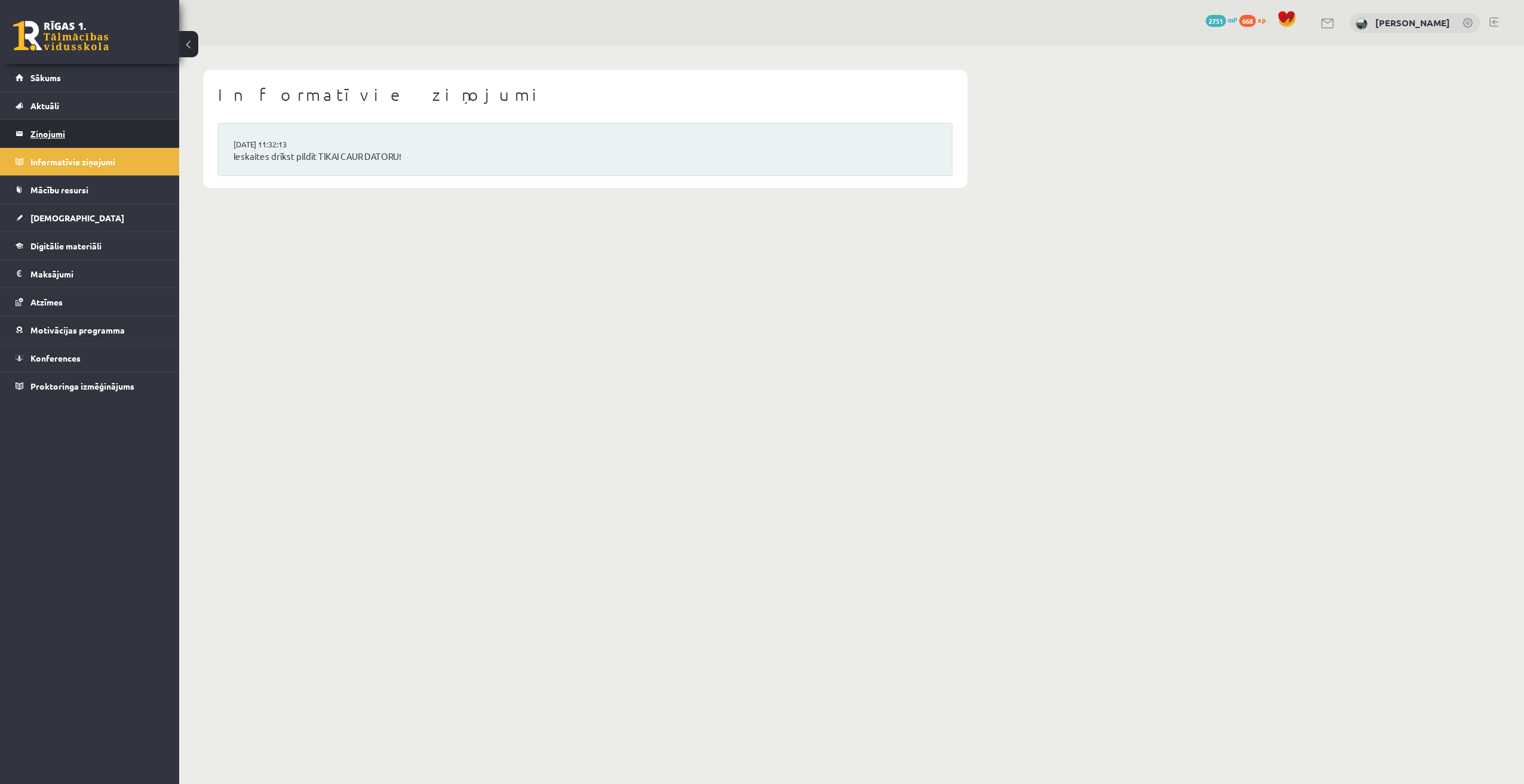
click at [88, 129] on legend "Ziņojumi 0" at bounding box center [98, 134] width 134 height 28
